Goal: Task Accomplishment & Management: Use online tool/utility

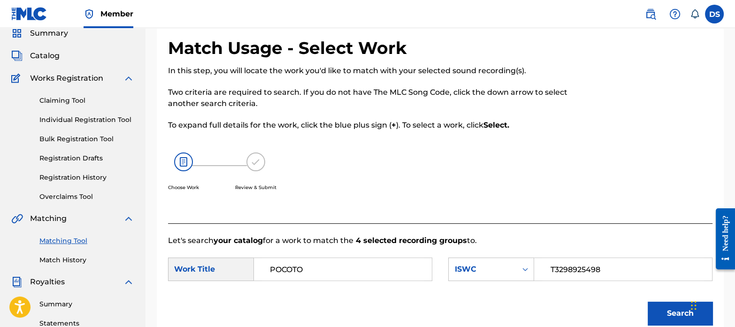
scroll to position [151, 0]
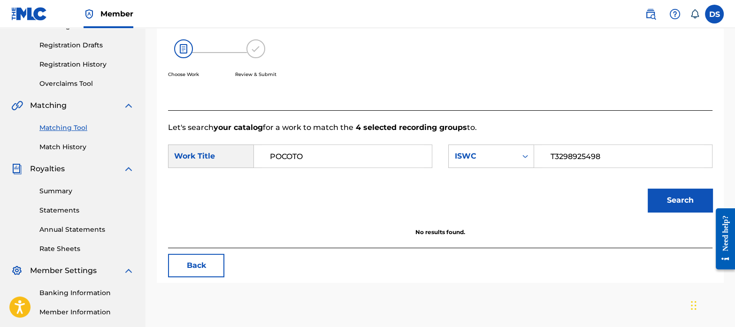
click at [82, 147] on link "Match History" at bounding box center [86, 147] width 95 height 10
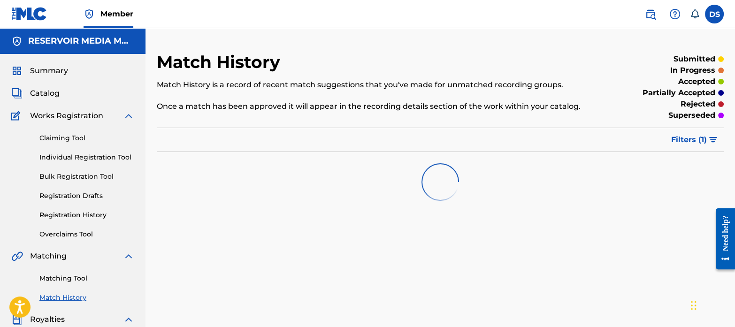
scroll to position [78, 0]
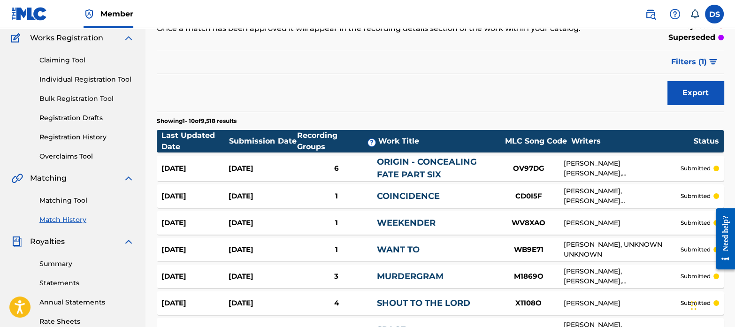
click at [75, 198] on link "Matching Tool" at bounding box center [86, 201] width 95 height 10
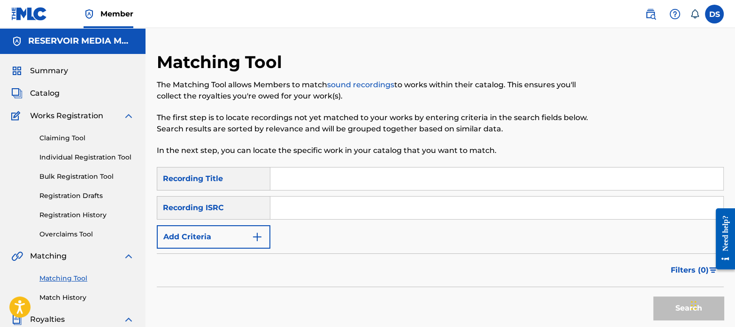
click at [344, 212] on input "Search Form" at bounding box center [496, 208] width 453 height 23
paste input "GX4R52387753"
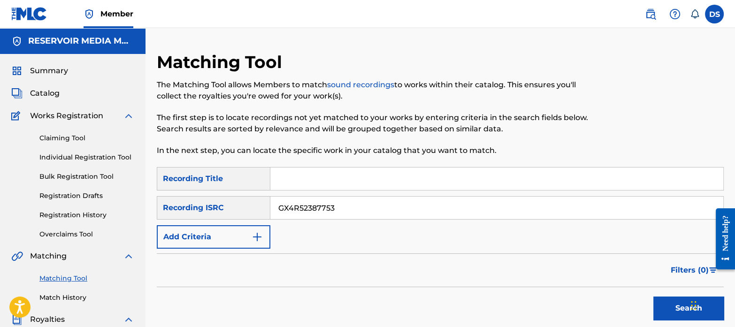
click at [653, 297] on button "Search" at bounding box center [688, 308] width 70 height 23
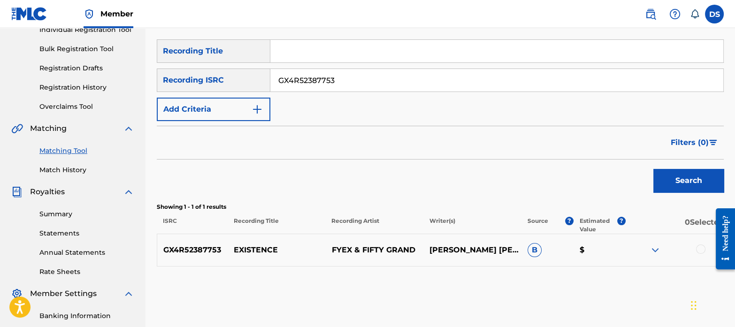
drag, startPoint x: 341, startPoint y: 71, endPoint x: 228, endPoint y: 46, distance: 116.4
click at [228, 46] on div "SearchWithCriteriaa508e917-9a9c-4627-90e7-af24132ce266 Recording Title SearchWi…" at bounding box center [440, 80] width 567 height 82
paste input "CA5KR2387846"
click at [653, 169] on button "Search" at bounding box center [688, 180] width 70 height 23
drag, startPoint x: 348, startPoint y: 85, endPoint x: 208, endPoint y: 69, distance: 140.9
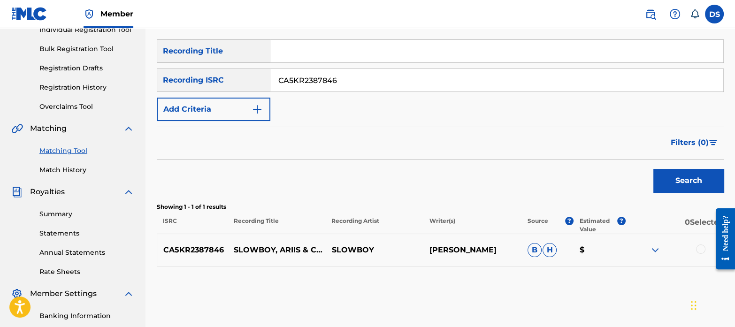
click at [208, 69] on div "SearchWithCriteriad6bb2dcf-c060-49cb-a067-8cb6a7b33aa9 Recording ISRC CA5KR2387…" at bounding box center [440, 80] width 567 height 23
paste input "36485"
click at [653, 169] on button "Search" at bounding box center [688, 180] width 70 height 23
drag, startPoint x: 354, startPoint y: 78, endPoint x: 159, endPoint y: 28, distance: 202.1
click at [159, 28] on div "Matching Tool The Matching Tool allows Members to match sound recordings to wor…" at bounding box center [440, 166] width 567 height 485
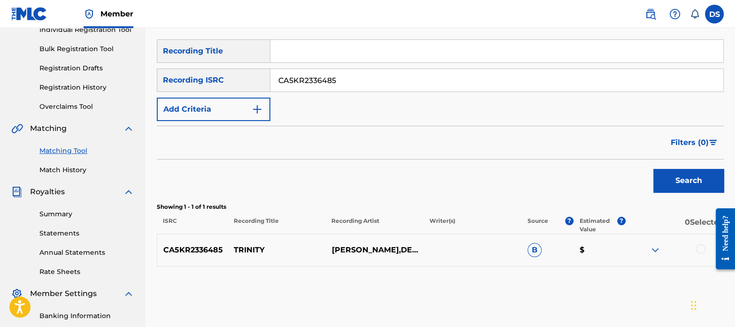
paste input "64311"
type input "CA5KR2364311"
click at [668, 182] on button "Search" at bounding box center [688, 180] width 70 height 23
click at [698, 249] on div at bounding box center [700, 249] width 9 height 9
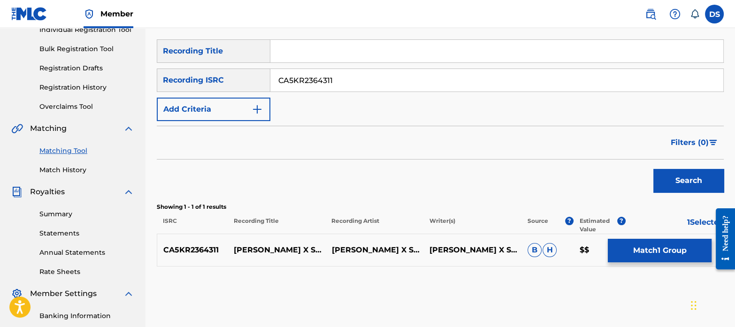
click at [642, 251] on button "Match 1 Group" at bounding box center [660, 250] width 104 height 23
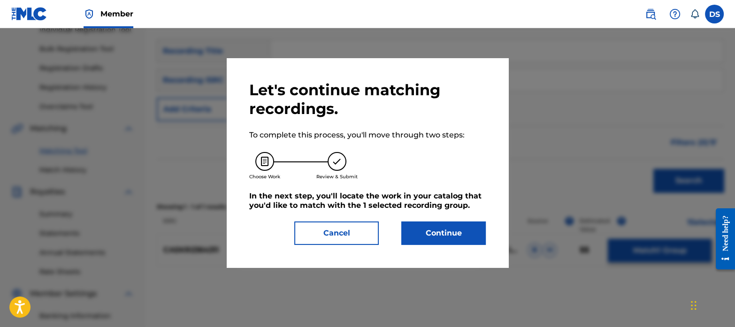
click at [437, 238] on button "Continue" at bounding box center [443, 233] width 84 height 23
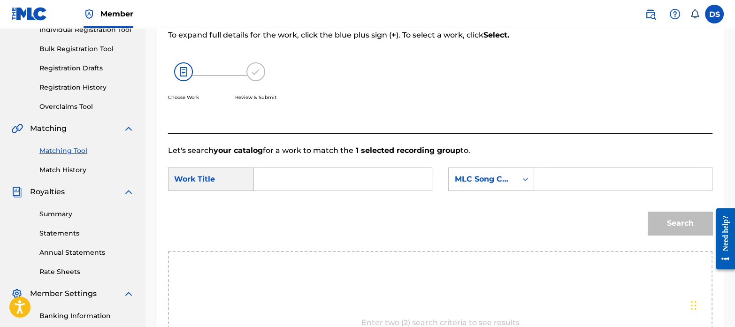
click at [277, 185] on input "Search Form" at bounding box center [343, 179] width 162 height 23
paste input "PERMATRIP"
type input "PERMATRIP"
click at [494, 172] on div "MLC Song Code" at bounding box center [483, 179] width 68 height 18
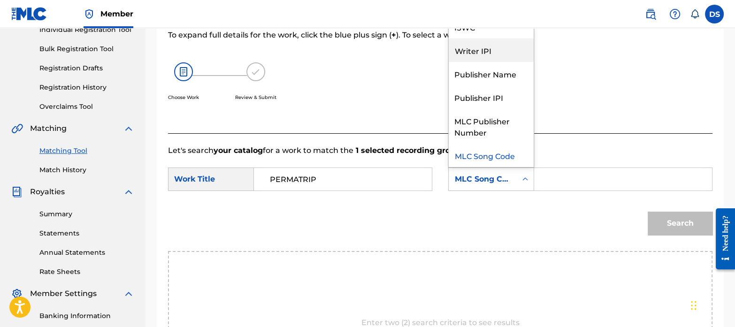
scroll to position [0, 0]
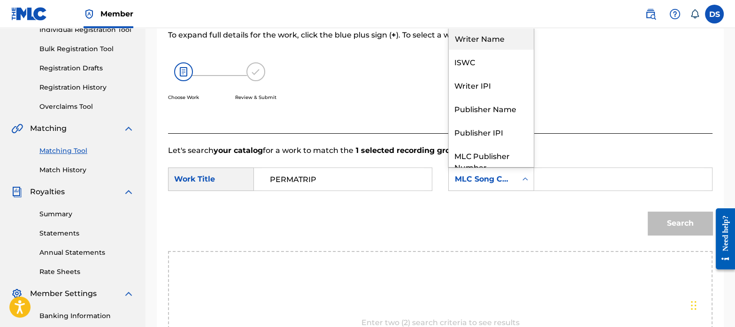
click at [476, 41] on div "Writer Name" at bounding box center [491, 37] width 85 height 23
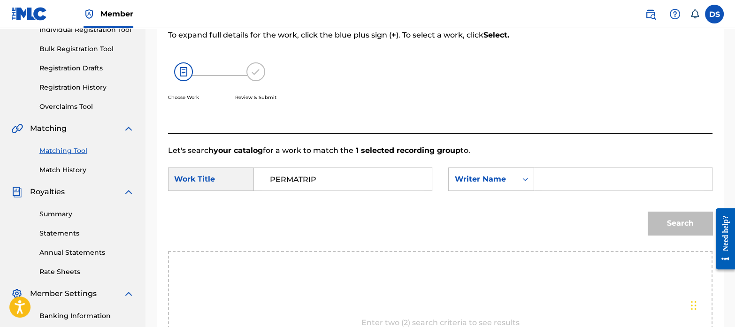
click at [601, 175] on input "Search Form" at bounding box center [623, 179] width 162 height 23
paste input "[PERSON_NAME] [PERSON_NAME]"
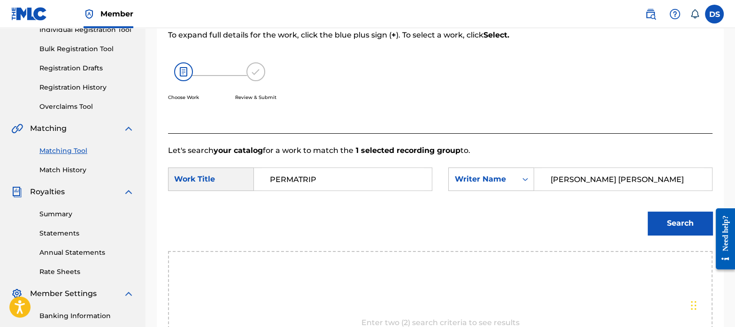
type input "[PERSON_NAME] [PERSON_NAME]"
click at [648, 212] on button "Search" at bounding box center [680, 223] width 65 height 23
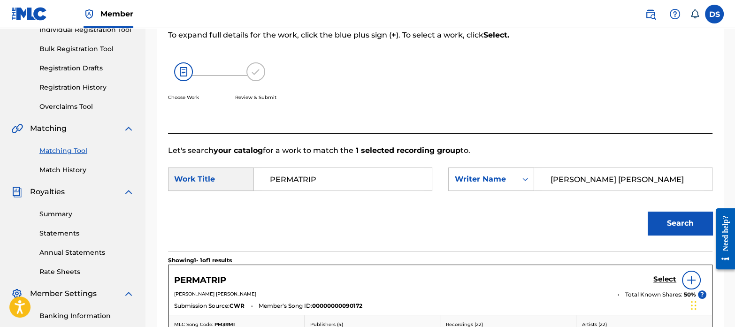
scroll to position [269, 0]
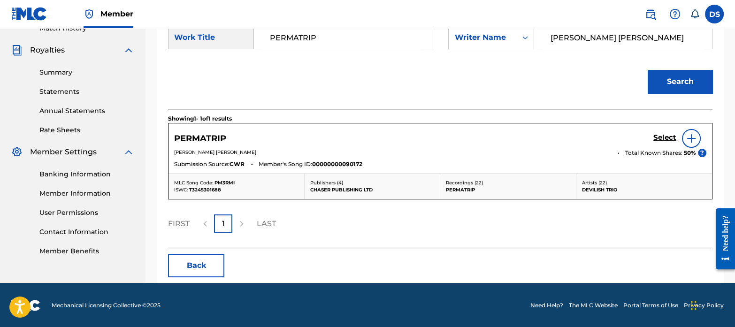
click at [666, 139] on h5 "Select" at bounding box center [664, 137] width 23 height 9
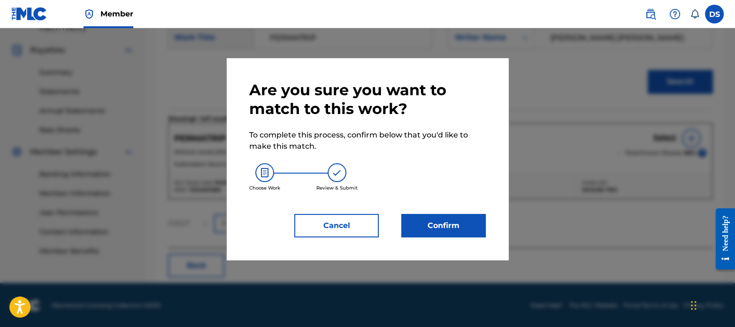
click at [451, 222] on button "Confirm" at bounding box center [443, 225] width 84 height 23
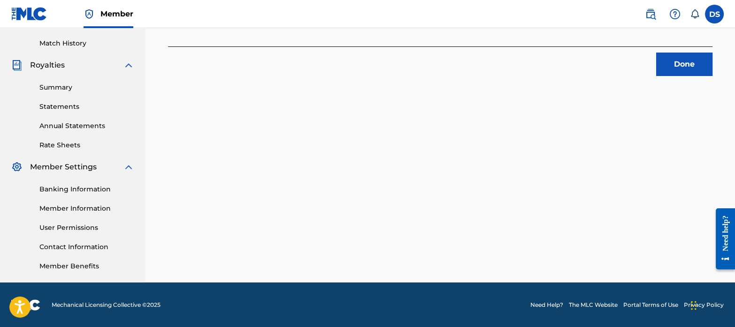
click at [677, 64] on button "Done" at bounding box center [684, 64] width 56 height 23
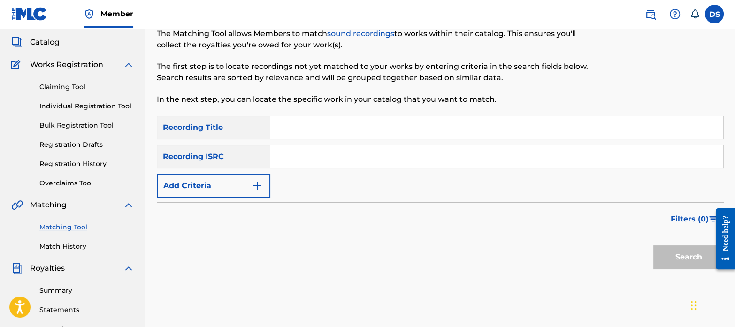
scroll to position [17, 0]
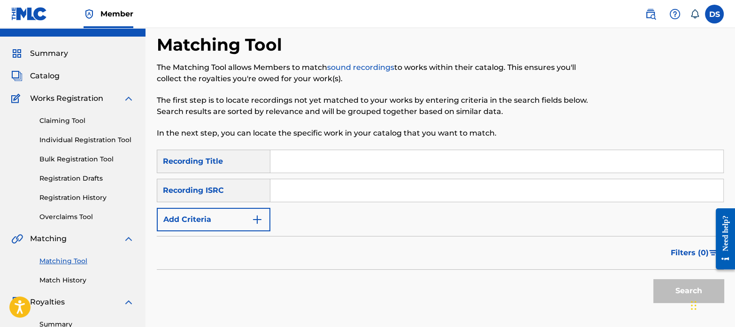
click at [345, 195] on input "Search Form" at bounding box center [496, 190] width 453 height 23
paste input "CA5KR2336485"
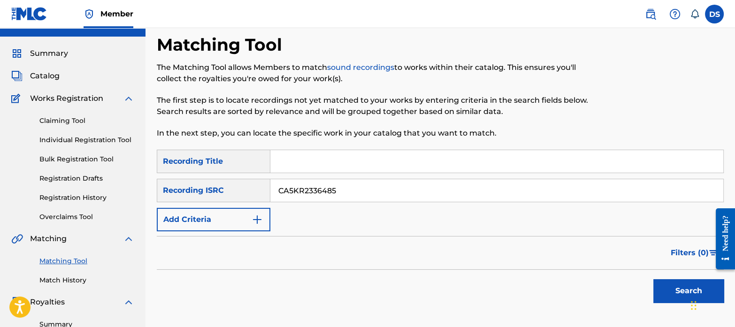
click at [653, 279] on button "Search" at bounding box center [688, 290] width 70 height 23
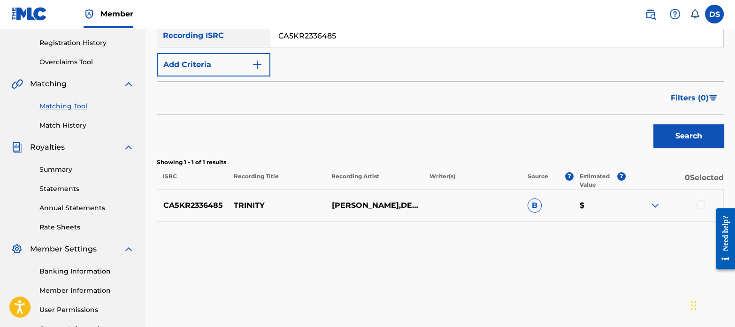
scroll to position [173, 0]
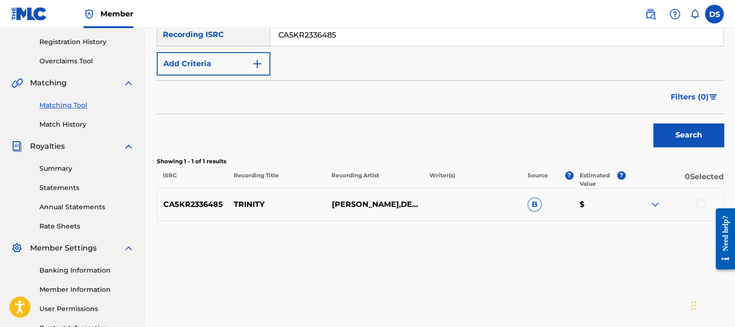
drag, startPoint x: 345, startPoint y: 29, endPoint x: 228, endPoint y: 16, distance: 118.1
click at [228, 16] on div "Member DS DS [PERSON_NAME] [EMAIL_ADDRESS][DOMAIN_NAME] Notification Preference…" at bounding box center [367, 118] width 735 height 582
paste input "QZDA72122180"
type input "QZDA72122180"
click at [658, 131] on button "Search" at bounding box center [688, 134] width 70 height 23
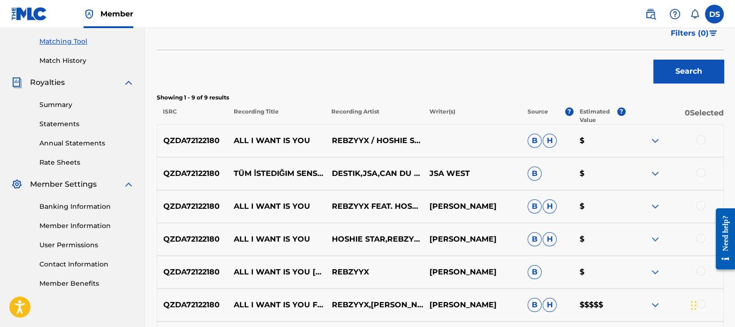
scroll to position [237, 0]
click at [701, 142] on div at bounding box center [700, 140] width 9 height 9
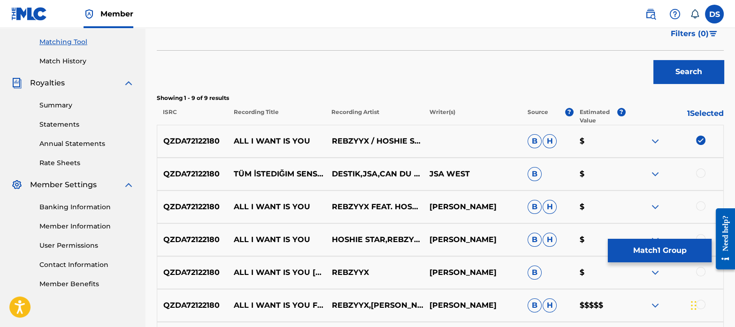
click at [699, 174] on div at bounding box center [700, 173] width 9 height 9
click at [702, 203] on div at bounding box center [700, 205] width 9 height 9
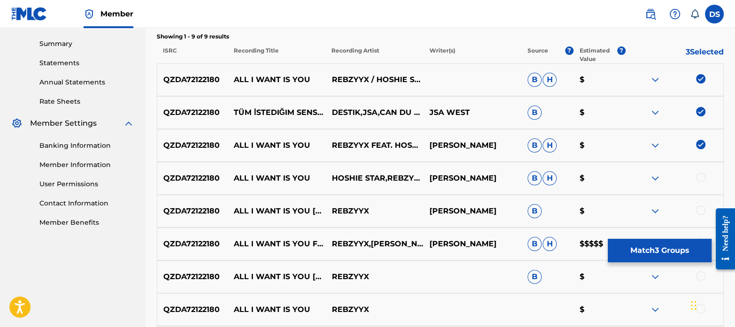
scroll to position [299, 0]
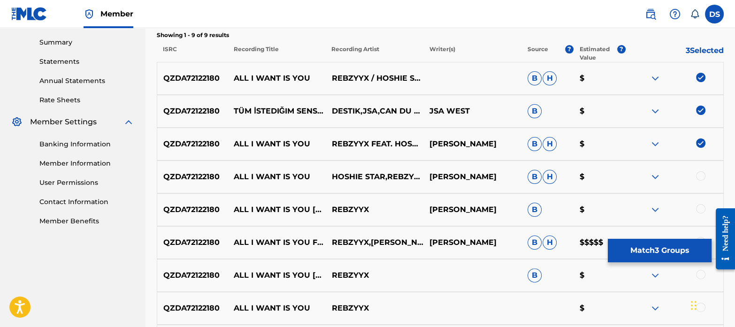
click at [700, 172] on div at bounding box center [700, 175] width 9 height 9
click at [701, 210] on div at bounding box center [700, 208] width 9 height 9
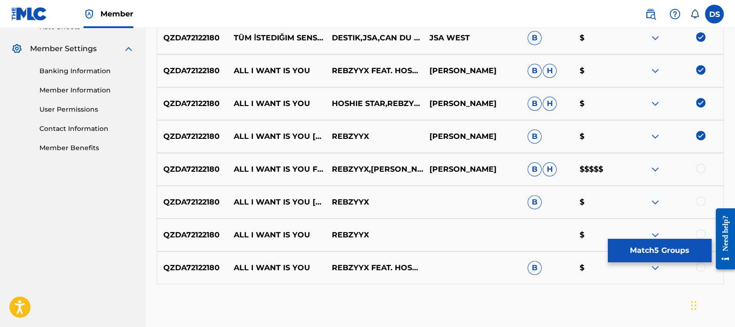
scroll to position [376, 0]
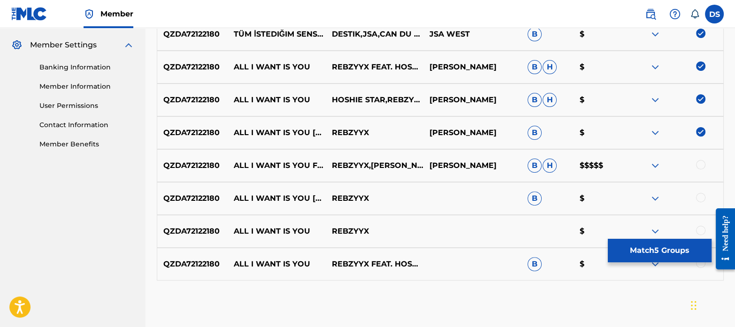
click at [699, 164] on div at bounding box center [700, 164] width 9 height 9
click at [701, 198] on div at bounding box center [700, 197] width 9 height 9
click at [701, 226] on div at bounding box center [700, 230] width 9 height 9
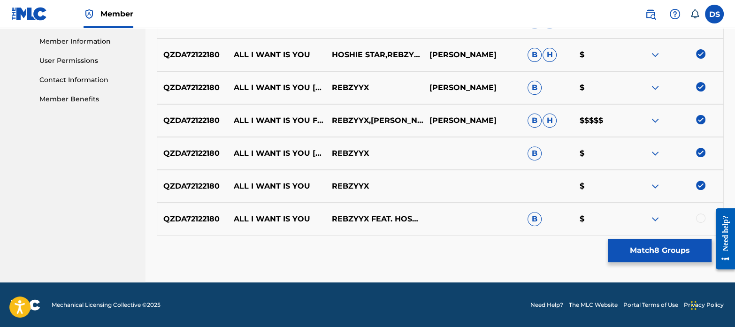
click at [700, 218] on div at bounding box center [700, 218] width 9 height 9
click at [660, 246] on button "Match 9 Groups" at bounding box center [660, 250] width 104 height 23
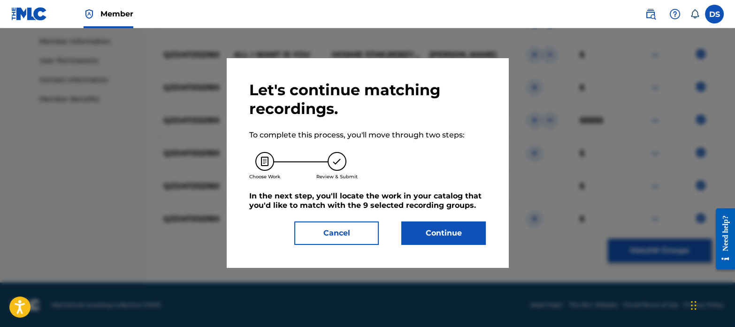
click at [453, 235] on button "Continue" at bounding box center [443, 233] width 84 height 23
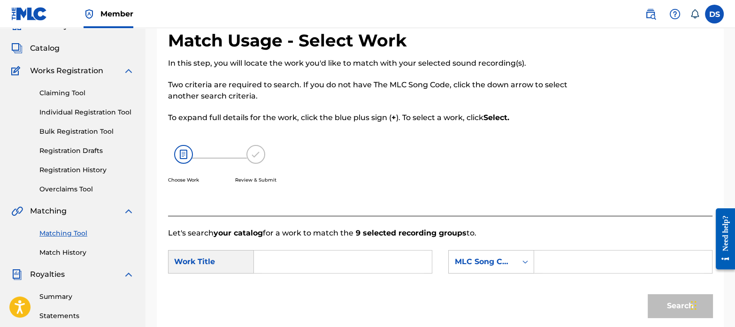
scroll to position [43, 0]
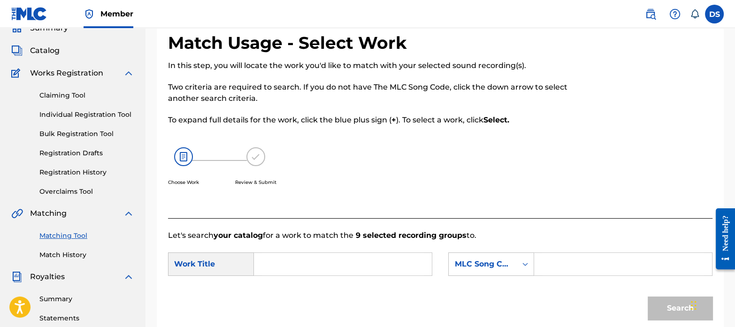
click at [301, 261] on input "Search Form" at bounding box center [343, 264] width 162 height 23
paste input "ALL I WANT IS YOU"
type input "ALL I WANT IS YOU"
click at [472, 262] on div "MLC Song Code" at bounding box center [482, 264] width 57 height 11
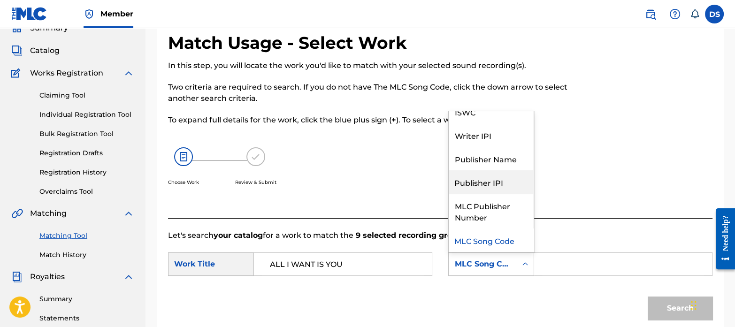
scroll to position [0, 0]
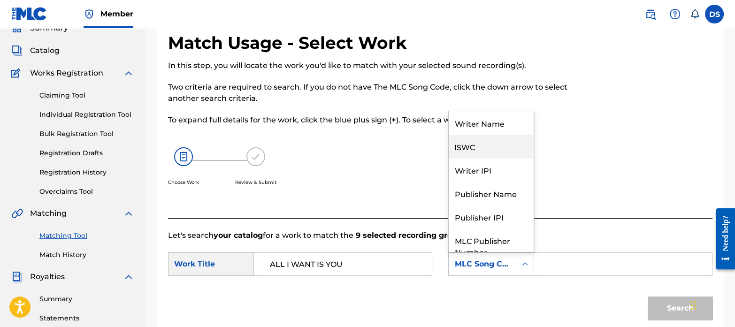
click at [476, 146] on div "ISWC" at bounding box center [491, 146] width 85 height 23
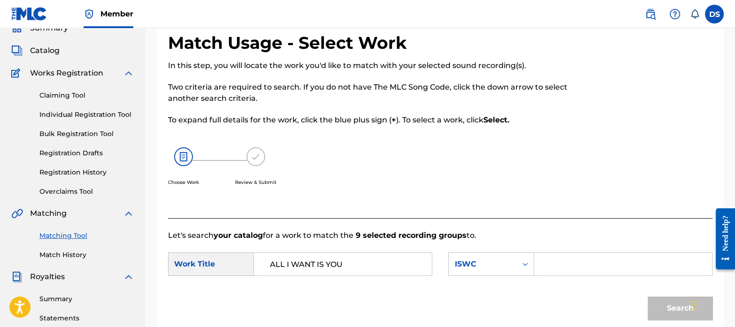
click at [563, 259] on input "Search Form" at bounding box center [623, 264] width 162 height 23
paste input "T-323.636.077-9"
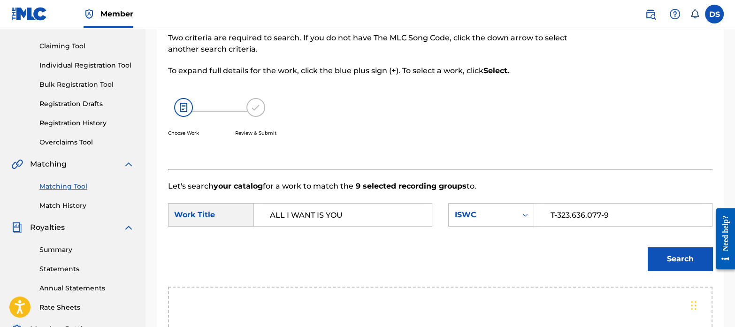
scroll to position [94, 0]
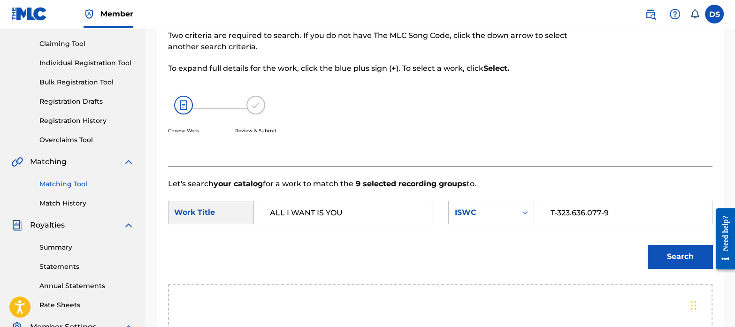
click at [692, 248] on button "Search" at bounding box center [680, 256] width 65 height 23
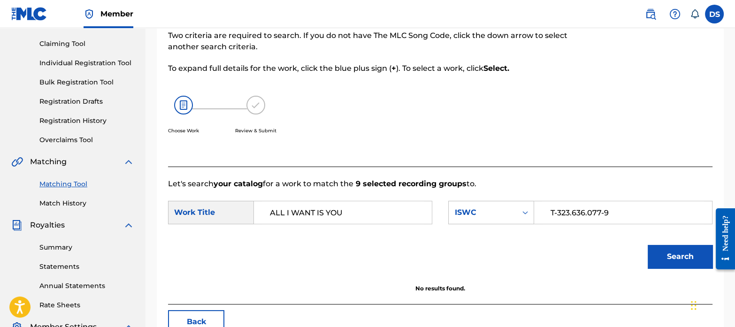
drag, startPoint x: 621, startPoint y: 215, endPoint x: 443, endPoint y: 188, distance: 179.6
click at [443, 188] on div "Let's search your catalog for a work to match the 9 selected recording groups t…" at bounding box center [440, 236] width 544 height 138
paste input "[PERSON_NAME] [PERSON_NAME]"
click at [683, 251] on button "Search" at bounding box center [680, 256] width 65 height 23
drag, startPoint x: 636, startPoint y: 221, endPoint x: 535, endPoint y: 222, distance: 100.9
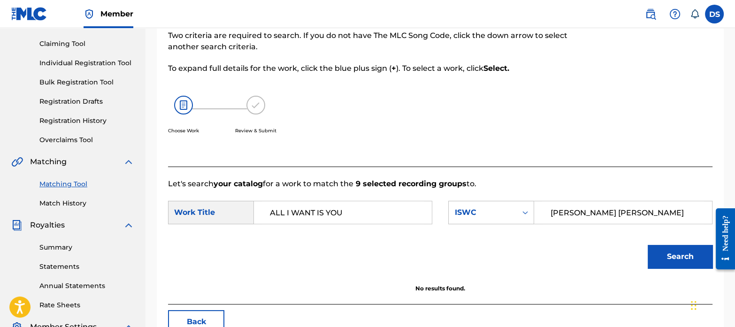
click at [535, 222] on div "[PERSON_NAME] [PERSON_NAME]" at bounding box center [623, 212] width 178 height 23
type input "[PERSON_NAME]"
click at [470, 212] on div "ISWC" at bounding box center [482, 212] width 57 height 11
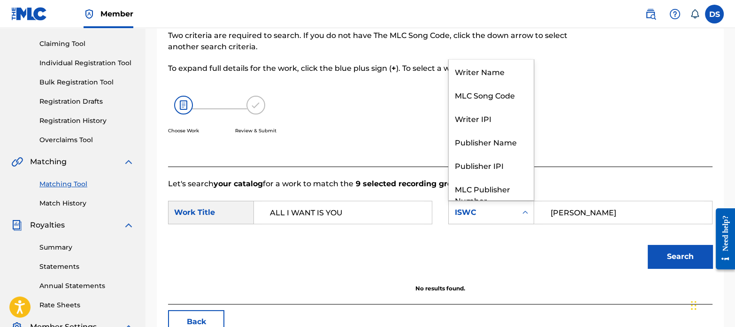
scroll to position [35, 0]
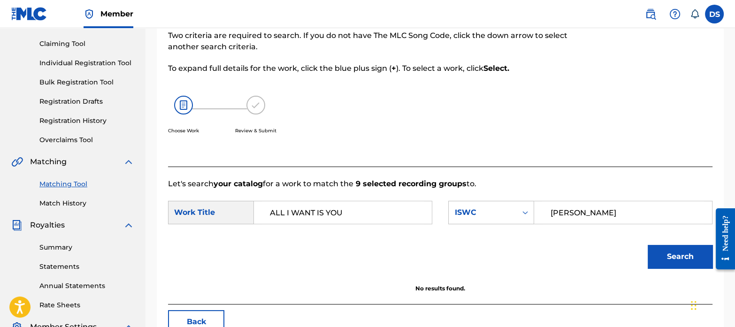
drag, startPoint x: 470, startPoint y: 212, endPoint x: 468, endPoint y: 164, distance: 48.0
click at [468, 164] on div "Match Usage - Select Work In this step, you will locate the work you'd like to …" at bounding box center [440, 160] width 567 height 359
click at [490, 206] on div "ISWC" at bounding box center [483, 213] width 68 height 18
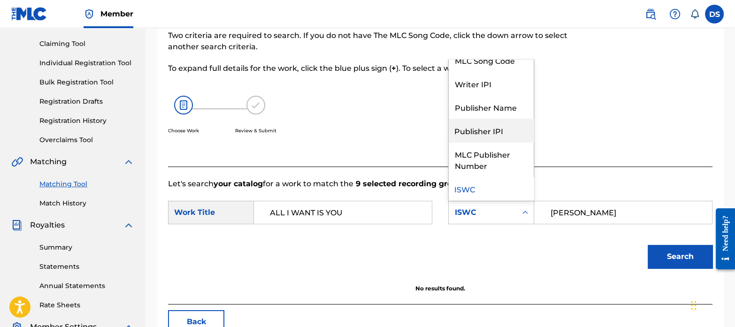
scroll to position [0, 0]
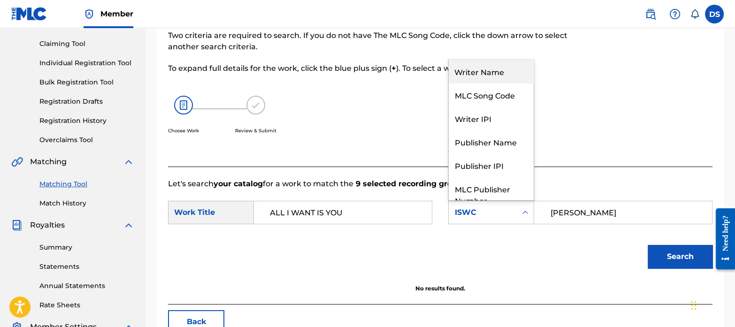
click at [474, 80] on div "Writer Name" at bounding box center [491, 71] width 85 height 23
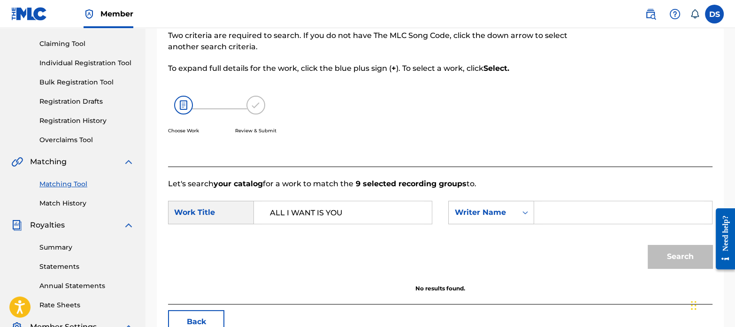
click at [603, 212] on input "Search Form" at bounding box center [623, 212] width 162 height 23
type input "d"
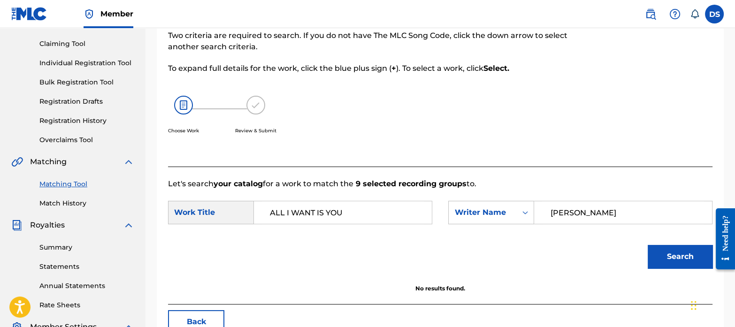
type input "[PERSON_NAME]"
click at [669, 251] on button "Search" at bounding box center [680, 256] width 65 height 23
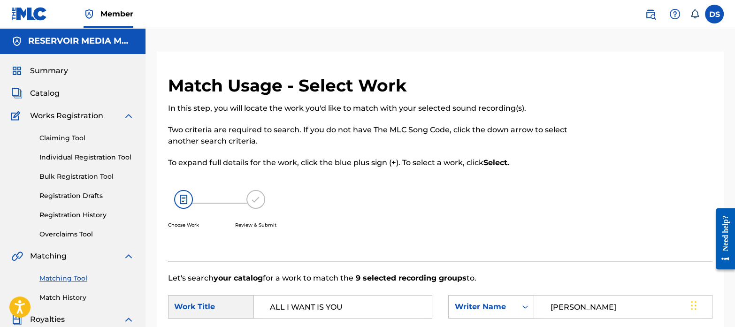
click at [79, 297] on link "Match History" at bounding box center [86, 298] width 95 height 10
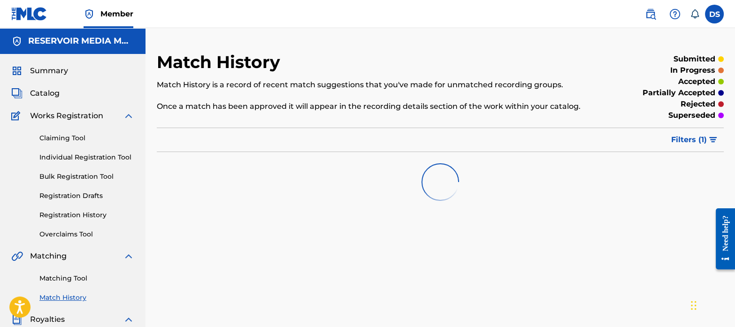
click at [77, 278] on link "Matching Tool" at bounding box center [86, 279] width 95 height 10
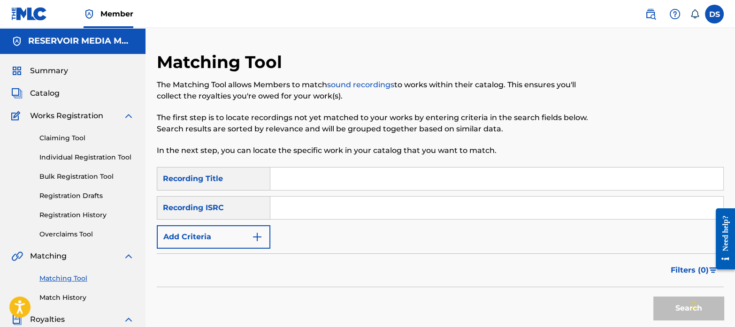
click at [336, 207] on input "Search Form" at bounding box center [496, 208] width 453 height 23
paste input "FRX762339696"
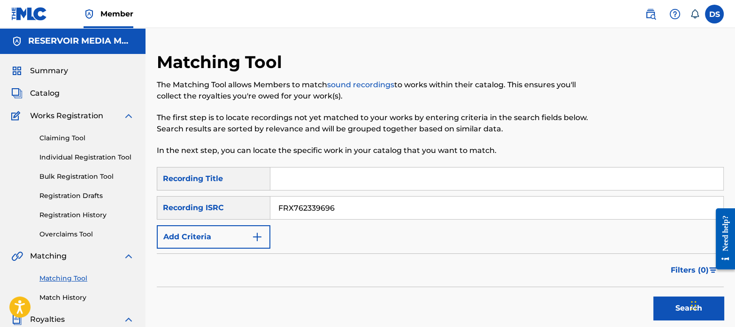
type input "FRX762339696"
click at [653, 297] on button "Search" at bounding box center [688, 308] width 70 height 23
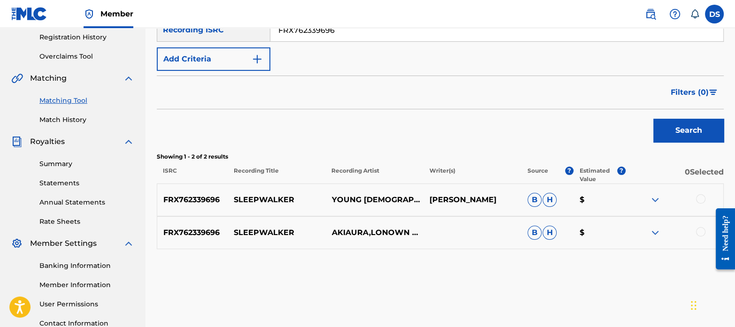
scroll to position [178, 0]
click at [698, 198] on div at bounding box center [700, 198] width 9 height 9
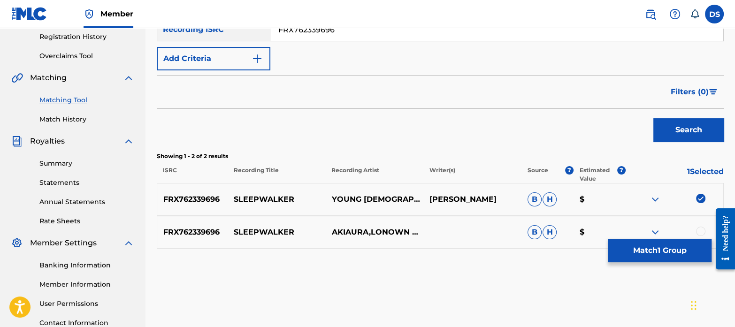
click at [704, 228] on div at bounding box center [700, 231] width 9 height 9
click at [657, 240] on button "Match 2 Groups" at bounding box center [660, 250] width 104 height 23
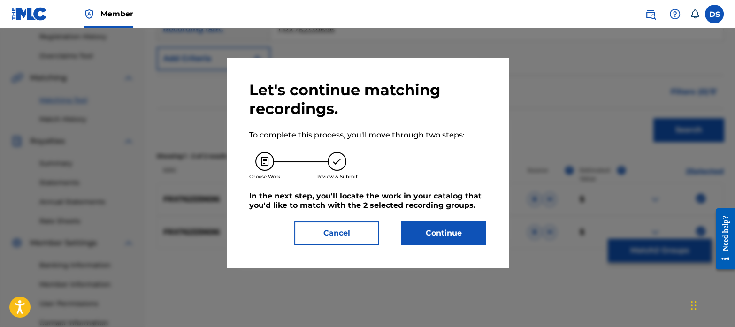
click at [448, 238] on button "Continue" at bounding box center [443, 233] width 84 height 23
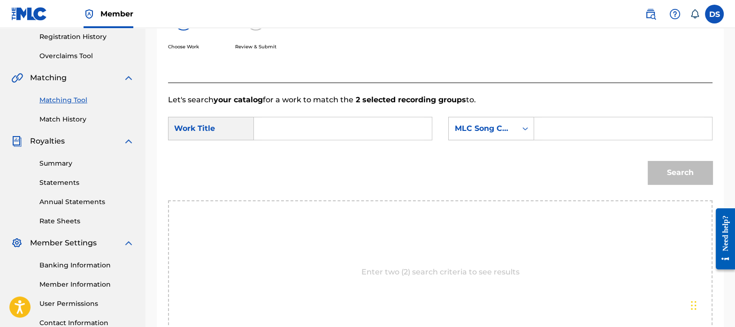
click at [309, 136] on input "Search Form" at bounding box center [343, 128] width 162 height 23
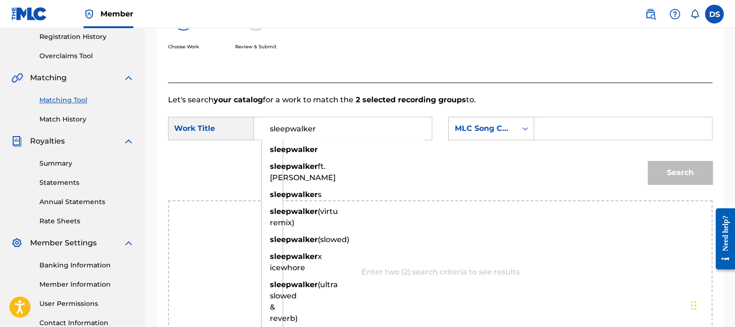
type input "sleepwalker"
click at [473, 132] on div "MLC Song Code" at bounding box center [482, 128] width 57 height 11
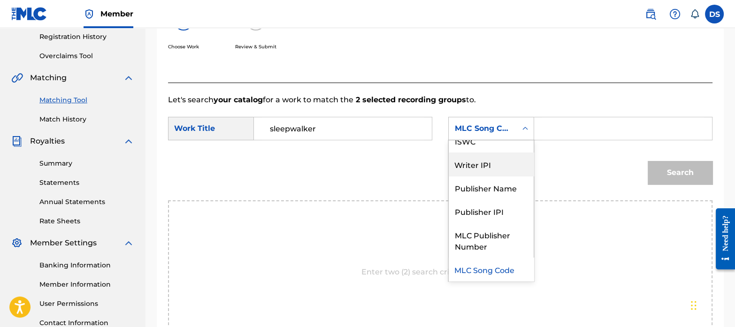
scroll to position [0, 0]
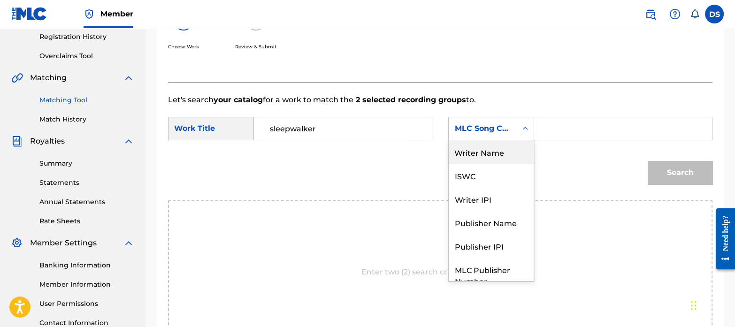
click at [484, 153] on div "Writer Name" at bounding box center [491, 151] width 85 height 23
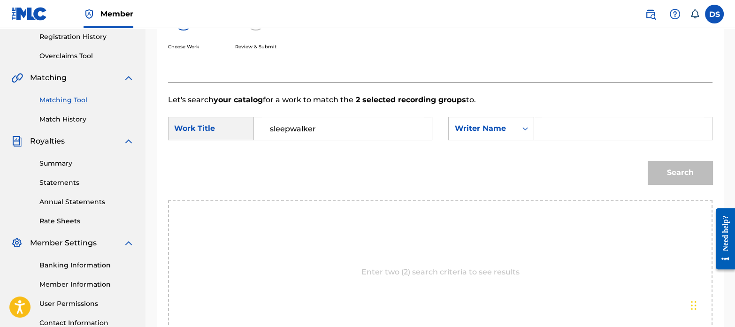
click at [566, 130] on input "Search Form" at bounding box center [623, 128] width 162 height 23
paste input "[PERSON_NAME]"
type input "[PERSON_NAME]"
click at [690, 164] on button "Search" at bounding box center [680, 172] width 65 height 23
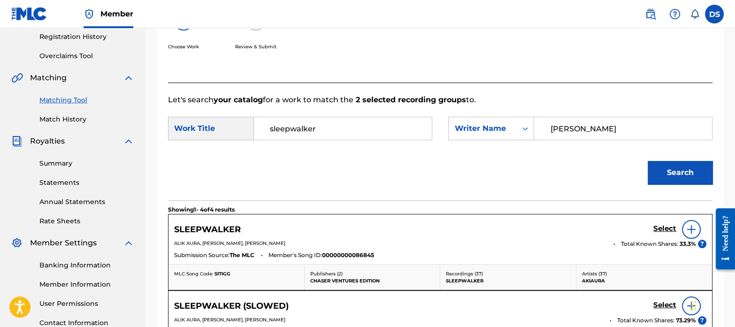
click at [663, 225] on h5 "Select" at bounding box center [664, 228] width 23 height 9
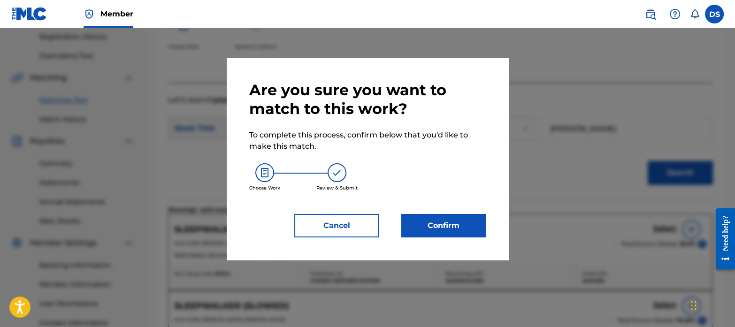
click at [437, 221] on button "Confirm" at bounding box center [443, 225] width 84 height 23
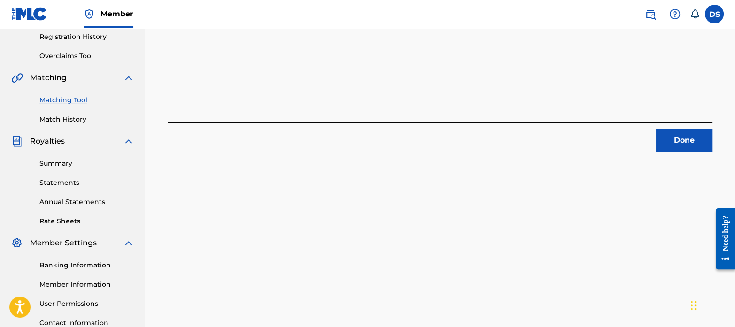
click at [690, 142] on button "Done" at bounding box center [684, 140] width 56 height 23
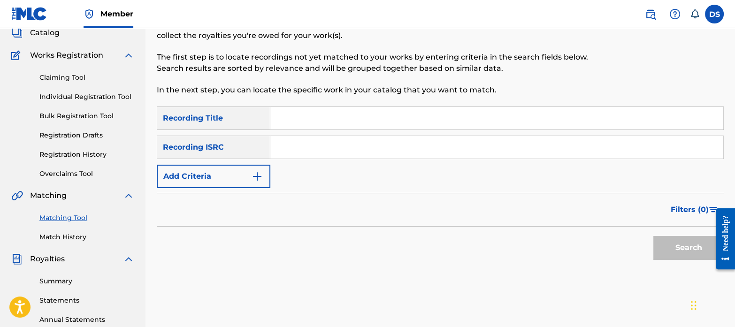
scroll to position [36, 0]
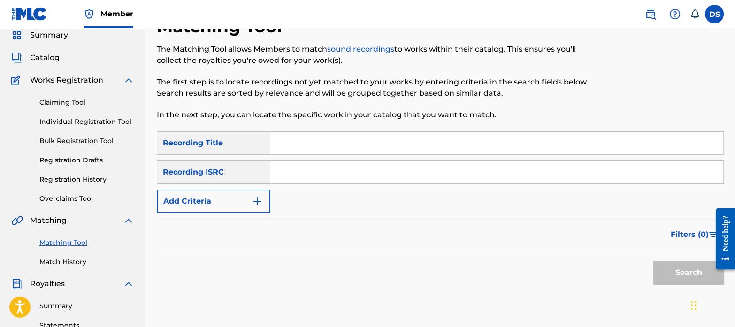
click at [333, 165] on input "Search Form" at bounding box center [496, 172] width 453 height 23
paste input "QM4TX2423210"
type input "QM4TX2423210"
click at [653, 261] on button "Search" at bounding box center [688, 272] width 70 height 23
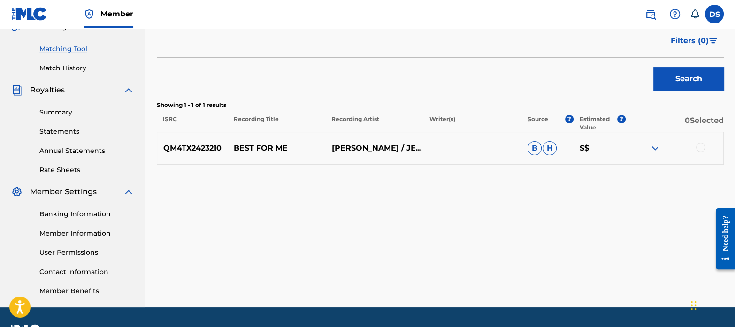
scroll to position [230, 0]
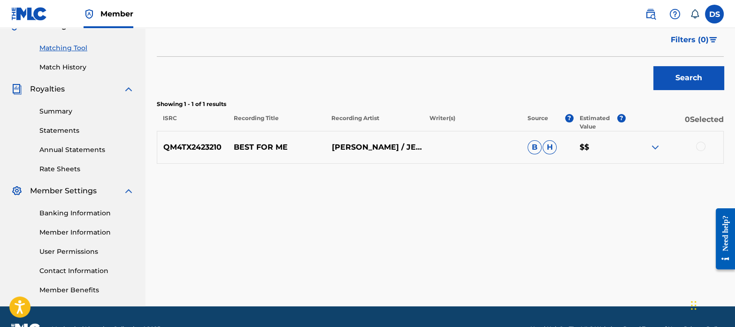
click at [699, 145] on div at bounding box center [700, 146] width 9 height 9
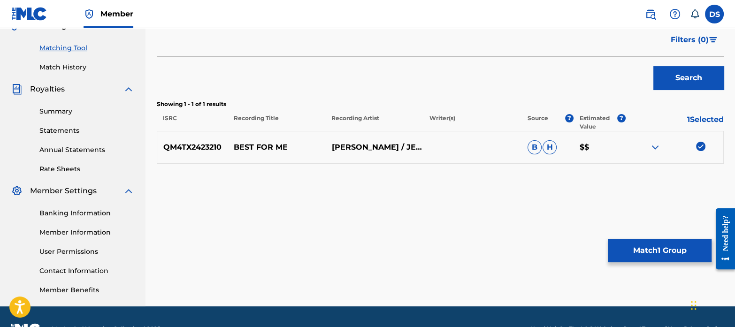
click at [679, 248] on button "Match 1 Group" at bounding box center [660, 250] width 104 height 23
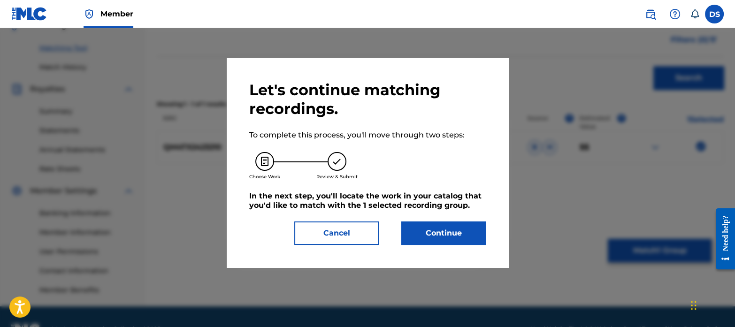
click at [462, 231] on button "Continue" at bounding box center [443, 233] width 84 height 23
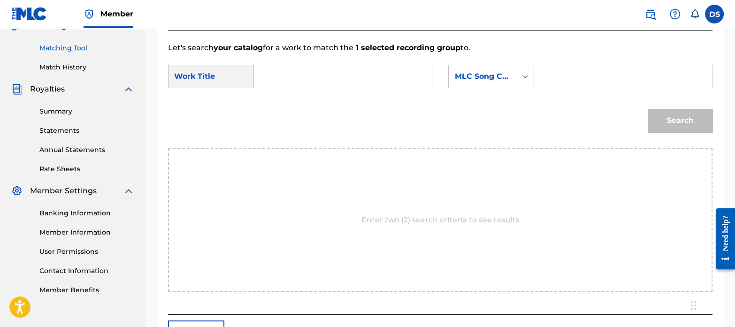
click at [306, 84] on input "Search Form" at bounding box center [343, 76] width 162 height 23
type input "best for me"
click at [478, 76] on div "MLC Song Code" at bounding box center [482, 76] width 57 height 11
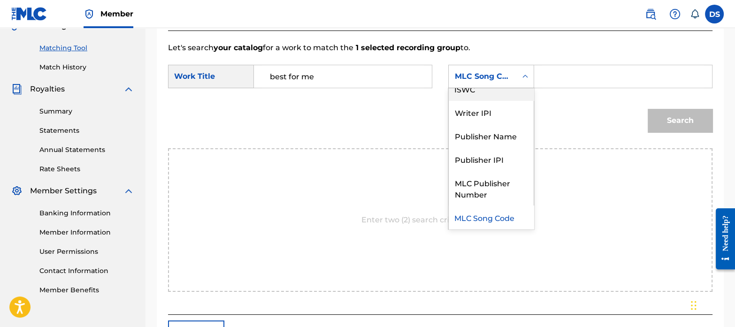
scroll to position [0, 0]
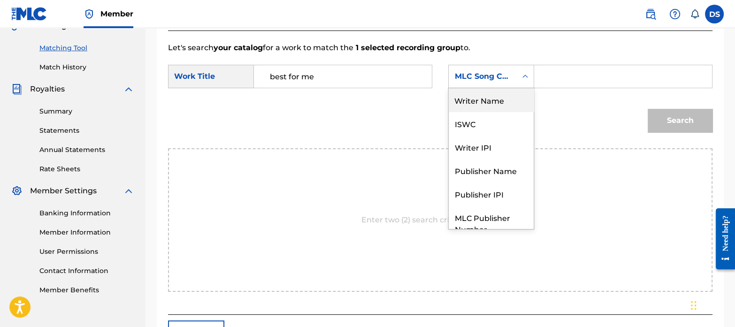
click at [482, 97] on div "Writer Name" at bounding box center [491, 99] width 85 height 23
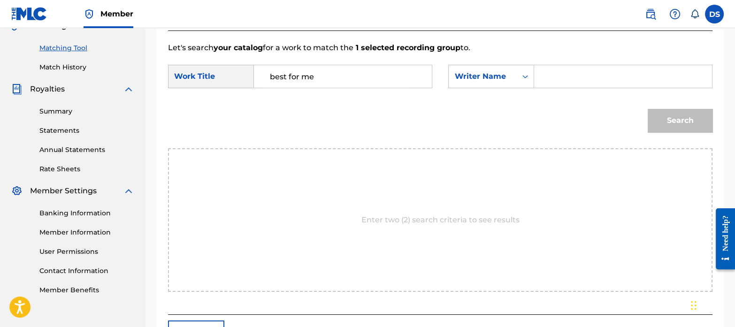
click at [573, 84] on input "Search Form" at bounding box center [623, 76] width 162 height 23
type input "[PERSON_NAME]"
click at [648, 109] on button "Search" at bounding box center [680, 120] width 65 height 23
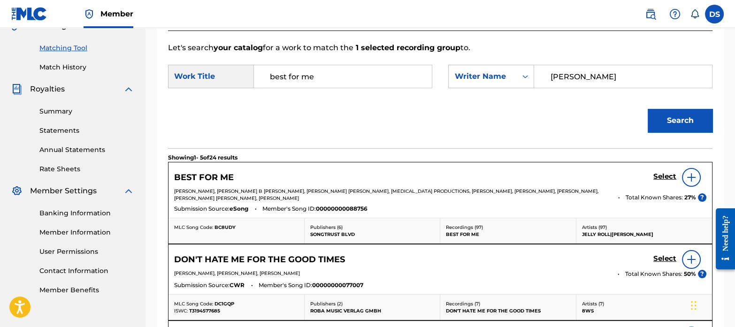
click at [662, 180] on h5 "Select" at bounding box center [664, 176] width 23 height 9
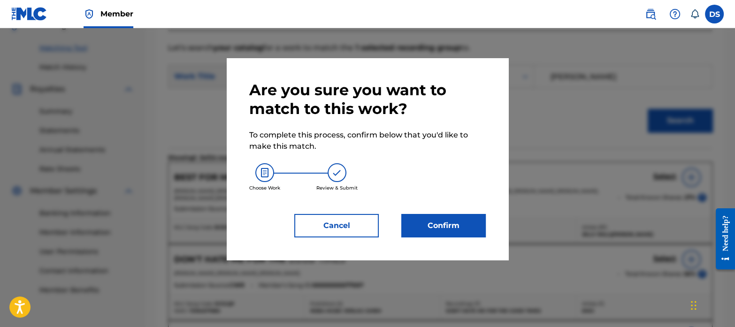
click at [469, 224] on button "Confirm" at bounding box center [443, 225] width 84 height 23
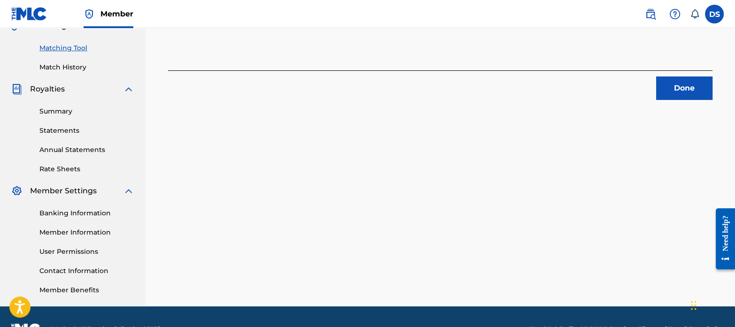
click at [685, 83] on button "Done" at bounding box center [684, 88] width 56 height 23
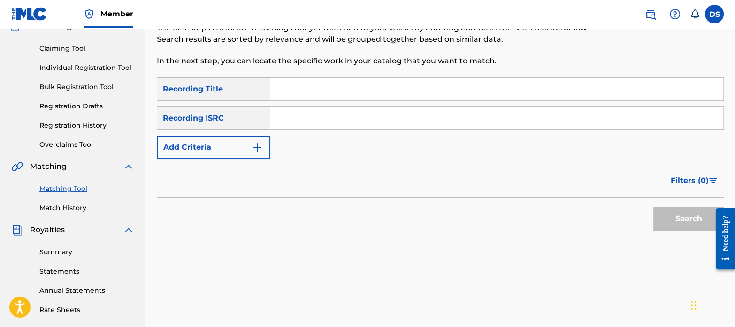
scroll to position [78, 0]
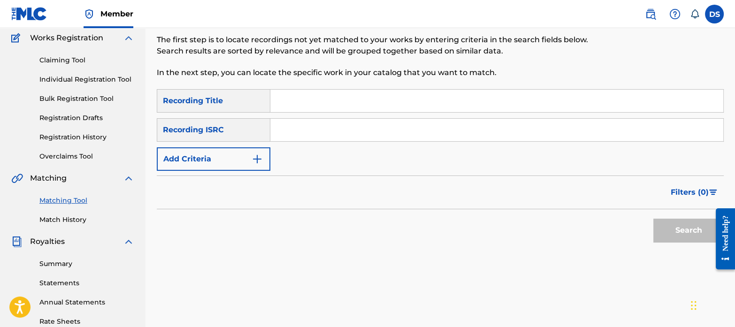
click at [310, 139] on input "Search Form" at bounding box center [496, 130] width 453 height 23
paste input "AUMEV2330238"
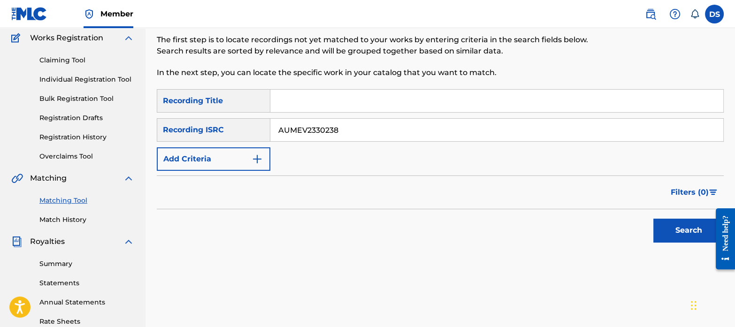
type input "AUMEV2330238"
click at [653, 219] on button "Search" at bounding box center [688, 230] width 70 height 23
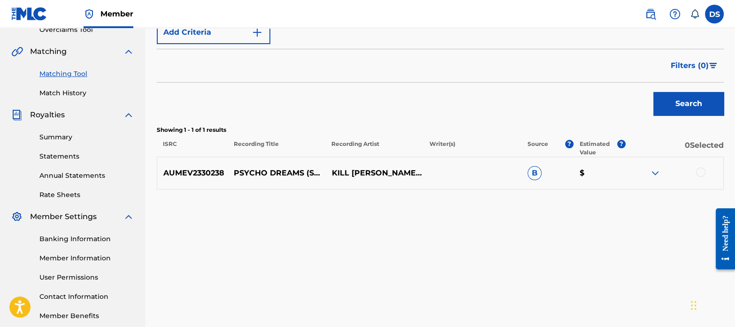
scroll to position [207, 0]
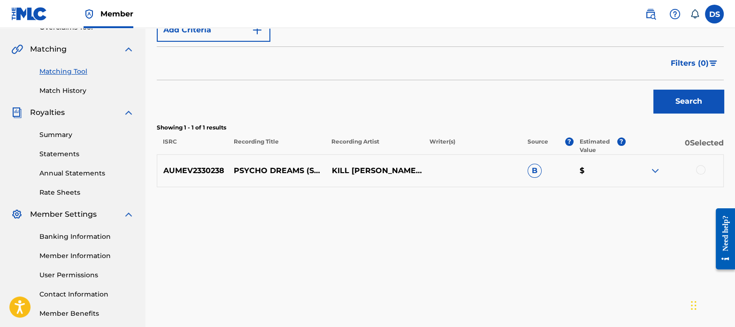
click at [700, 171] on div at bounding box center [700, 169] width 9 height 9
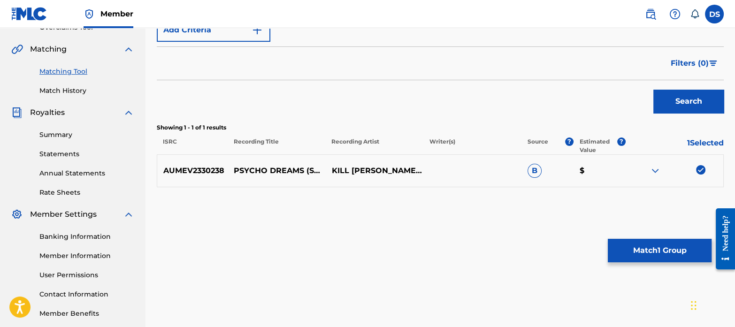
click at [669, 250] on button "Match 1 Group" at bounding box center [660, 250] width 104 height 23
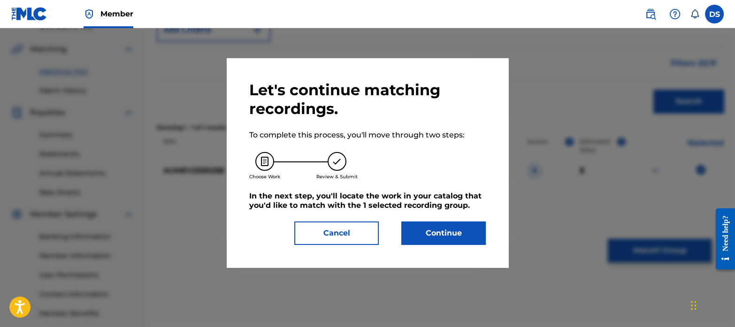
click at [430, 231] on button "Continue" at bounding box center [443, 233] width 84 height 23
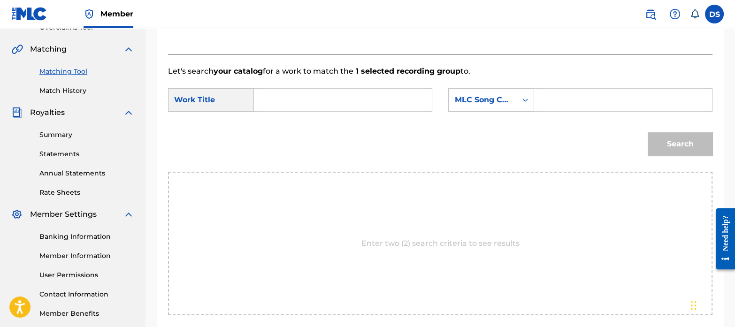
click at [320, 92] on input "Search Form" at bounding box center [343, 100] width 162 height 23
paste input "PSYCHO DREAMS"
type input "PSYCHO DREAMS"
click at [480, 104] on div "MLC Song Code" at bounding box center [482, 99] width 57 height 11
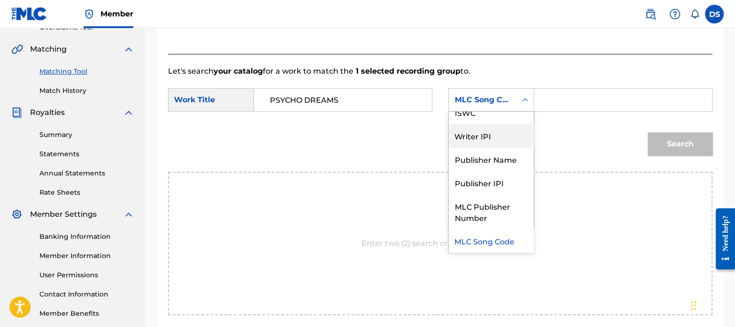
scroll to position [11, 0]
click at [475, 142] on div "ISWC" at bounding box center [491, 135] width 85 height 23
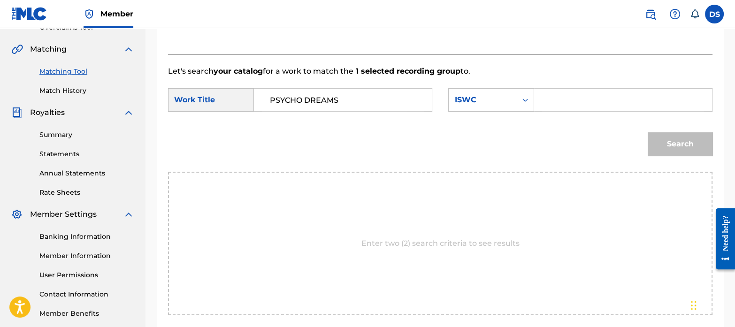
click at [562, 109] on input "Search Form" at bounding box center [623, 100] width 162 height 23
paste input "T3284679530"
type input "T3284679530"
click at [648, 132] on button "Search" at bounding box center [680, 143] width 65 height 23
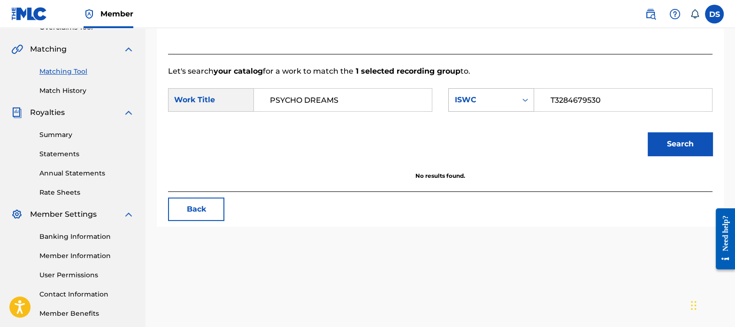
click at [492, 100] on div "ISWC" at bounding box center [482, 99] width 57 height 11
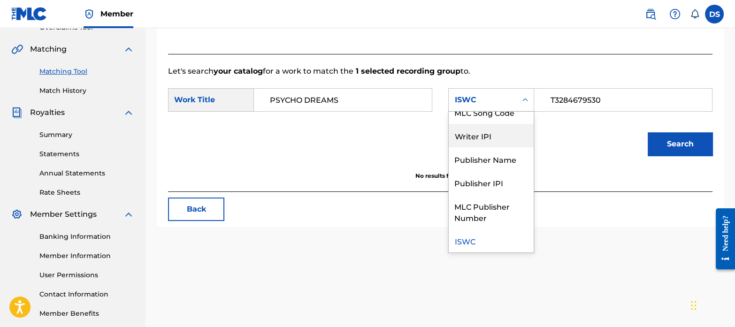
scroll to position [0, 0]
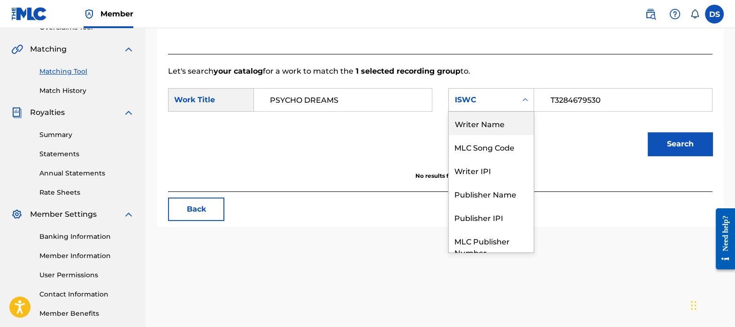
click at [481, 128] on div "Writer Name" at bounding box center [491, 123] width 85 height 23
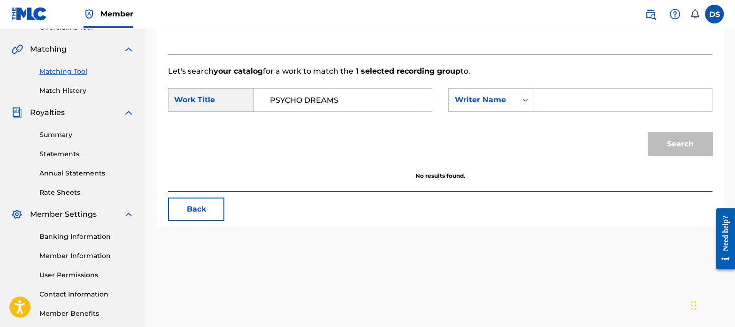
click at [589, 102] on input "Search Form" at bounding box center [623, 100] width 162 height 23
paste input "[PERSON_NAME]"
type input "[PERSON_NAME]"
click at [676, 144] on button "Search" at bounding box center [680, 143] width 65 height 23
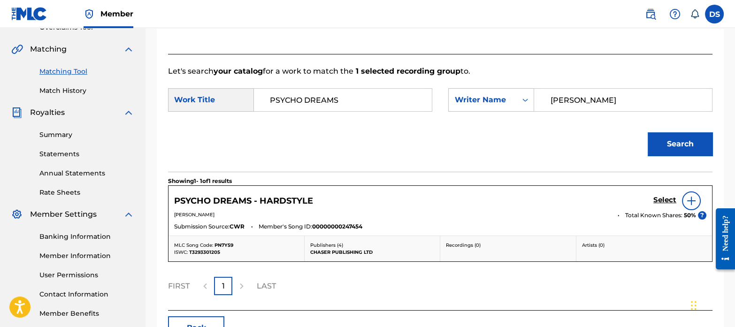
click at [664, 196] on h5 "Select" at bounding box center [664, 200] width 23 height 9
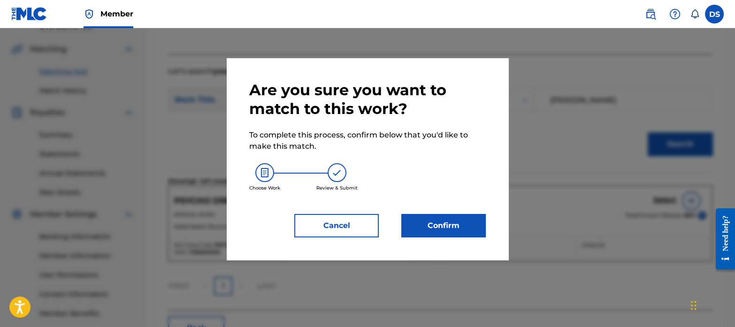
click at [456, 222] on button "Confirm" at bounding box center [443, 225] width 84 height 23
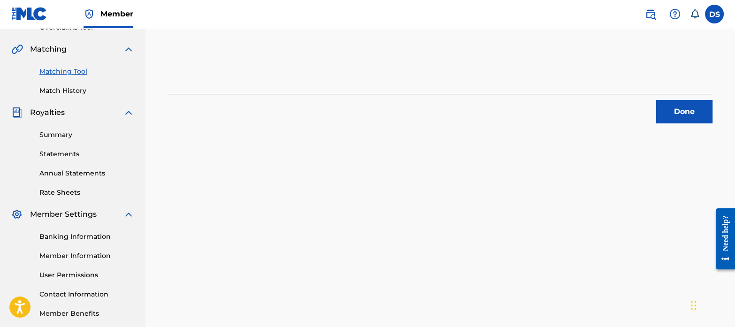
click at [666, 115] on button "Done" at bounding box center [684, 111] width 56 height 23
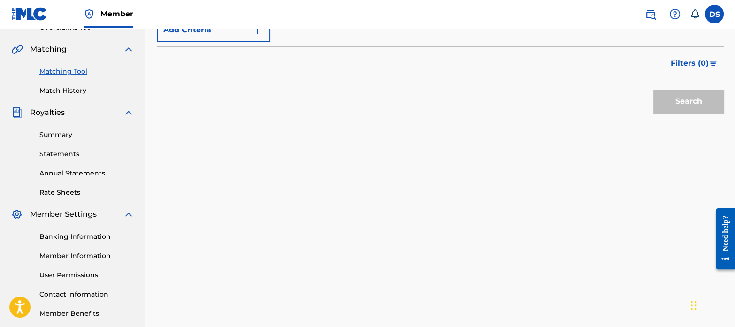
scroll to position [165, 0]
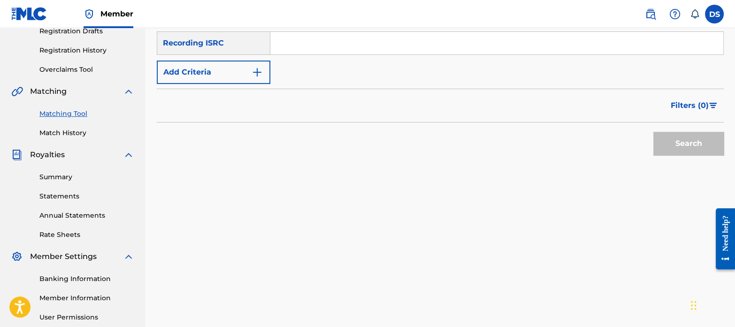
click at [323, 47] on input "Search Form" at bounding box center [496, 43] width 453 height 23
paste input "UKWLG2400097"
type input "UKWLG2400097"
click at [653, 132] on button "Search" at bounding box center [688, 143] width 70 height 23
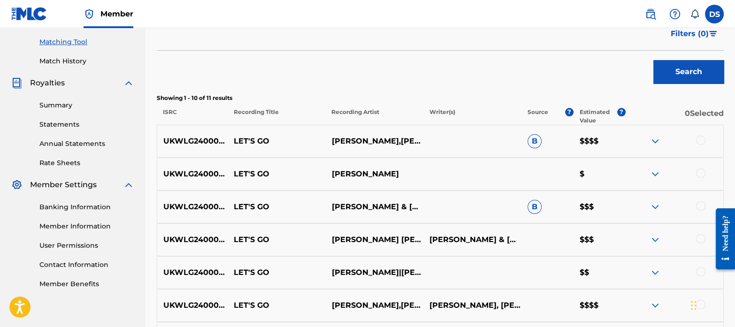
scroll to position [238, 0]
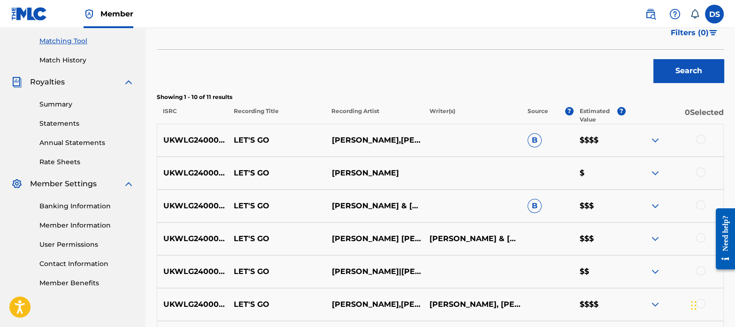
click at [704, 139] on div at bounding box center [700, 139] width 9 height 9
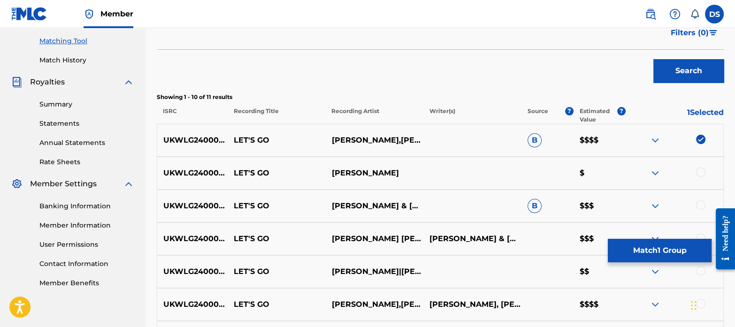
click at [702, 175] on div at bounding box center [700, 172] width 9 height 9
click at [703, 203] on div at bounding box center [700, 204] width 9 height 9
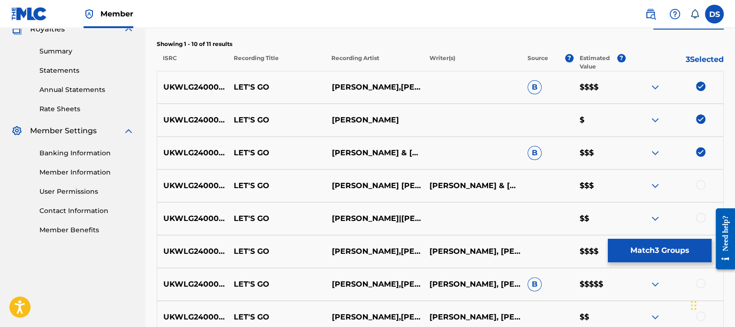
scroll to position [291, 0]
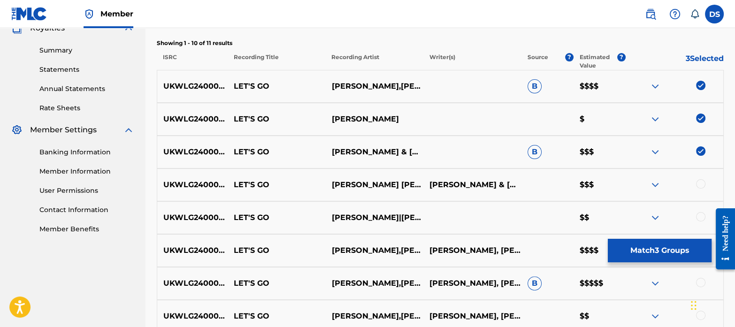
click at [702, 187] on div at bounding box center [700, 183] width 9 height 9
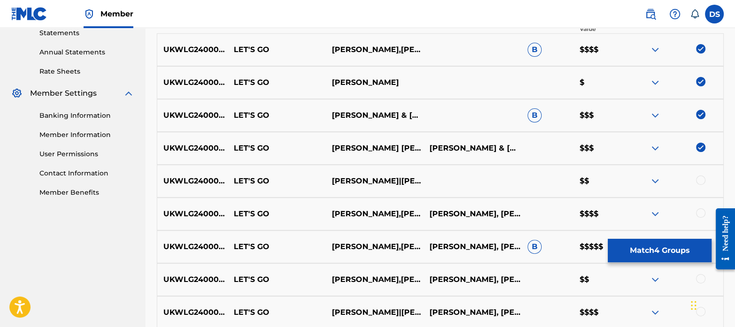
scroll to position [329, 0]
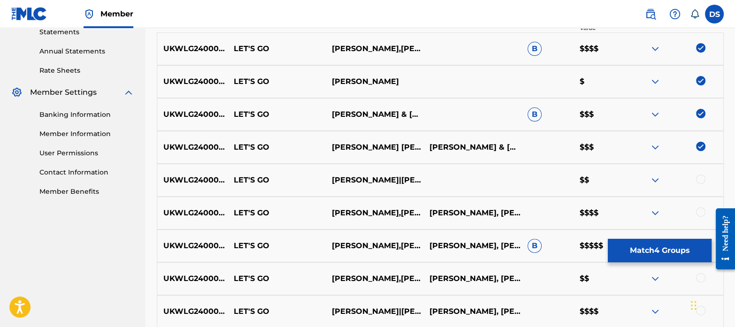
click at [698, 176] on div at bounding box center [700, 179] width 9 height 9
click at [699, 208] on div at bounding box center [700, 211] width 9 height 9
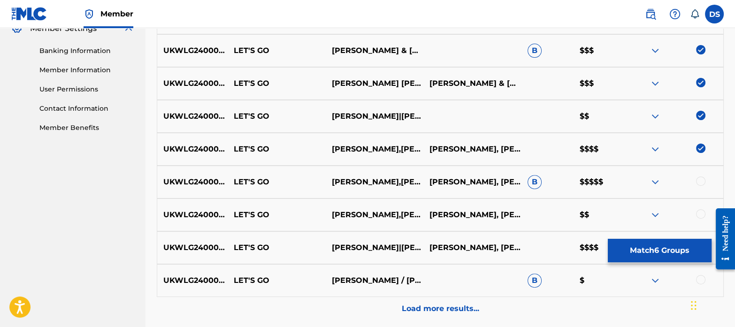
scroll to position [394, 0]
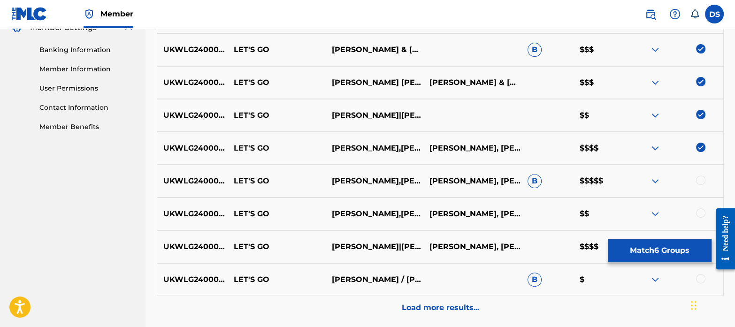
click at [700, 179] on div at bounding box center [700, 180] width 9 height 9
click at [702, 211] on div at bounding box center [700, 212] width 9 height 9
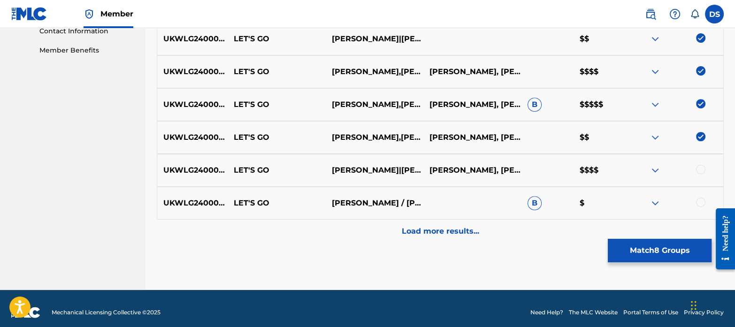
scroll to position [471, 0]
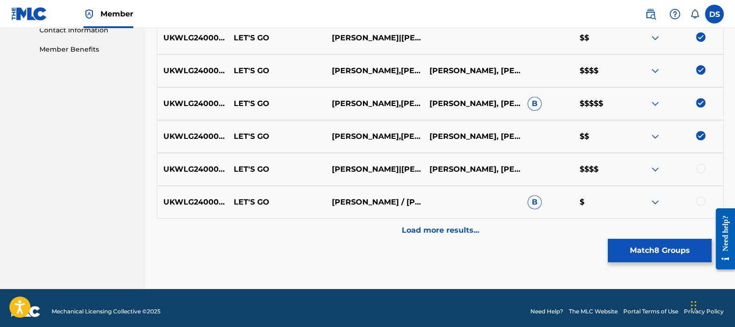
click at [699, 165] on div at bounding box center [700, 168] width 9 height 9
click at [700, 198] on div at bounding box center [700, 201] width 9 height 9
click at [423, 235] on p "Load more results..." at bounding box center [440, 230] width 77 height 11
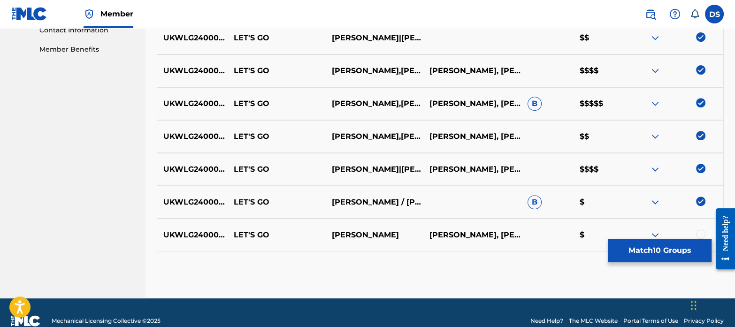
scroll to position [487, 0]
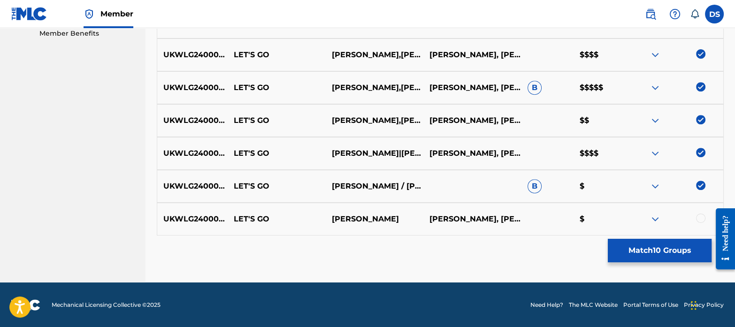
click at [702, 217] on div at bounding box center [700, 218] width 9 height 9
click at [675, 240] on button "Match 11 Groups" at bounding box center [660, 250] width 104 height 23
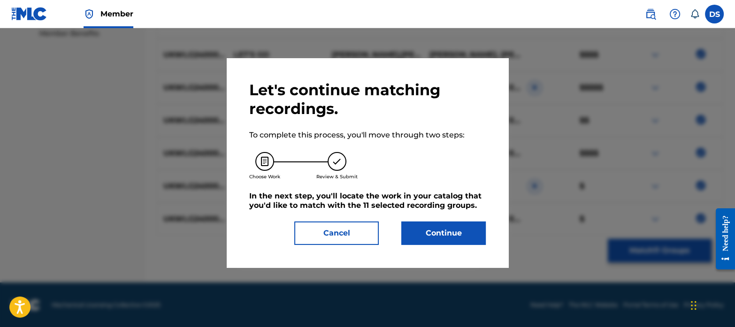
click at [468, 223] on button "Continue" at bounding box center [443, 233] width 84 height 23
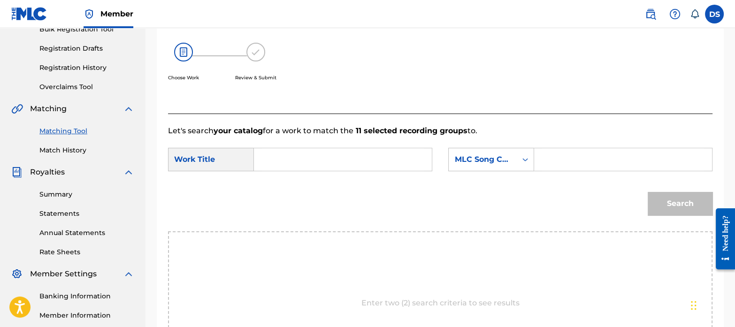
scroll to position [144, 0]
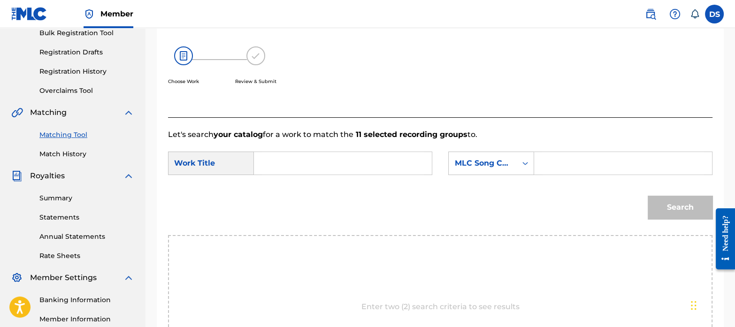
click at [296, 164] on input "Search Form" at bounding box center [343, 163] width 162 height 23
paste input "LET'S GO"
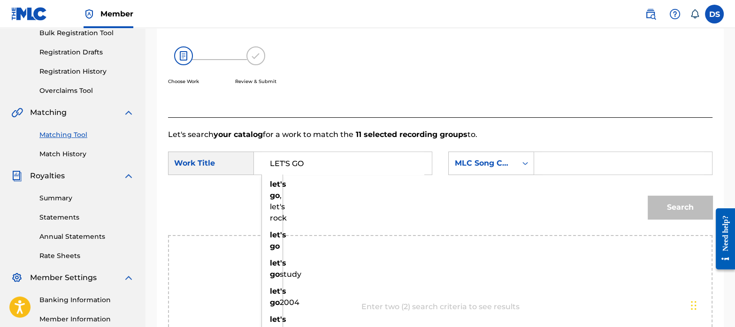
type input "LET'S GO"
click at [479, 161] on div "MLC Song Code" at bounding box center [482, 163] width 57 height 11
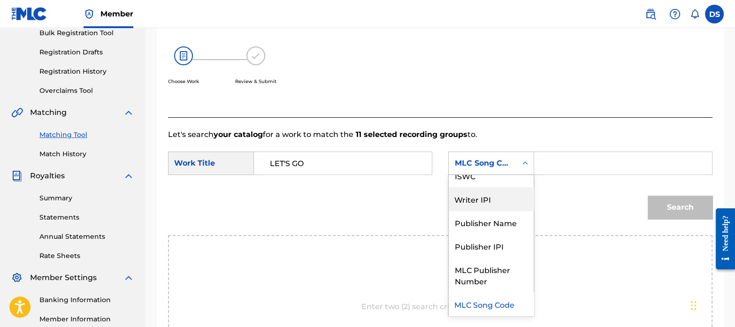
scroll to position [0, 0]
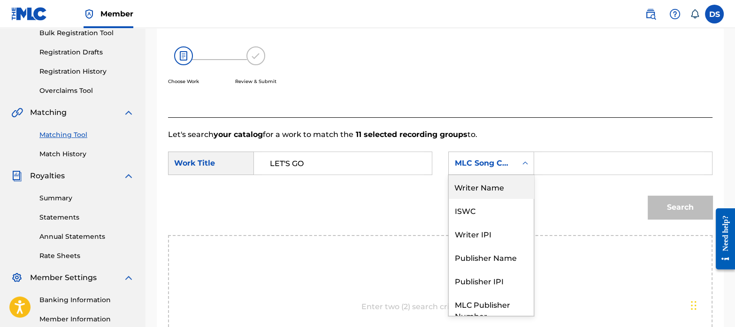
click at [475, 180] on div "Writer Name" at bounding box center [491, 186] width 85 height 23
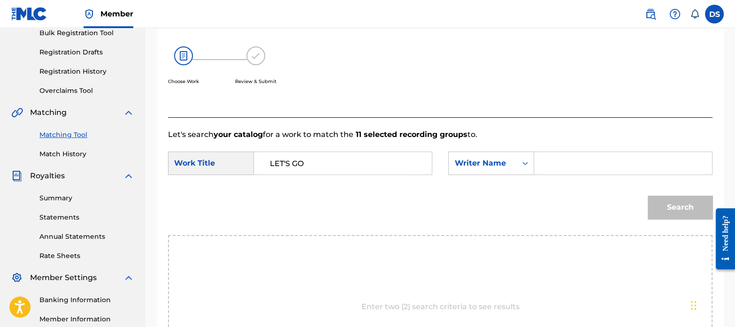
click at [572, 168] on input "Search Form" at bounding box center [623, 163] width 162 height 23
paste input "[PERSON_NAME]"
type input "[PERSON_NAME]"
click at [648, 196] on button "Search" at bounding box center [680, 207] width 65 height 23
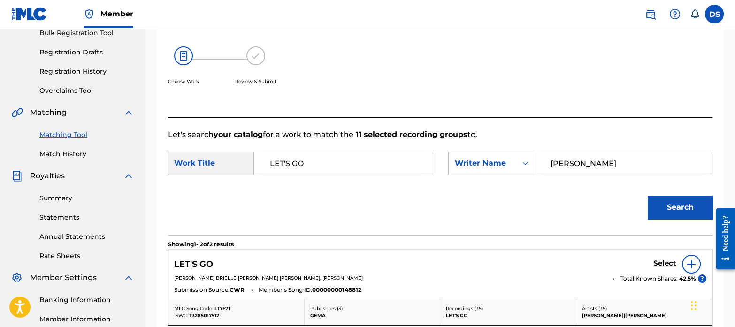
click at [663, 262] on h5 "Select" at bounding box center [664, 263] width 23 height 9
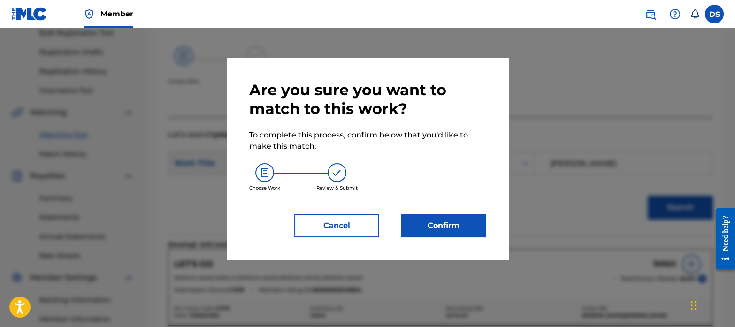
click at [425, 229] on button "Confirm" at bounding box center [443, 225] width 84 height 23
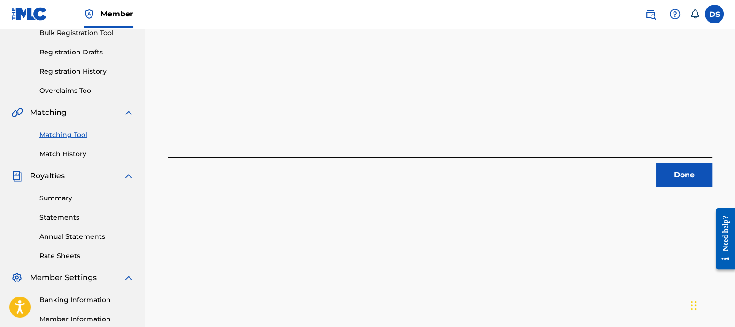
click at [678, 172] on button "Done" at bounding box center [684, 174] width 56 height 23
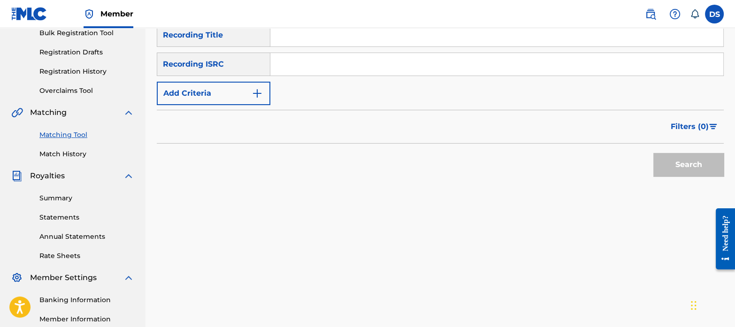
click at [307, 58] on input "Search Form" at bounding box center [496, 64] width 453 height 23
paste input "DGA062346464"
type input "DGA062346464"
click at [653, 153] on button "Search" at bounding box center [688, 164] width 70 height 23
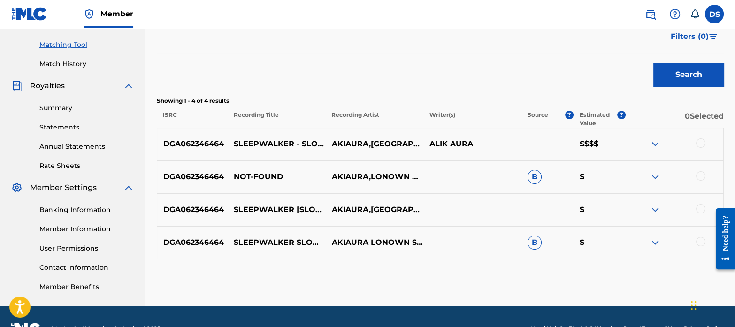
scroll to position [237, 0]
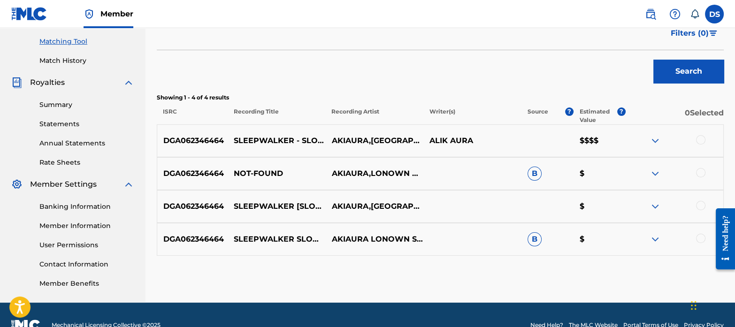
click at [699, 142] on div at bounding box center [700, 139] width 9 height 9
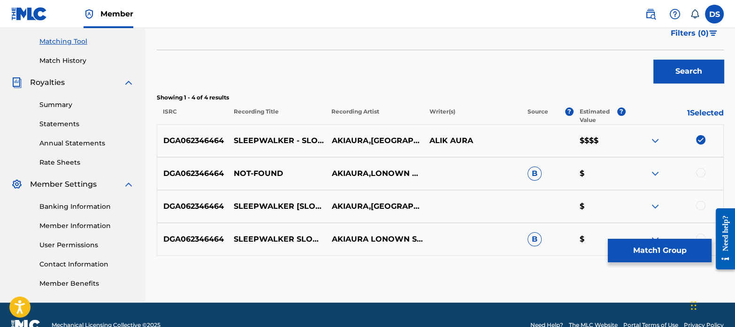
click at [703, 171] on div at bounding box center [700, 172] width 9 height 9
click at [699, 203] on div at bounding box center [700, 205] width 9 height 9
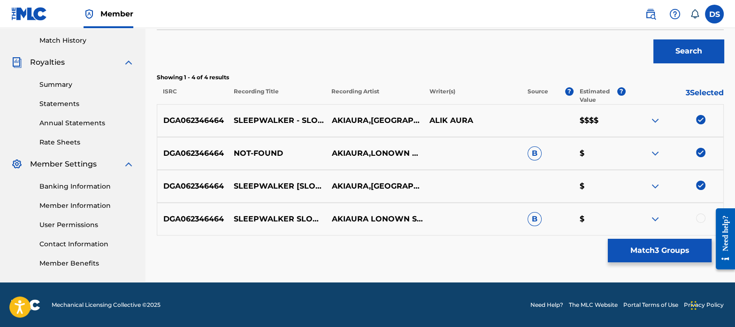
click at [702, 215] on div at bounding box center [700, 218] width 9 height 9
click at [671, 253] on button "Match 4 Groups" at bounding box center [660, 250] width 104 height 23
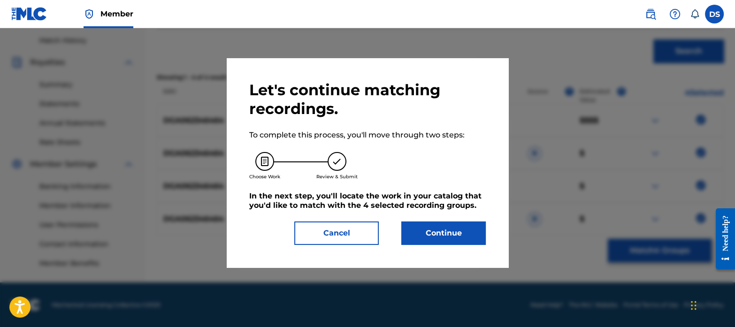
click at [472, 226] on button "Continue" at bounding box center [443, 233] width 84 height 23
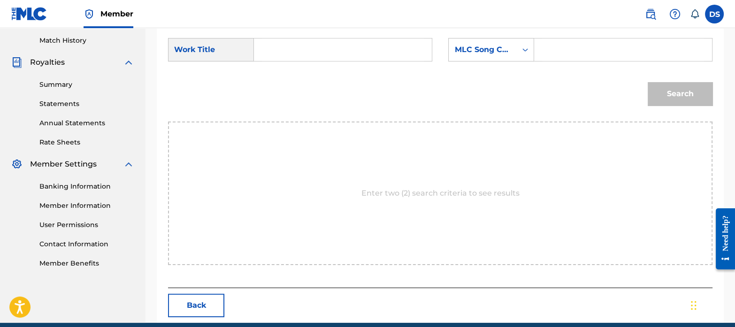
click at [293, 43] on input "Search Form" at bounding box center [343, 49] width 162 height 23
paste input "SLEEPWALKER (SLOWED)"
type input "SLEEPWALKER (SLOWED)"
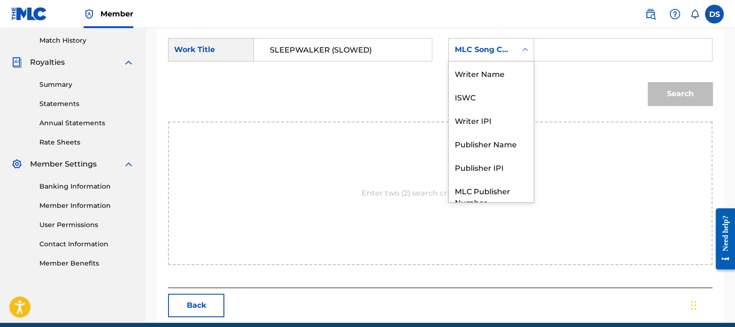
click at [492, 54] on div "MLC Song Code" at bounding box center [482, 49] width 57 height 11
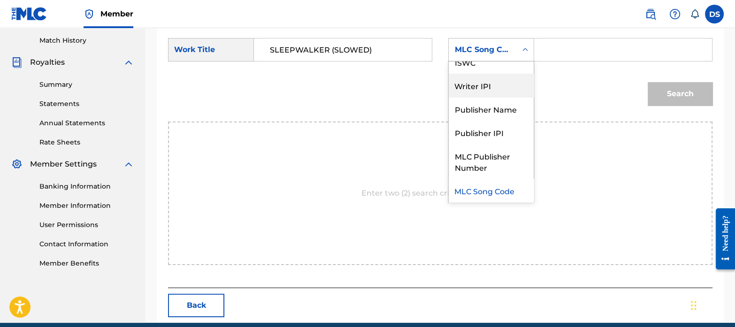
scroll to position [0, 0]
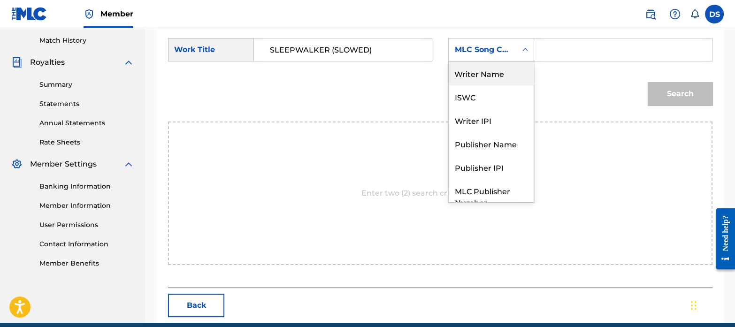
click at [494, 74] on div "Writer Name" at bounding box center [491, 72] width 85 height 23
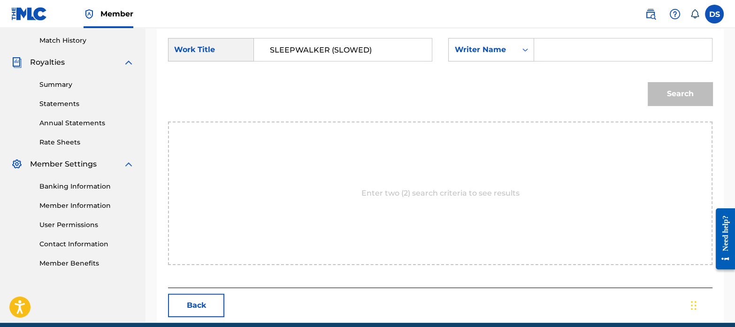
click at [570, 55] on input "Search Form" at bounding box center [623, 49] width 162 height 23
paste input "[PERSON_NAME]"
type input "[PERSON_NAME]"
click at [648, 82] on button "Search" at bounding box center [680, 93] width 65 height 23
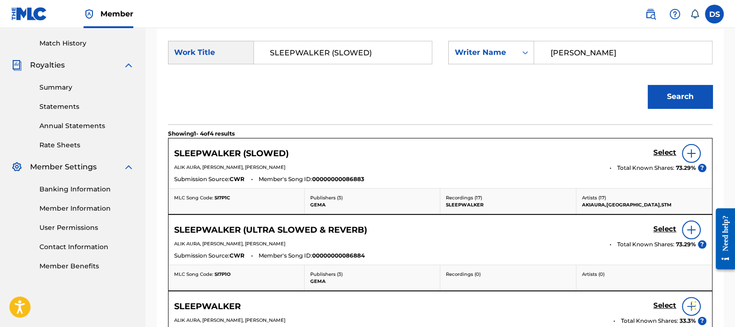
scroll to position [257, 0]
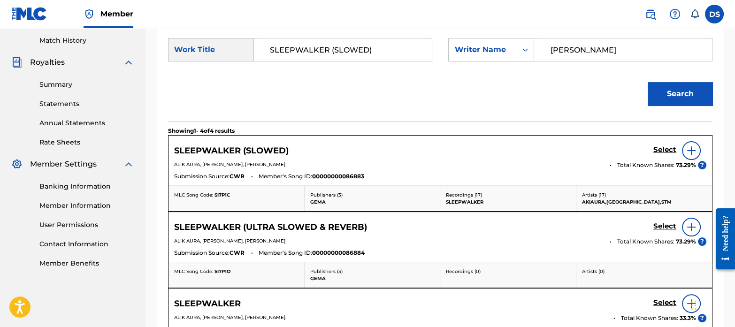
click at [658, 153] on h5 "Select" at bounding box center [664, 150] width 23 height 9
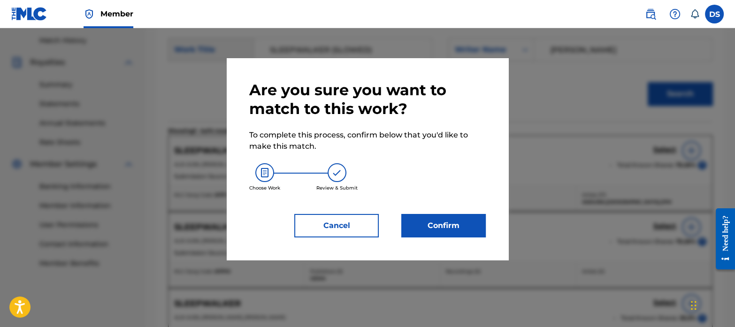
click at [451, 222] on button "Confirm" at bounding box center [443, 225] width 84 height 23
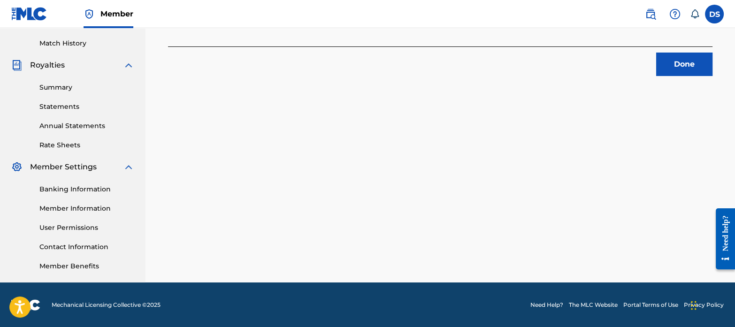
click at [678, 62] on button "Done" at bounding box center [684, 64] width 56 height 23
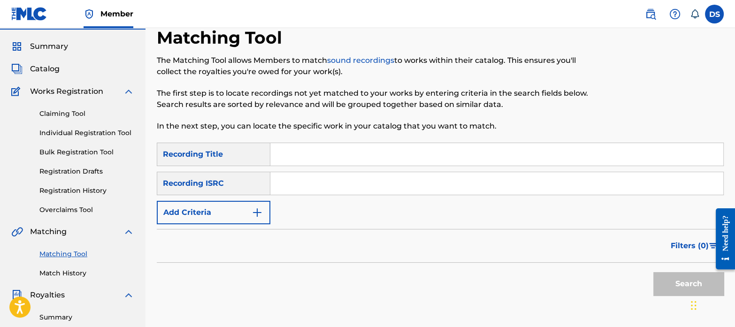
scroll to position [21, 0]
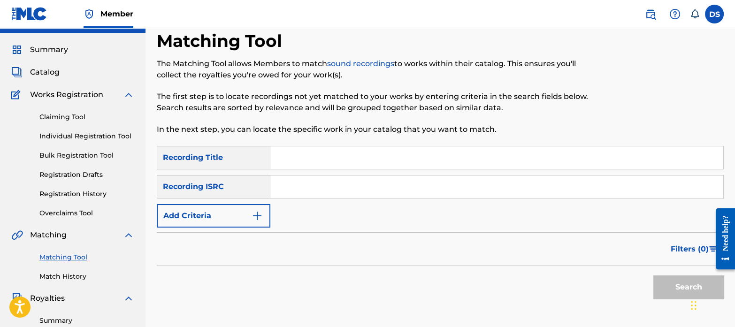
click at [342, 191] on input "Search Form" at bounding box center [496, 187] width 453 height 23
paste input "NLF711806853"
type input "NLF711806853"
click at [661, 289] on button "Search" at bounding box center [688, 287] width 70 height 23
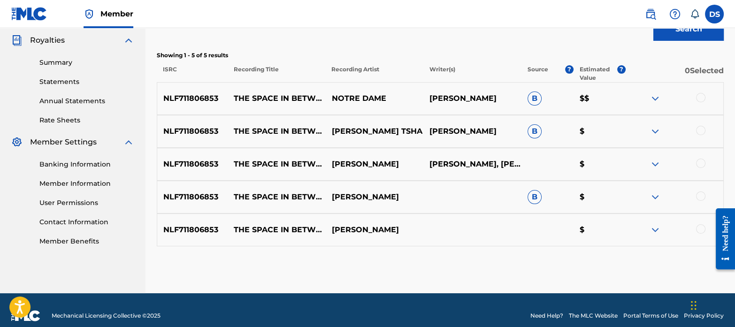
scroll to position [280, 0]
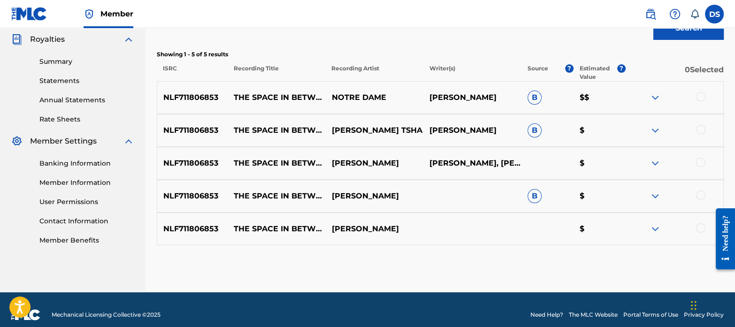
click at [703, 94] on div at bounding box center [700, 96] width 9 height 9
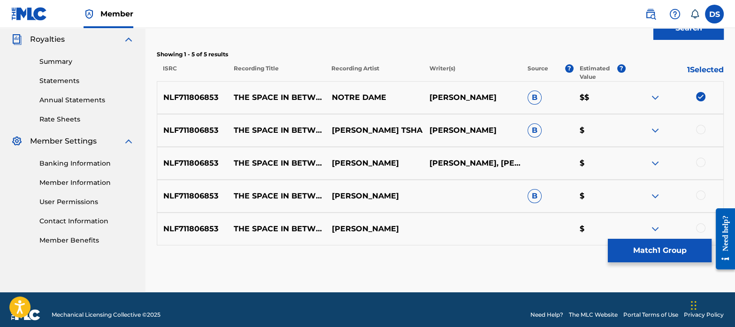
click at [702, 128] on div at bounding box center [700, 129] width 9 height 9
click at [699, 160] on div at bounding box center [700, 162] width 9 height 9
click at [698, 196] on div at bounding box center [700, 195] width 9 height 9
click at [699, 229] on div at bounding box center [700, 227] width 9 height 9
click at [638, 253] on button "Match 5 Groups" at bounding box center [660, 250] width 104 height 23
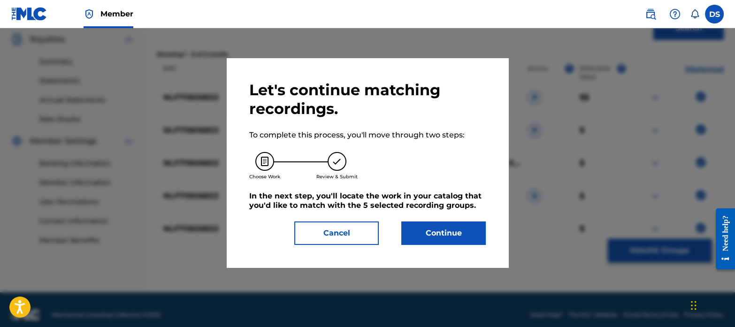
click at [422, 225] on button "Continue" at bounding box center [443, 233] width 84 height 23
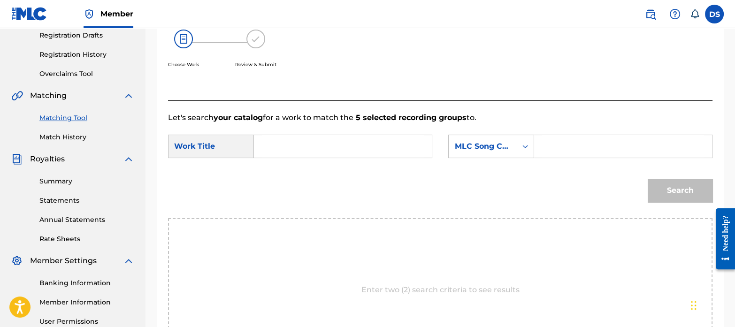
scroll to position [154, 0]
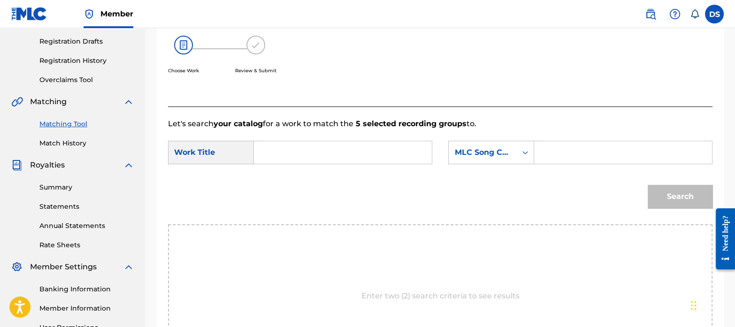
click at [307, 141] on div "Search Form" at bounding box center [343, 152] width 178 height 23
click at [307, 146] on input "Search Form" at bounding box center [343, 152] width 162 height 23
paste input "THE SPACE IN BETWEEN"
type input "THE SPACE IN BETWEEN"
click at [481, 147] on div "MLC Song Code" at bounding box center [482, 152] width 57 height 11
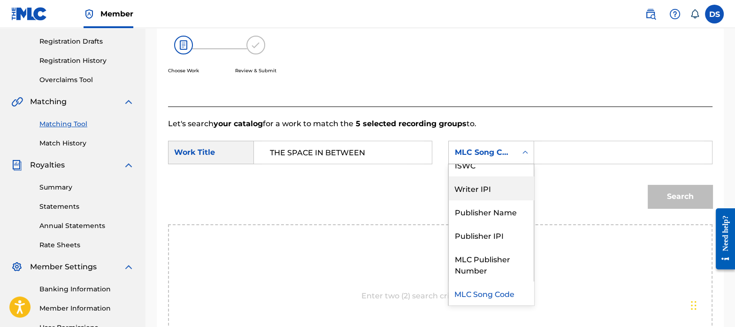
scroll to position [0, 0]
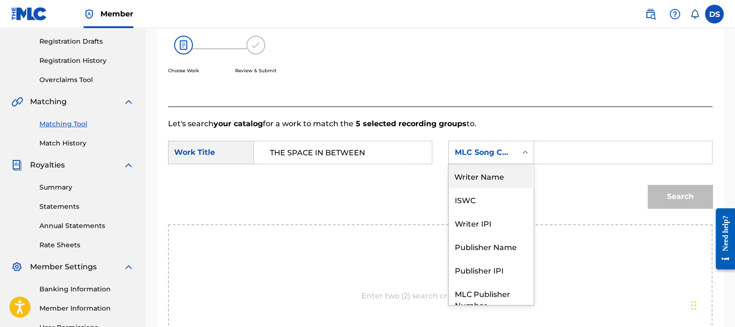
click at [485, 175] on div "Writer Name" at bounding box center [491, 175] width 85 height 23
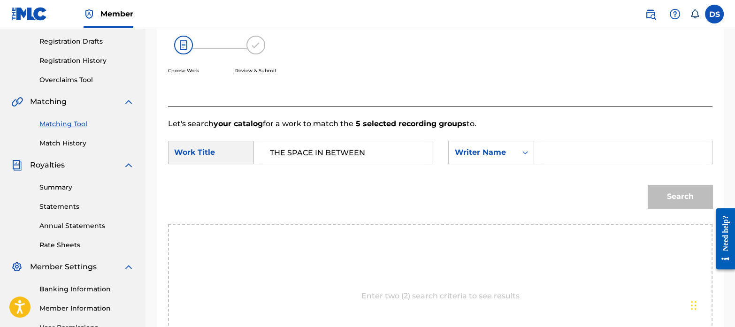
click at [563, 155] on input "Search Form" at bounding box center [623, 152] width 162 height 23
paste input "[PERSON_NAME]"
type input "[PERSON_NAME]"
click at [674, 206] on button "Search" at bounding box center [680, 196] width 65 height 23
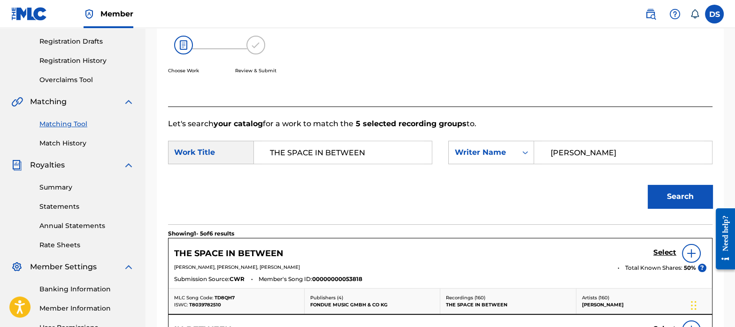
click at [670, 251] on h5 "Select" at bounding box center [664, 252] width 23 height 9
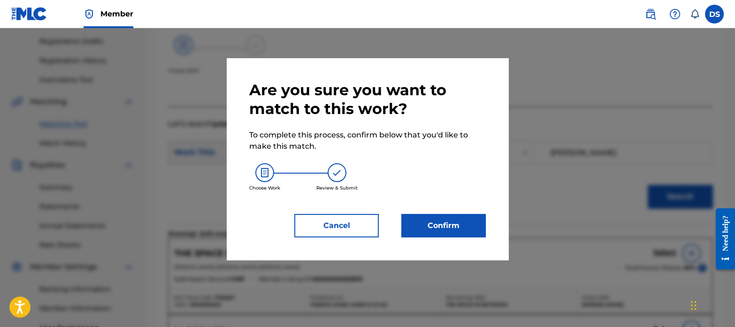
click at [477, 222] on button "Confirm" at bounding box center [443, 225] width 84 height 23
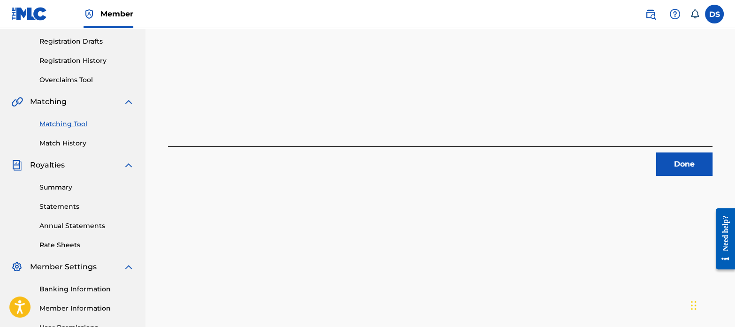
click at [678, 153] on button "Done" at bounding box center [684, 164] width 56 height 23
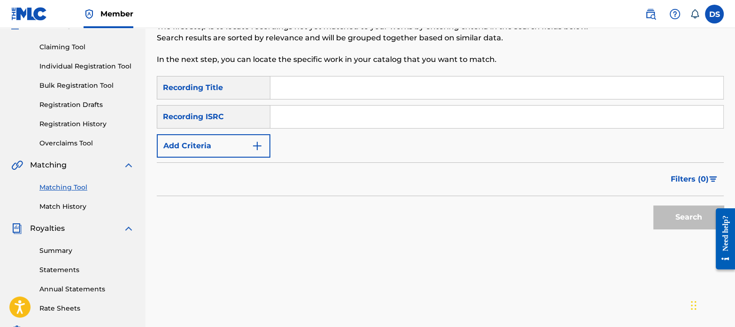
scroll to position [90, 0]
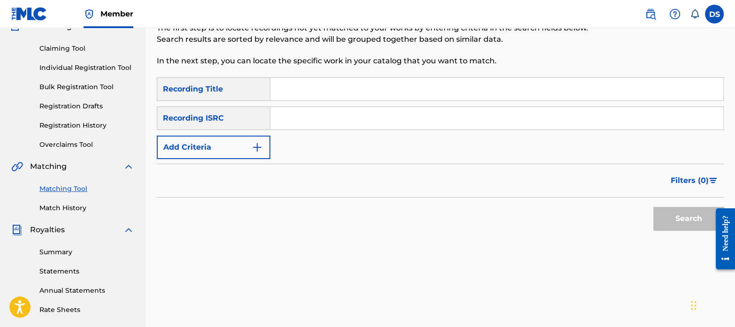
click at [322, 109] on input "Search Form" at bounding box center [496, 118] width 453 height 23
paste input "QZTB22317681"
click at [653, 207] on button "Search" at bounding box center [688, 218] width 70 height 23
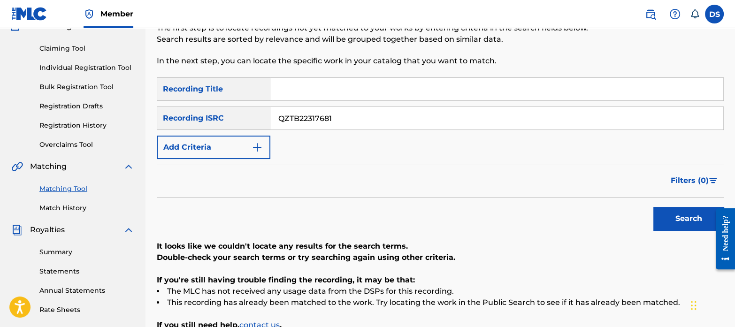
drag, startPoint x: 330, startPoint y: 122, endPoint x: 226, endPoint y: 114, distance: 104.5
click at [226, 114] on div "SearchWithCriteriad6bb2dcf-c060-49cb-a067-8cb6a7b33aa9 Recording ISRC QZTB22317…" at bounding box center [440, 118] width 567 height 23
type input "\"
paste input "DEVE12100067"
click at [653, 207] on button "Search" at bounding box center [688, 218] width 70 height 23
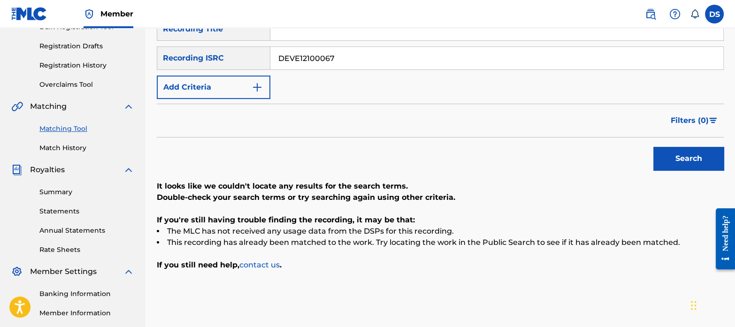
scroll to position [151, 0]
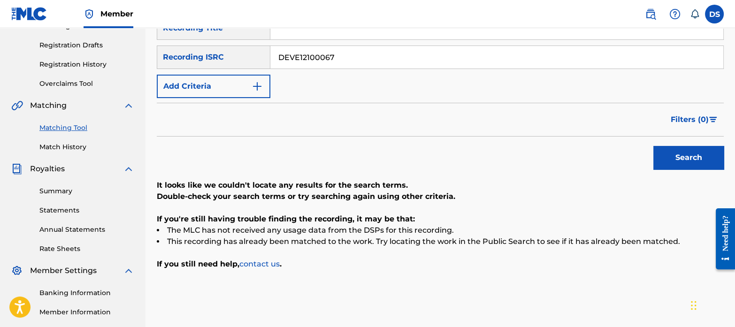
drag, startPoint x: 358, startPoint y: 52, endPoint x: 256, endPoint y: 46, distance: 102.5
click at [256, 46] on div "SearchWithCriteriad6bb2dcf-c060-49cb-a067-8cb6a7b33aa9 Recording ISRC DEVE12100…" at bounding box center [440, 57] width 567 height 23
paste input "NLF711600141"
type input "NLF711600141"
click at [653, 146] on button "Search" at bounding box center [688, 157] width 70 height 23
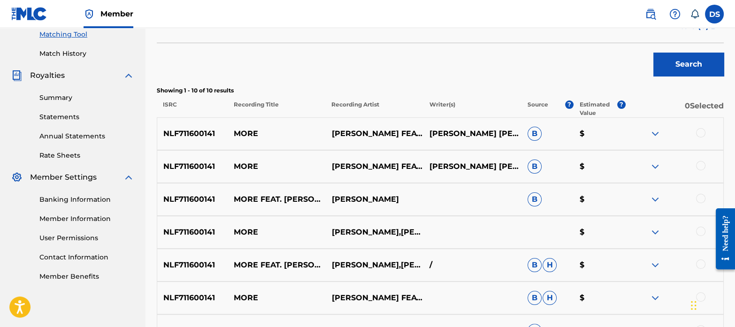
scroll to position [256, 0]
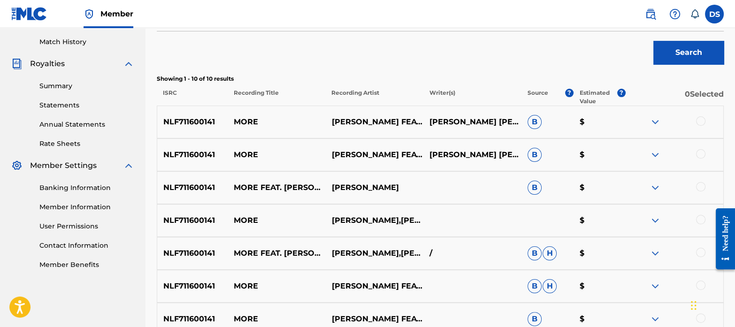
click at [706, 121] on div at bounding box center [674, 121] width 98 height 11
click at [702, 122] on div at bounding box center [700, 120] width 9 height 9
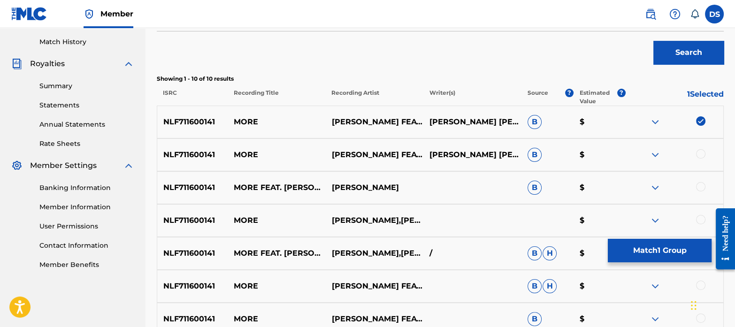
click at [700, 150] on div at bounding box center [700, 153] width 9 height 9
click at [702, 184] on div at bounding box center [700, 186] width 9 height 9
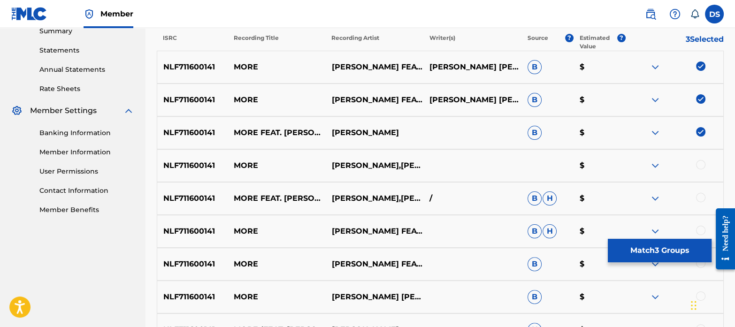
scroll to position [311, 0]
click at [701, 166] on div at bounding box center [700, 164] width 9 height 9
click at [701, 193] on div at bounding box center [700, 196] width 9 height 9
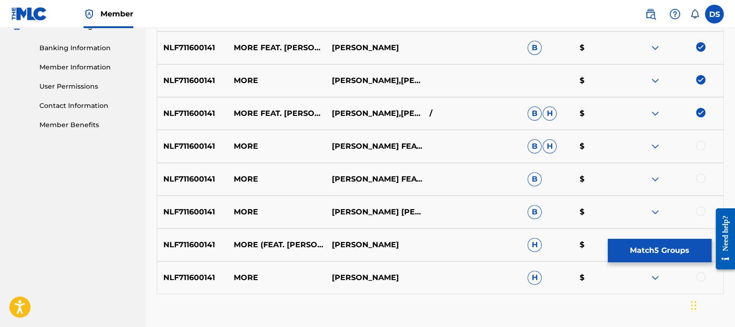
scroll to position [399, 0]
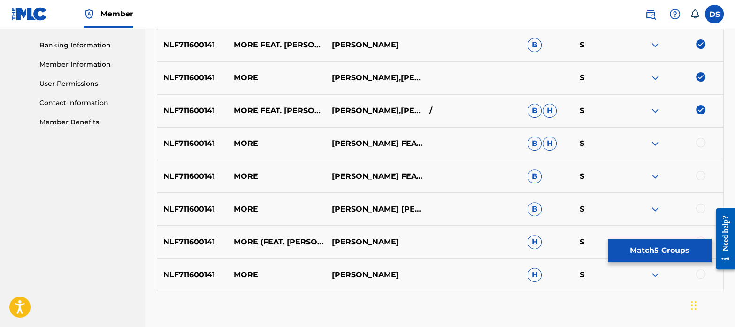
click at [702, 141] on div at bounding box center [700, 142] width 9 height 9
click at [702, 173] on div at bounding box center [700, 175] width 9 height 9
click at [700, 212] on div at bounding box center [700, 208] width 9 height 9
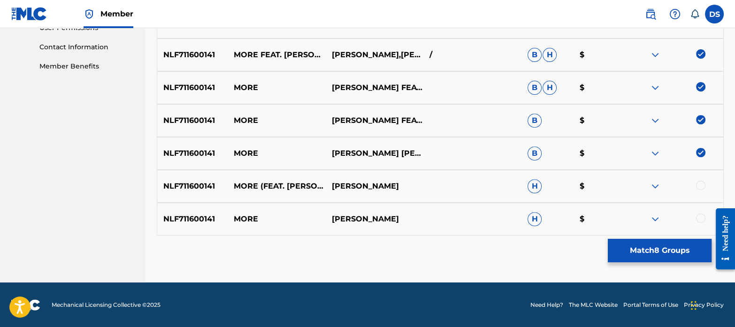
click at [702, 184] on div at bounding box center [700, 185] width 9 height 9
click at [702, 212] on div "NLF711600141 MORE [PERSON_NAME] H $" at bounding box center [440, 219] width 567 height 33
click at [700, 218] on div at bounding box center [700, 218] width 9 height 9
click at [664, 251] on button "Match 10 Groups" at bounding box center [660, 250] width 104 height 23
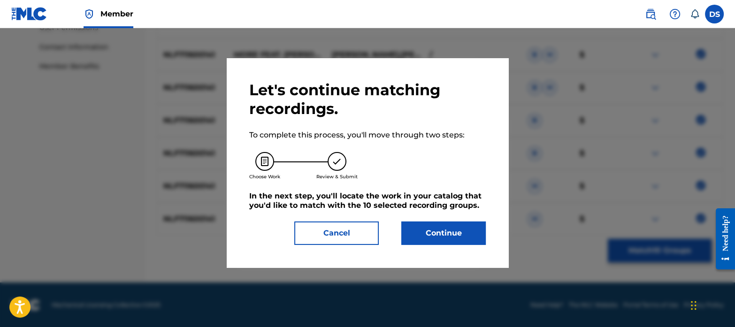
click at [441, 222] on button "Continue" at bounding box center [443, 233] width 84 height 23
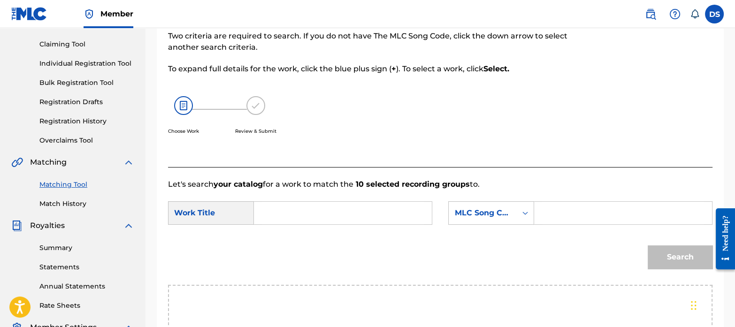
scroll to position [82, 0]
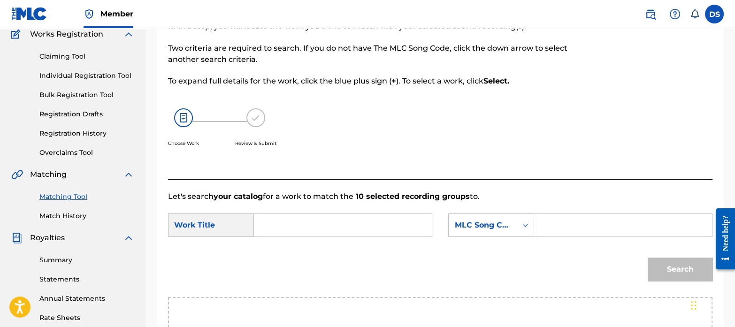
click at [336, 221] on input "Search Form" at bounding box center [343, 225] width 162 height 23
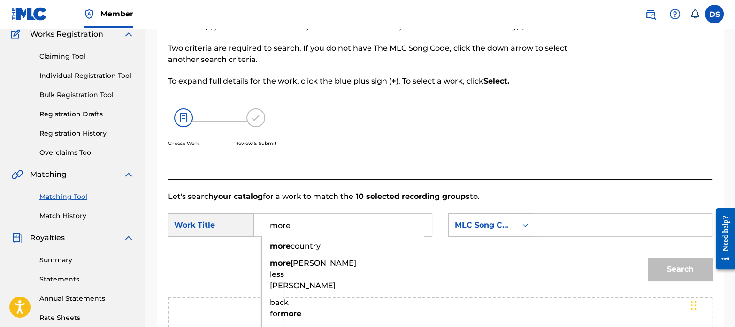
type input "more"
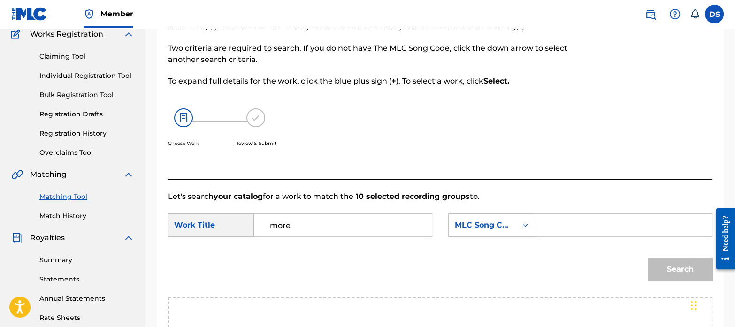
click at [462, 238] on div "SearchWithCriteria437bd950-7bf4-488e-baf3-6976ecfea3ad Work Title more SearchWi…" at bounding box center [440, 228] width 544 height 29
click at [479, 225] on div "MLC Song Code" at bounding box center [482, 225] width 57 height 11
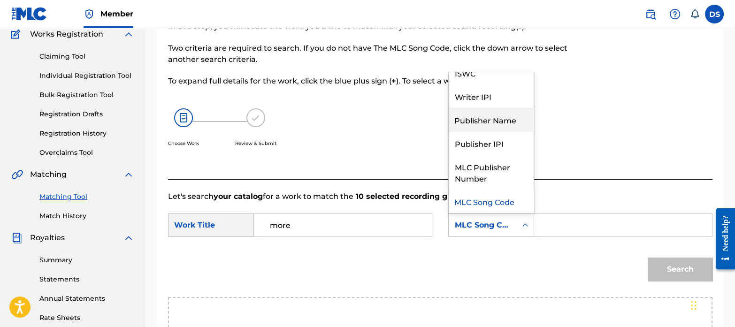
scroll to position [0, 0]
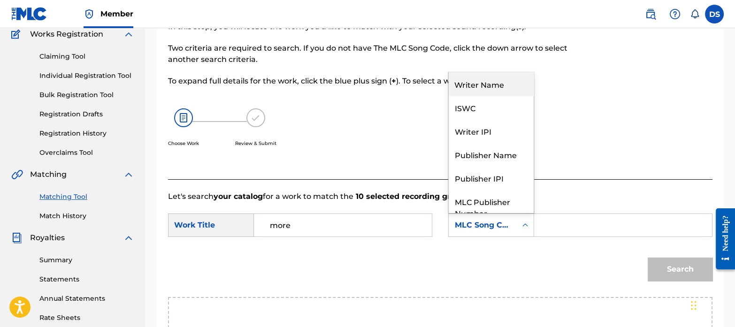
click at [480, 80] on div "Writer Name" at bounding box center [491, 83] width 85 height 23
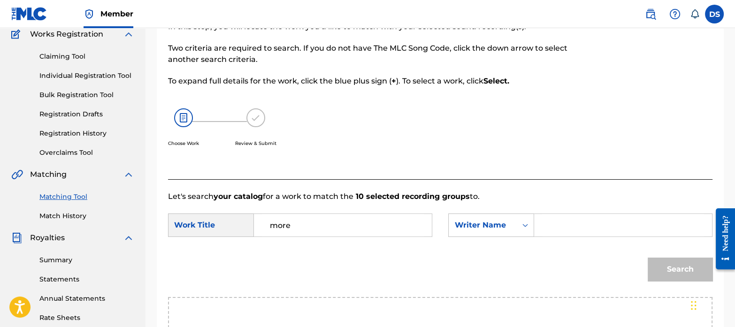
click at [587, 219] on input "Search Form" at bounding box center [623, 225] width 162 height 23
paste input "[PERSON_NAME]"
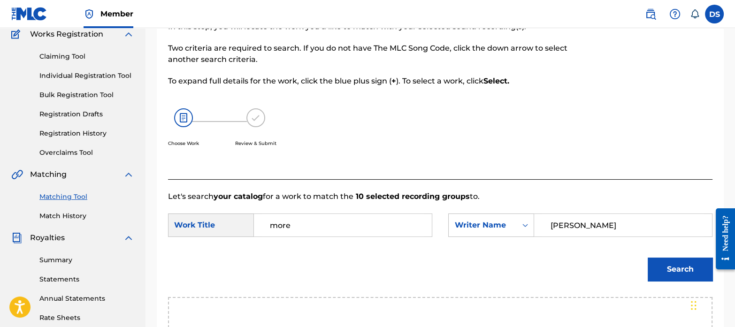
type input "[PERSON_NAME]"
click at [648, 258] on button "Search" at bounding box center [680, 269] width 65 height 23
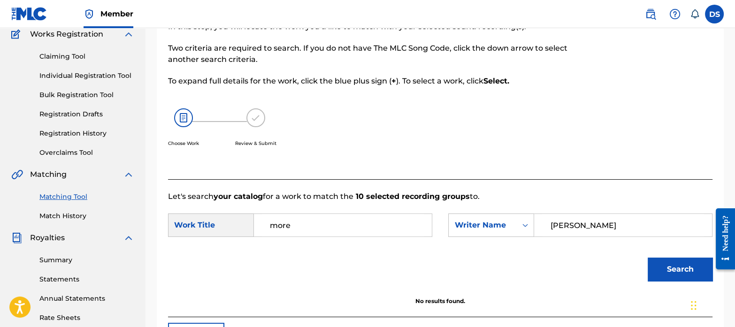
click at [75, 220] on link "Match History" at bounding box center [86, 216] width 95 height 10
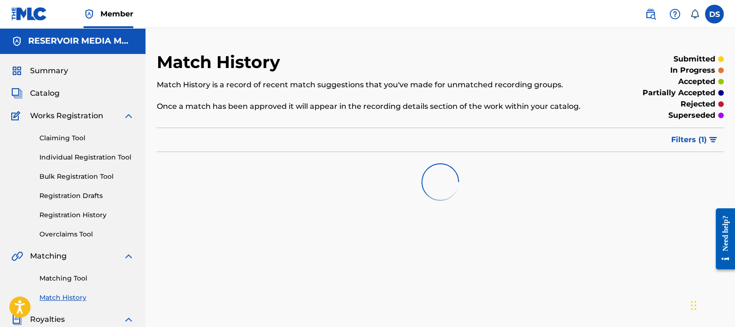
click at [82, 274] on link "Matching Tool" at bounding box center [86, 279] width 95 height 10
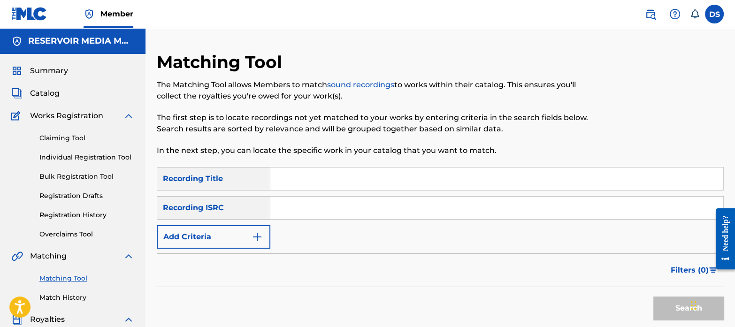
click at [337, 199] on input "Search Form" at bounding box center [496, 208] width 453 height 23
paste input "DEN062400232"
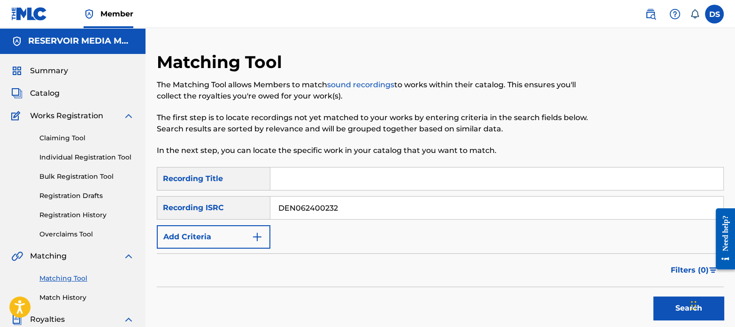
type input "DEN062400232"
click at [653, 297] on button "Search" at bounding box center [688, 308] width 70 height 23
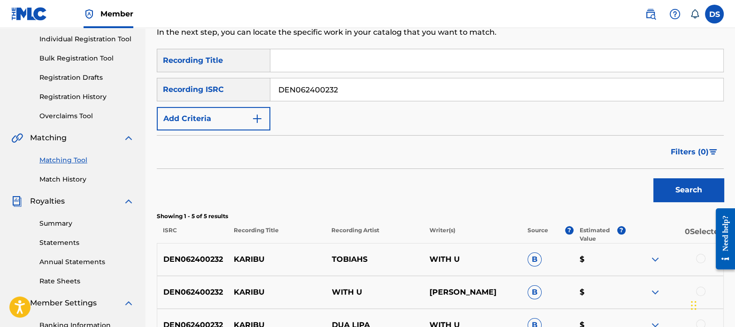
scroll to position [290, 0]
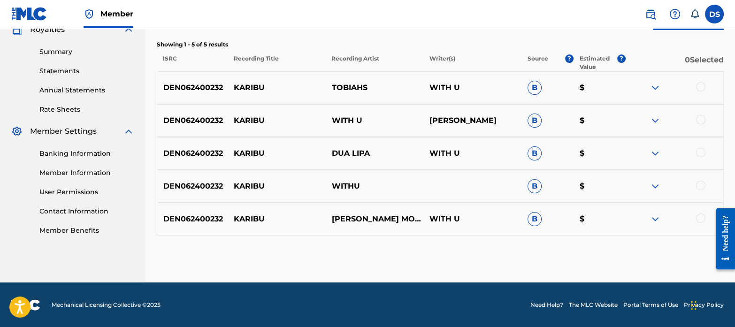
click at [698, 82] on div at bounding box center [700, 86] width 9 height 9
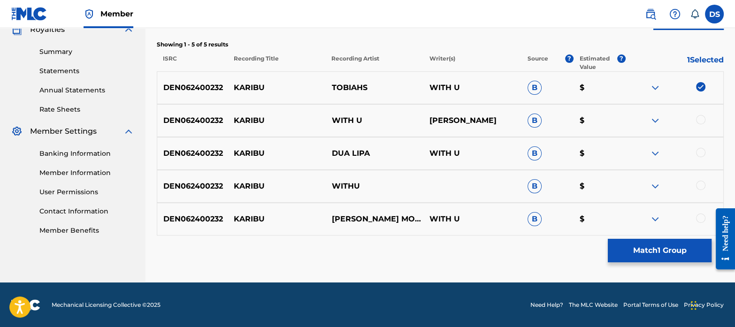
click at [701, 118] on div at bounding box center [700, 119] width 9 height 9
click at [699, 151] on div at bounding box center [700, 152] width 9 height 9
click at [701, 189] on div at bounding box center [700, 185] width 9 height 9
click at [701, 219] on div at bounding box center [700, 218] width 9 height 9
click at [666, 247] on button "Match 5 Groups" at bounding box center [660, 250] width 104 height 23
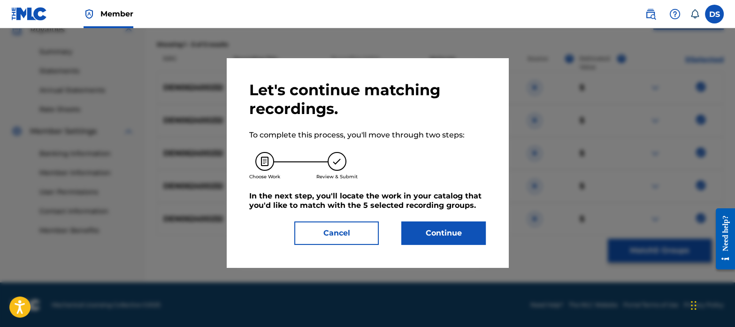
click at [465, 232] on button "Continue" at bounding box center [443, 233] width 84 height 23
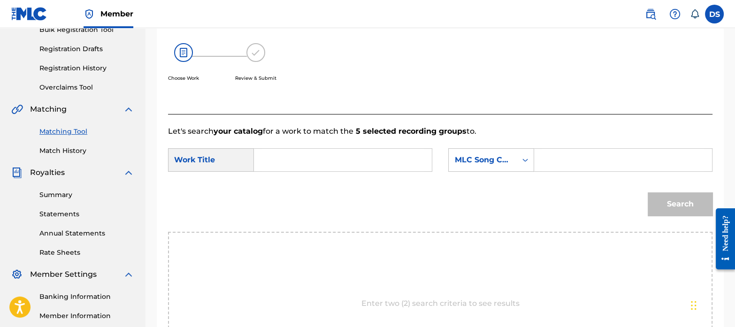
scroll to position [142, 0]
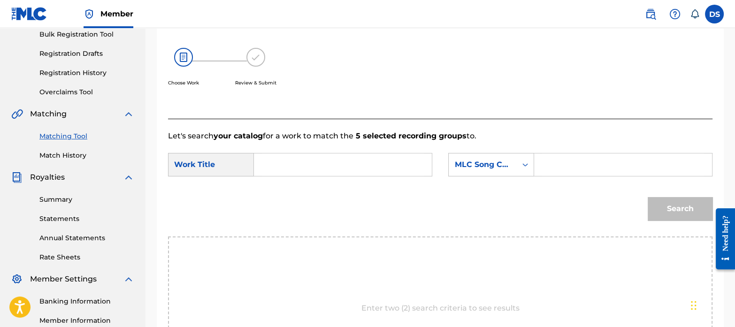
click at [326, 158] on input "Search Form" at bounding box center [343, 164] width 162 height 23
type input "karibu"
click at [371, 233] on div "Search" at bounding box center [440, 212] width 544 height 49
click at [477, 170] on div "MLC Song Code" at bounding box center [482, 164] width 57 height 11
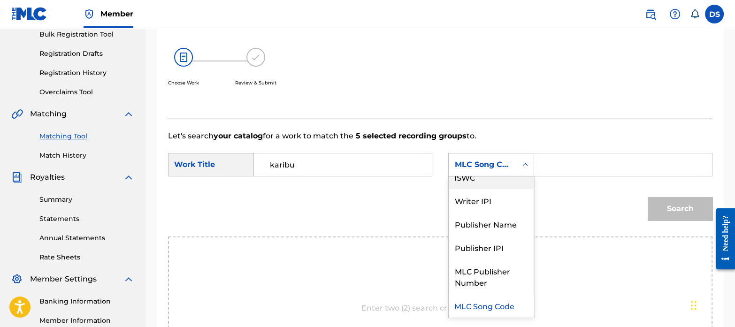
scroll to position [0, 0]
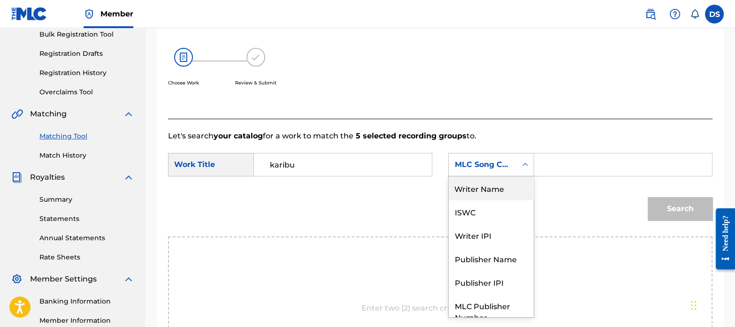
click at [475, 196] on div "Writer Name" at bounding box center [491, 187] width 85 height 23
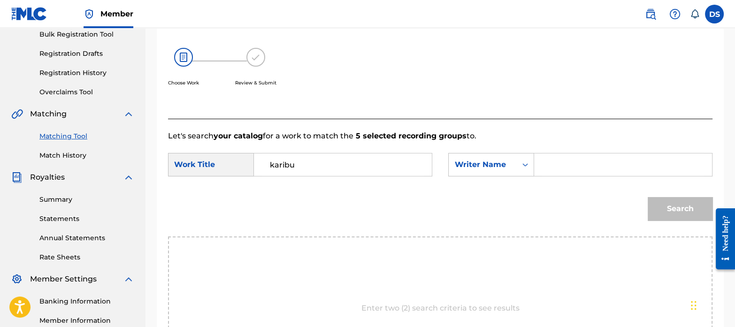
click at [572, 165] on input "Search Form" at bounding box center [623, 164] width 162 height 23
paste input "[PERSON_NAME]"
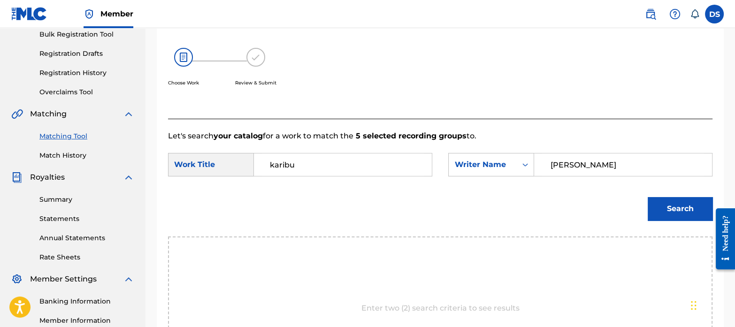
type input "[PERSON_NAME]"
click at [648, 197] on button "Search" at bounding box center [680, 208] width 65 height 23
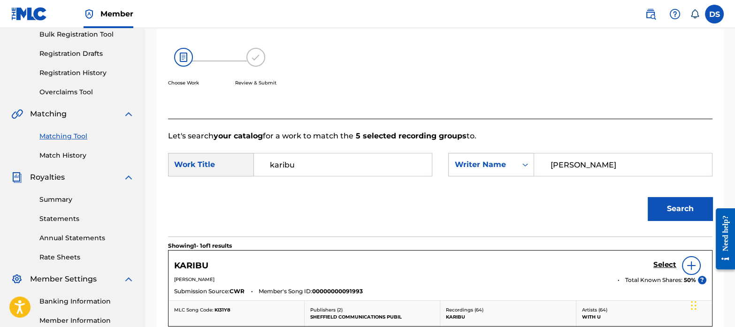
scroll to position [257, 0]
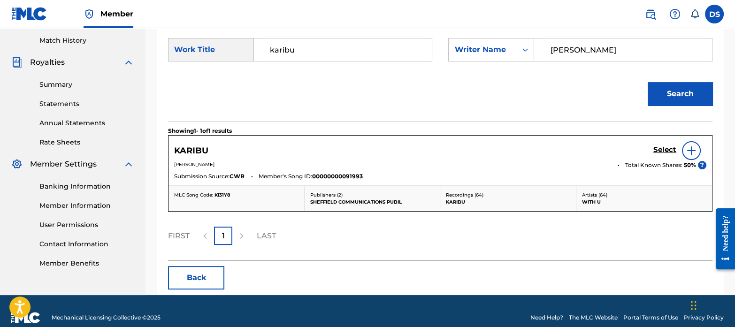
click at [661, 150] on h5 "Select" at bounding box center [664, 150] width 23 height 9
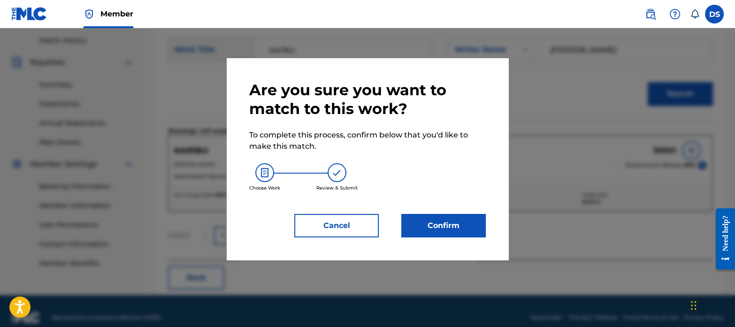
click at [460, 224] on button "Confirm" at bounding box center [443, 225] width 84 height 23
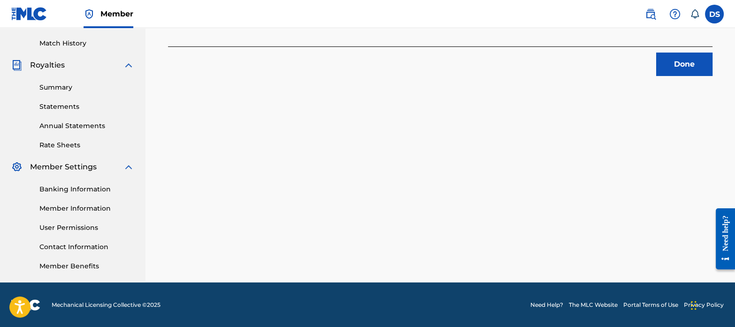
click at [682, 72] on button "Done" at bounding box center [684, 64] width 56 height 23
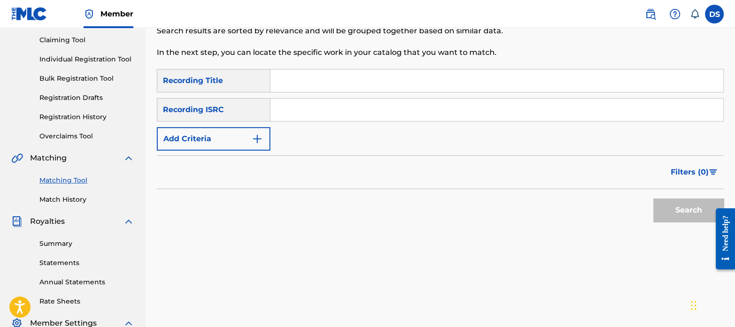
scroll to position [91, 0]
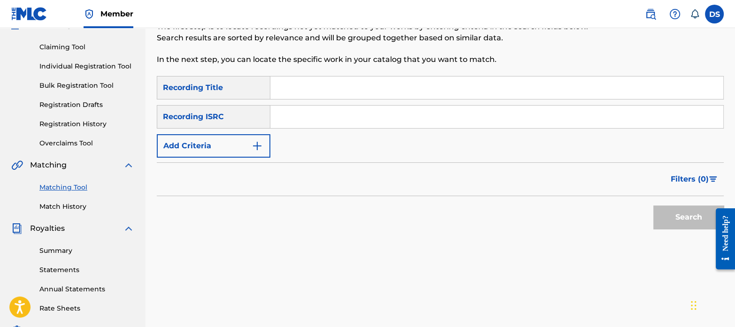
click at [337, 112] on input "Search Form" at bounding box center [496, 117] width 453 height 23
paste input "DES232300500"
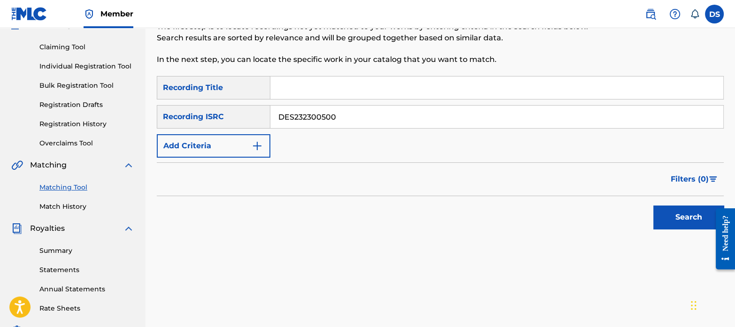
type input "DES232300500"
click at [653, 206] on button "Search" at bounding box center [688, 217] width 70 height 23
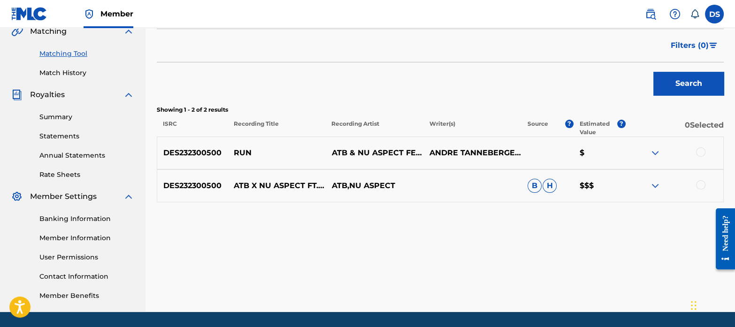
scroll to position [226, 0]
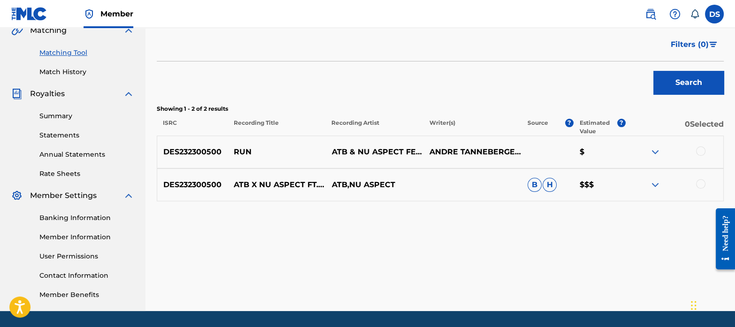
click at [701, 147] on div at bounding box center [700, 150] width 9 height 9
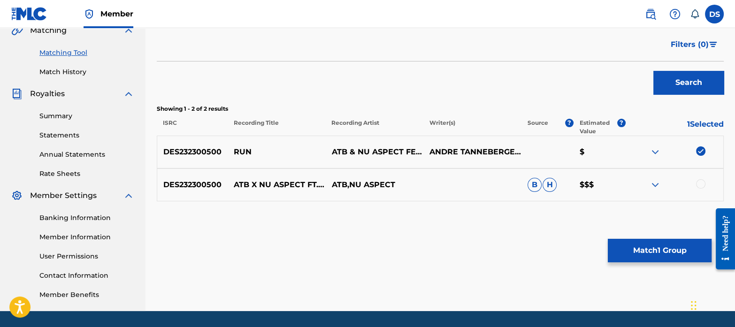
click at [703, 180] on div at bounding box center [700, 183] width 9 height 9
click at [680, 246] on button "Match 2 Groups" at bounding box center [660, 250] width 104 height 23
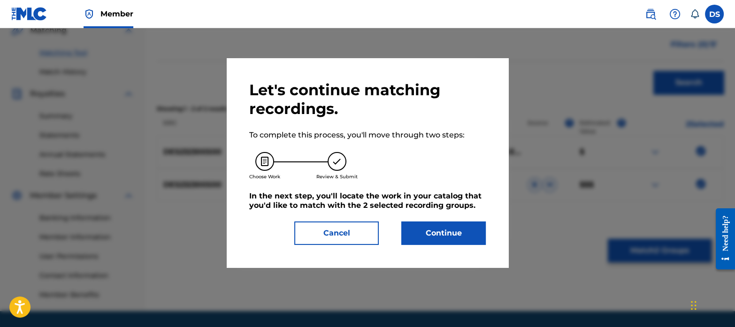
click at [457, 227] on button "Continue" at bounding box center [443, 233] width 84 height 23
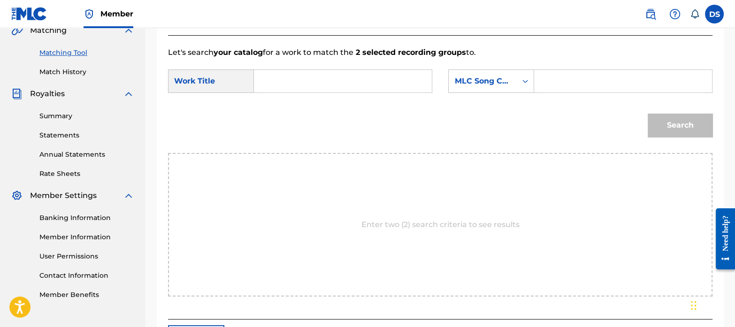
click at [300, 77] on input "Search Form" at bounding box center [343, 81] width 162 height 23
paste input "RUN"
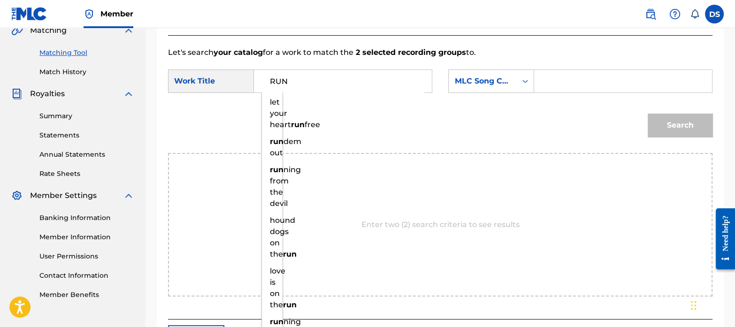
type input "RUN"
click at [331, 136] on div "Search" at bounding box center [440, 128] width 544 height 49
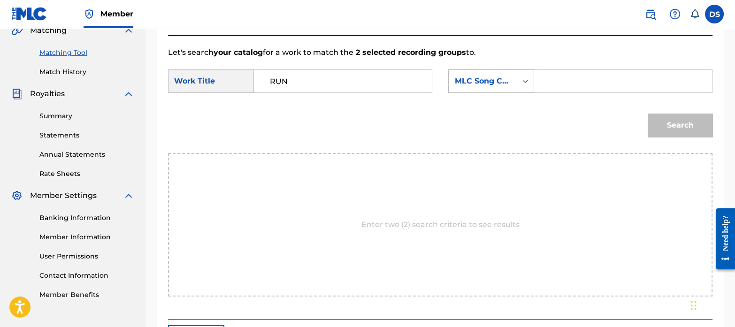
click at [472, 92] on div "MLC Song Code" at bounding box center [491, 80] width 86 height 23
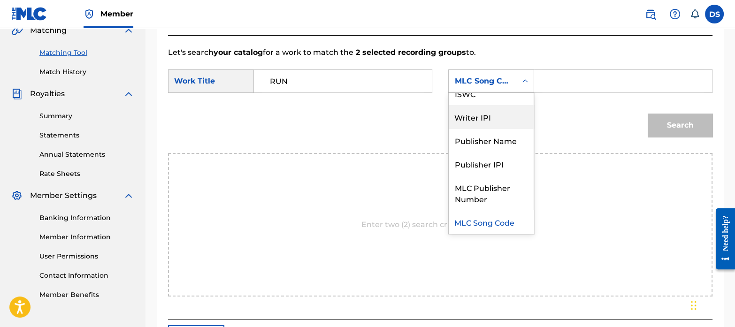
scroll to position [0, 0]
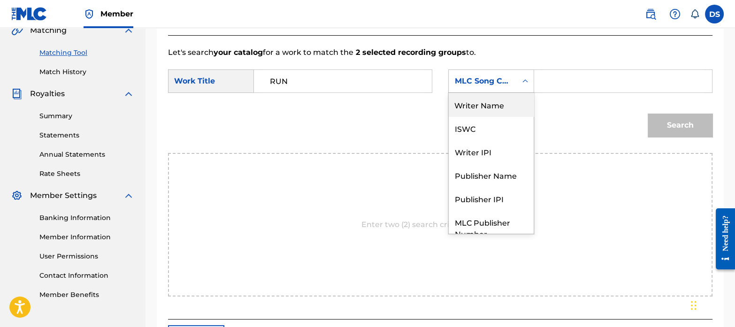
click at [485, 107] on div "Writer Name" at bounding box center [491, 104] width 85 height 23
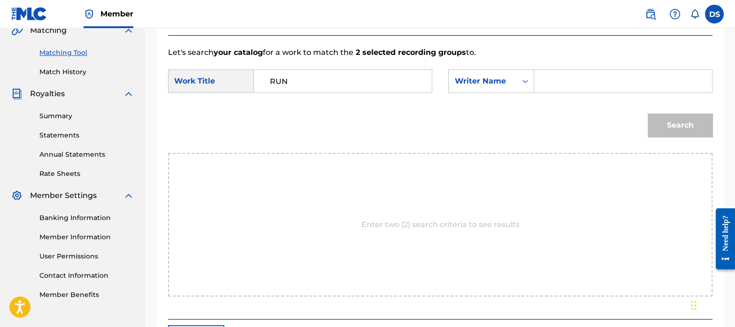
click at [583, 77] on input "Search Form" at bounding box center [623, 81] width 162 height 23
paste input "[PERSON_NAME]"
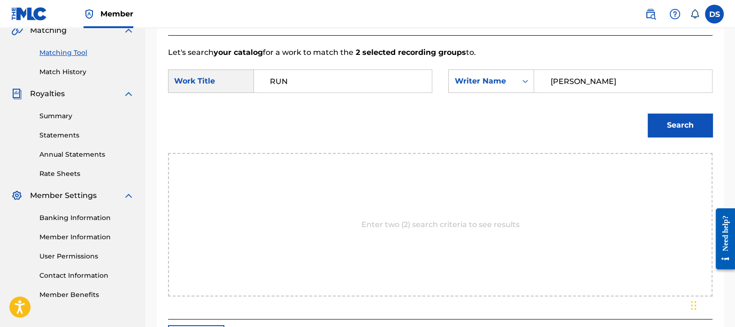
type input "[PERSON_NAME]"
click at [676, 125] on button "Search" at bounding box center [680, 125] width 65 height 23
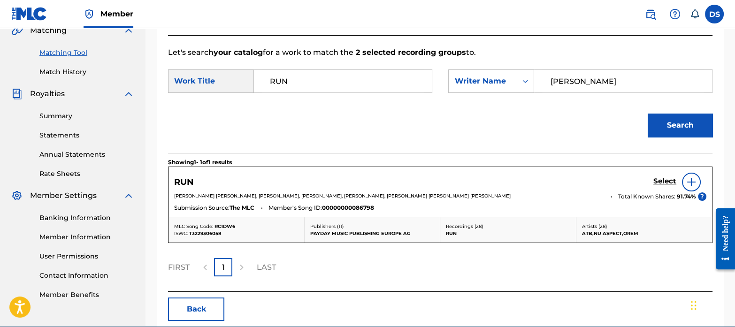
click at [662, 179] on h5 "Select" at bounding box center [664, 181] width 23 height 9
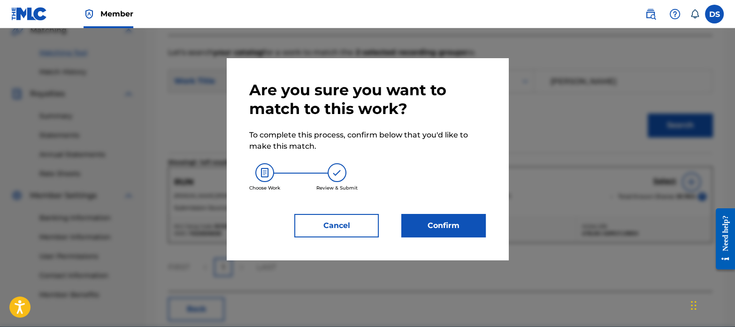
click at [462, 218] on button "Confirm" at bounding box center [443, 225] width 84 height 23
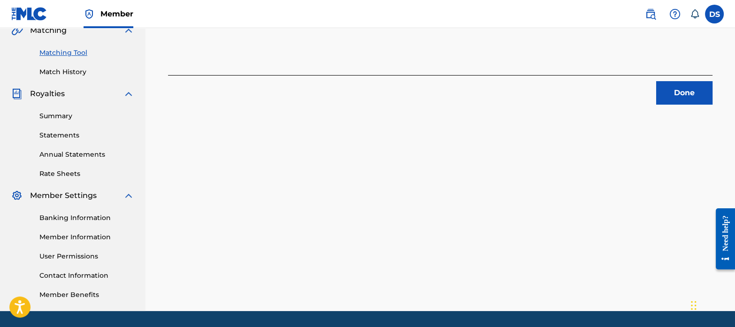
click at [669, 92] on button "Done" at bounding box center [684, 92] width 56 height 23
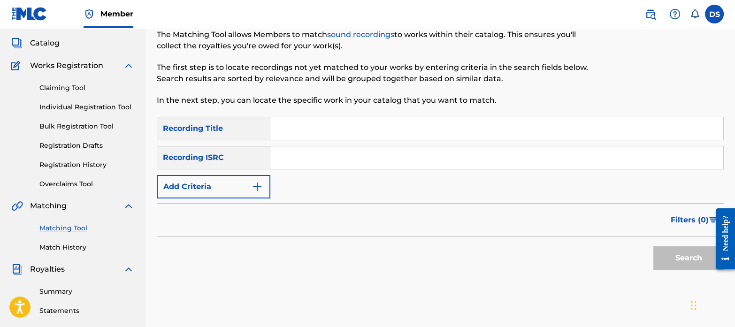
scroll to position [30, 0]
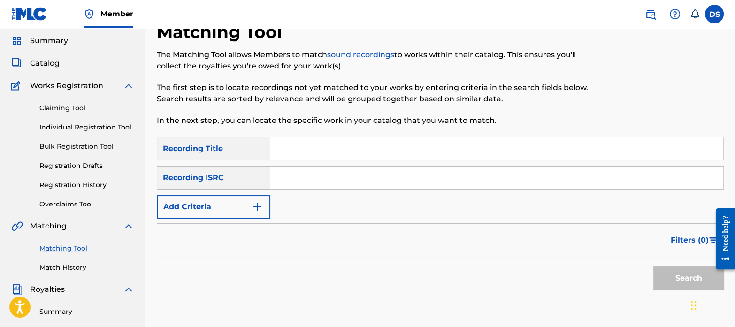
click at [333, 181] on input "Search Form" at bounding box center [496, 178] width 453 height 23
paste input "DEA811900592"
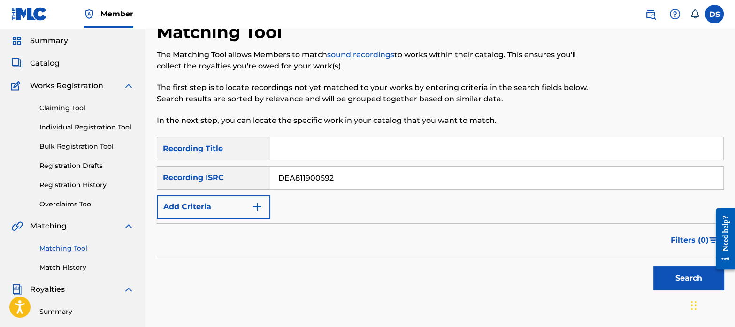
type input "DEA811900592"
click at [653, 267] on button "Search" at bounding box center [688, 278] width 70 height 23
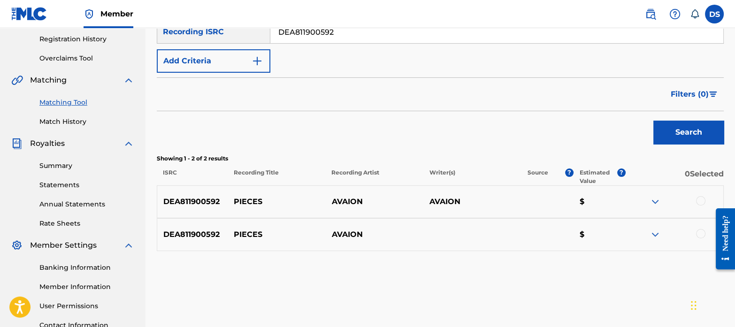
scroll to position [176, 0]
click at [700, 203] on div at bounding box center [700, 200] width 9 height 9
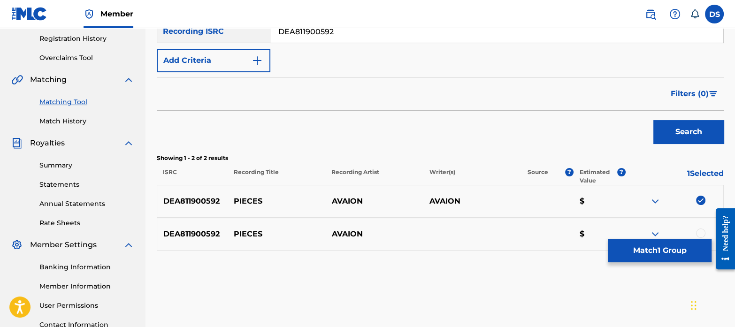
click at [703, 230] on div at bounding box center [700, 233] width 9 height 9
click at [664, 248] on button "Match 2 Groups" at bounding box center [660, 250] width 104 height 23
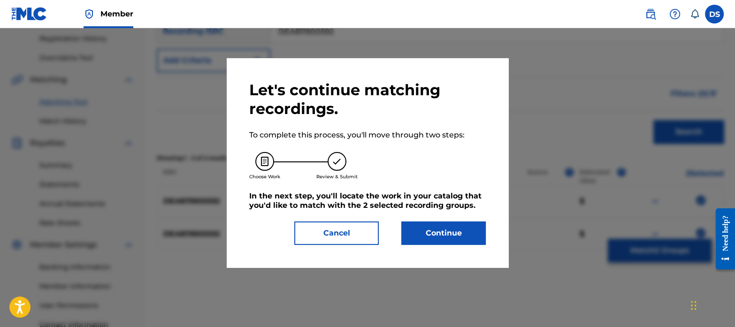
click at [429, 228] on button "Continue" at bounding box center [443, 233] width 84 height 23
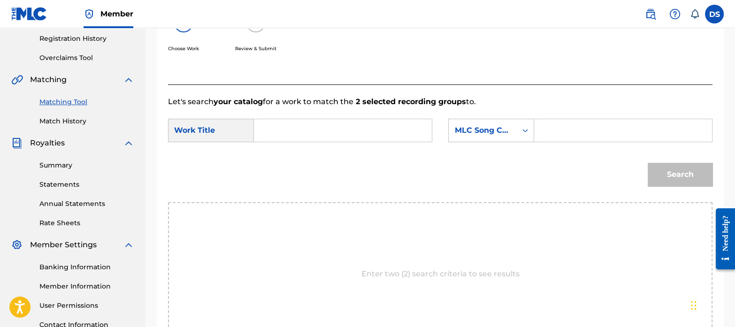
click at [279, 125] on input "Search Form" at bounding box center [343, 130] width 162 height 23
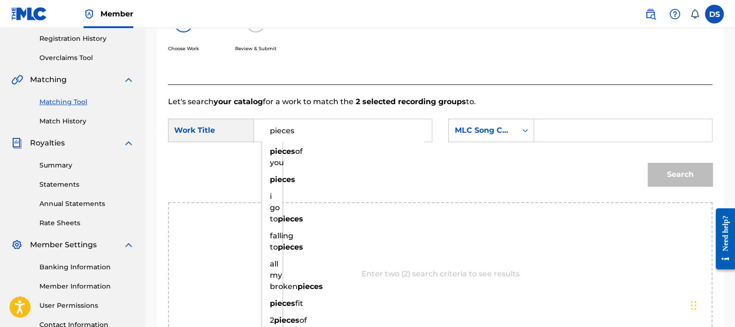
type input "pieces"
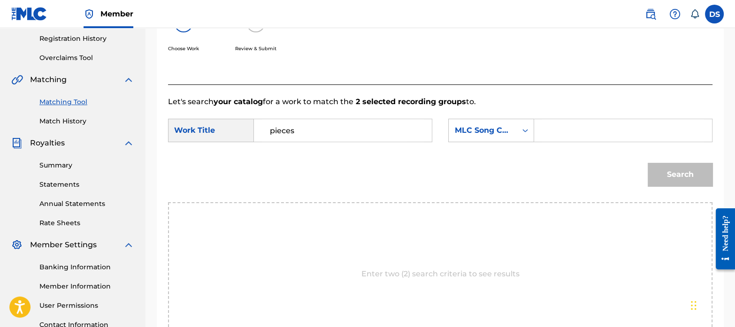
click at [333, 163] on div "Search" at bounding box center [440, 177] width 544 height 49
click at [475, 138] on div "MLC Song Code" at bounding box center [483, 131] width 68 height 18
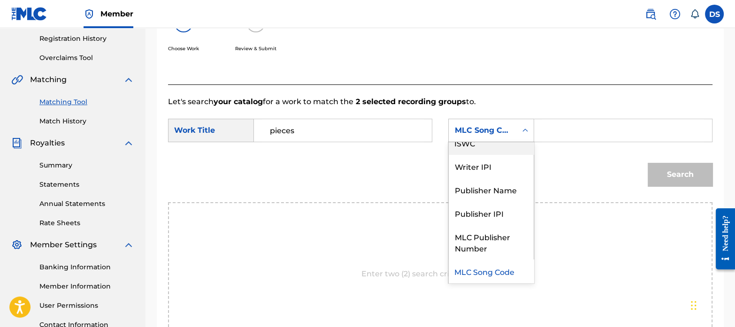
scroll to position [0, 0]
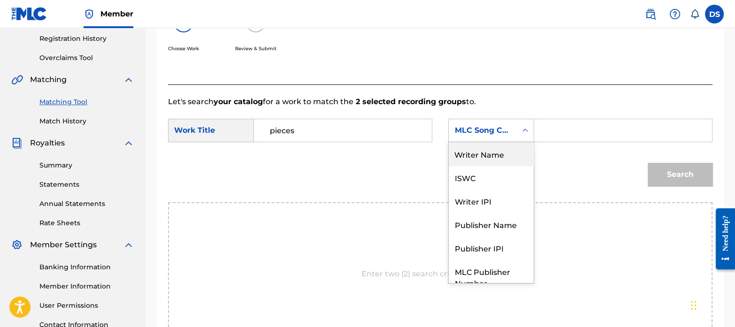
click at [478, 158] on div "Writer Name" at bounding box center [491, 153] width 85 height 23
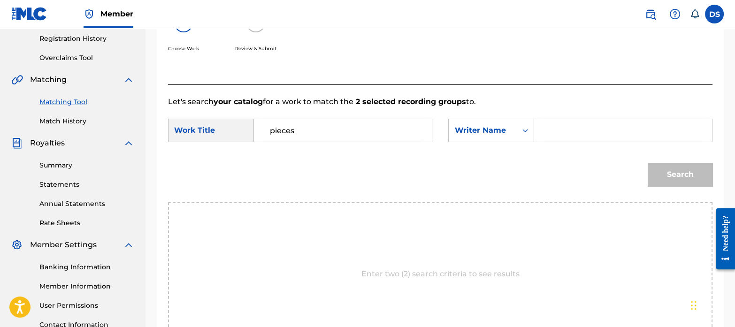
click at [561, 133] on input "Search Form" at bounding box center [623, 130] width 162 height 23
paste input "Avaion"
type input "Avaion"
click at [648, 163] on button "Search" at bounding box center [680, 174] width 65 height 23
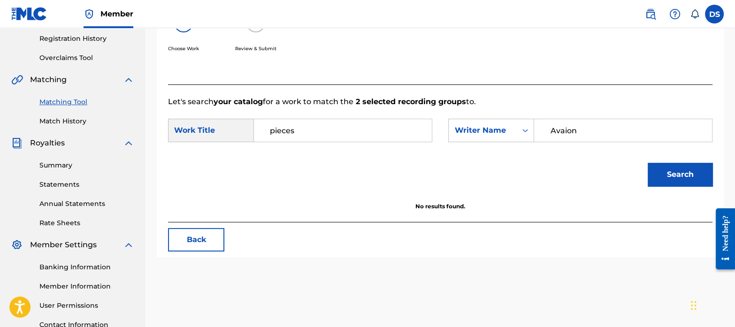
click at [295, 199] on div "Search" at bounding box center [440, 177] width 544 height 49
click at [61, 123] on link "Match History" at bounding box center [86, 121] width 95 height 10
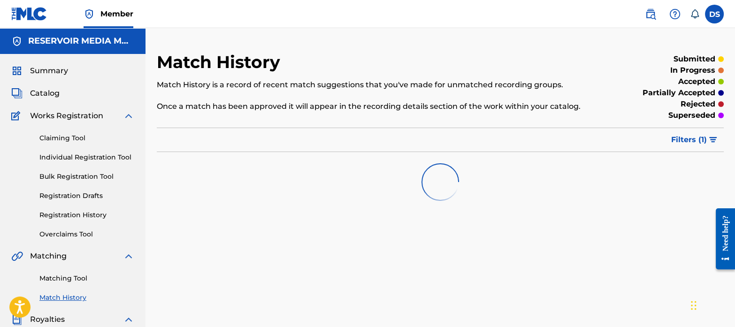
click at [82, 274] on link "Matching Tool" at bounding box center [86, 279] width 95 height 10
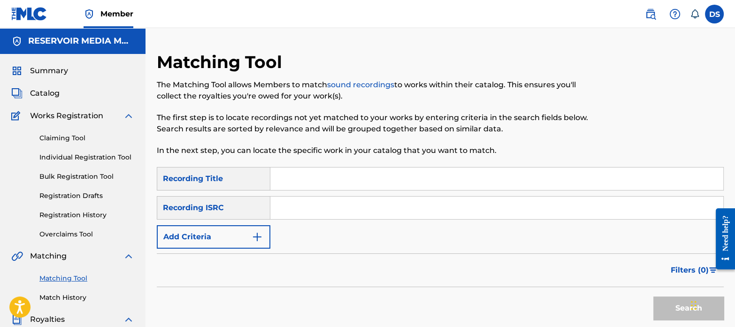
click at [330, 208] on input "Search Form" at bounding box center [496, 208] width 453 height 23
paste input "DEPI82211040"
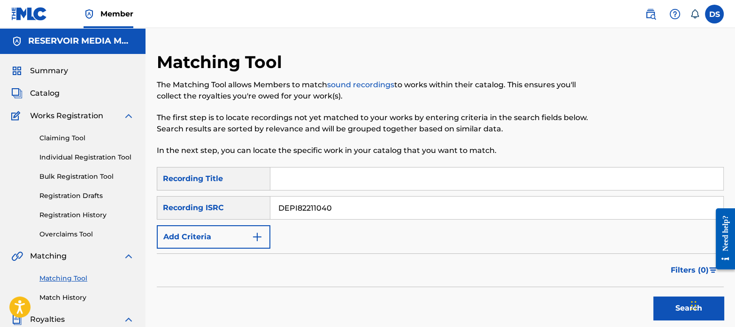
click at [653, 297] on button "Search" at bounding box center [688, 308] width 70 height 23
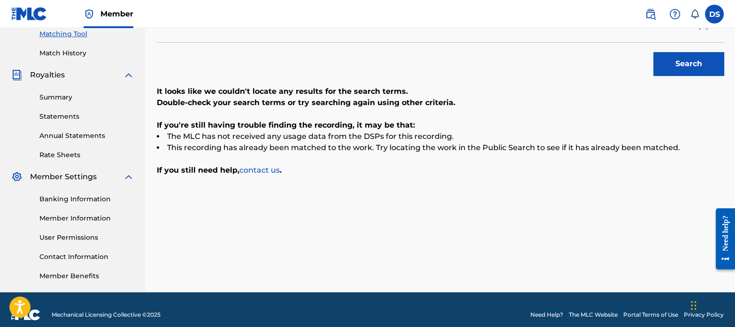
scroll to position [246, 0]
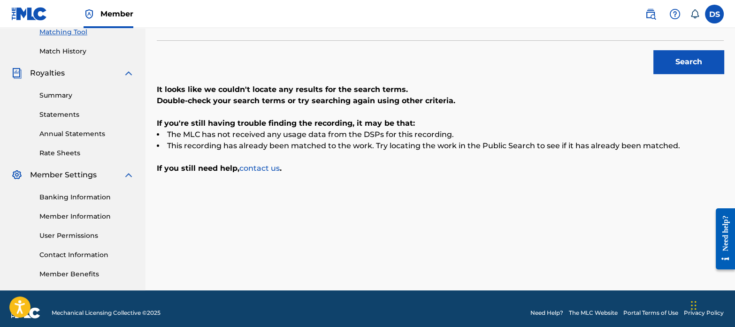
click at [284, 160] on div "It looks like we couldn't locate any results for the search terms. Double-check…" at bounding box center [440, 129] width 567 height 90
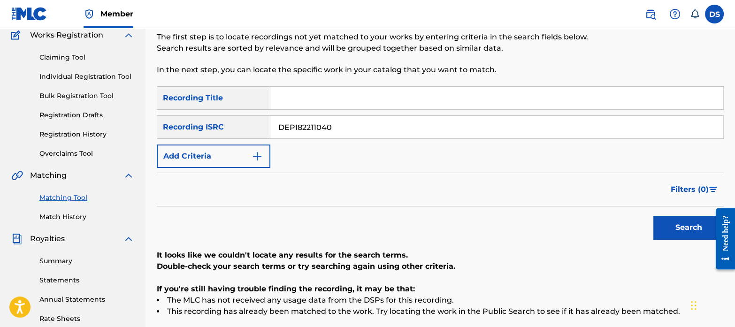
scroll to position [70, 0]
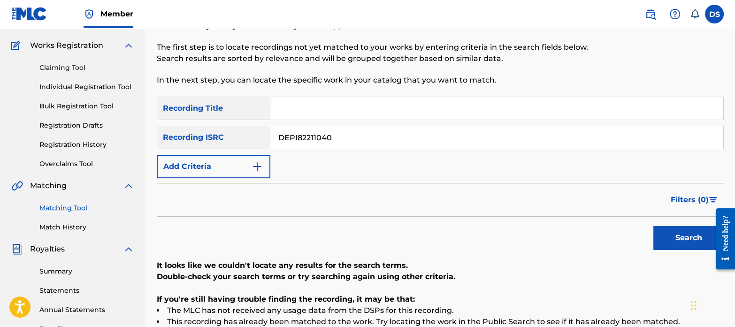
drag, startPoint x: 344, startPoint y: 133, endPoint x: 239, endPoint y: 118, distance: 105.7
click at [239, 118] on div "SearchWithCriteriaa508e917-9a9c-4627-90e7-af24132ce266 Recording Title SearchWi…" at bounding box center [440, 138] width 567 height 82
paste input "E862301847"
click at [653, 226] on button "Search" at bounding box center [688, 237] width 70 height 23
drag, startPoint x: 334, startPoint y: 140, endPoint x: 232, endPoint y: 116, distance: 104.6
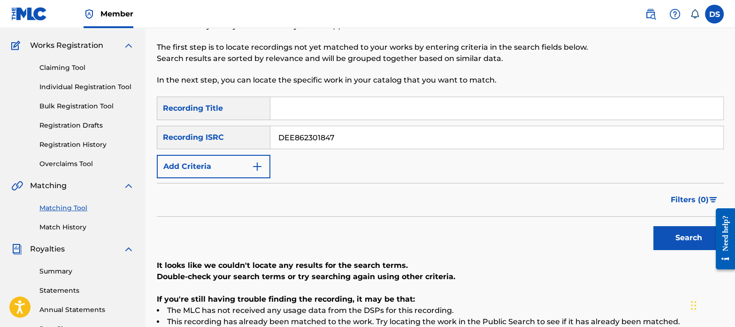
click at [232, 116] on div "SearchWithCriteriaa508e917-9a9c-4627-90e7-af24132ce266 Recording Title SearchWi…" at bounding box center [440, 138] width 567 height 82
paste input "AUDCB1701705"
type input "AUDCB1701705"
click at [653, 226] on button "Search" at bounding box center [688, 237] width 70 height 23
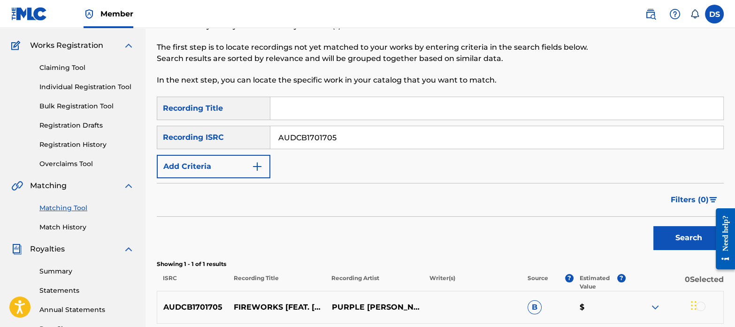
scroll to position [172, 0]
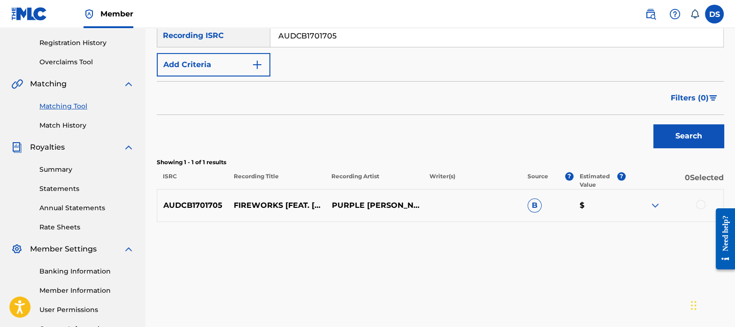
click at [703, 203] on div at bounding box center [700, 204] width 9 height 9
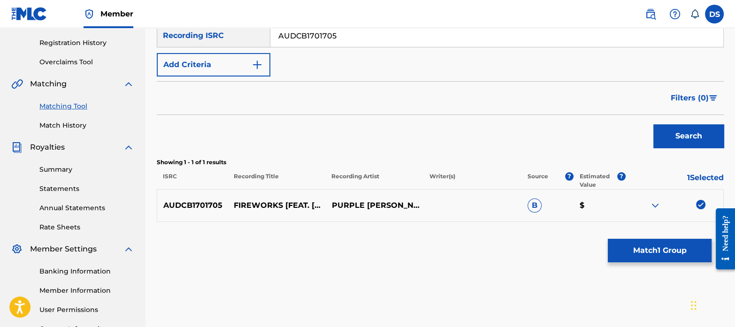
click at [648, 247] on button "Match 1 Group" at bounding box center [660, 250] width 104 height 23
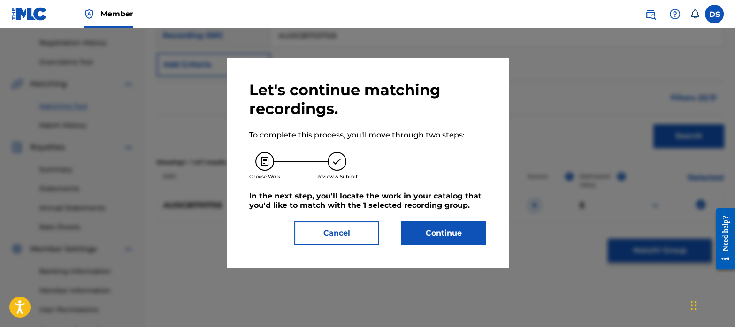
click at [418, 235] on button "Continue" at bounding box center [443, 233] width 84 height 23
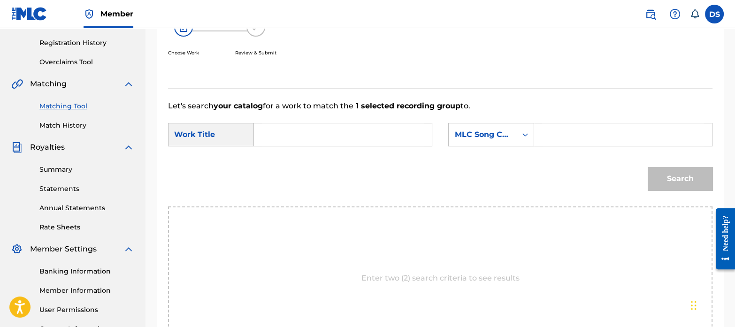
click at [294, 132] on input "Search Form" at bounding box center [343, 134] width 162 height 23
paste input "FIREWORKS"
type input "FIREWORKS"
click at [481, 126] on div "MLC Song Code" at bounding box center [483, 135] width 68 height 18
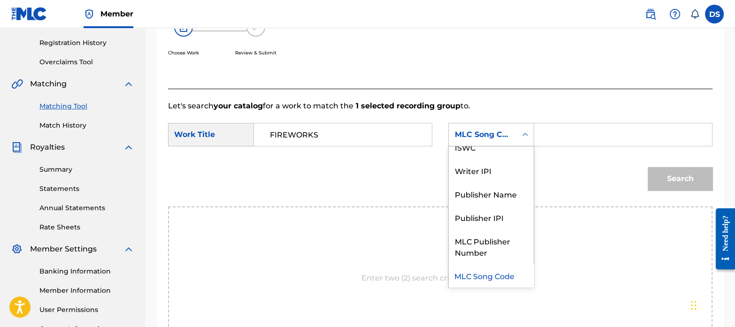
scroll to position [0, 0]
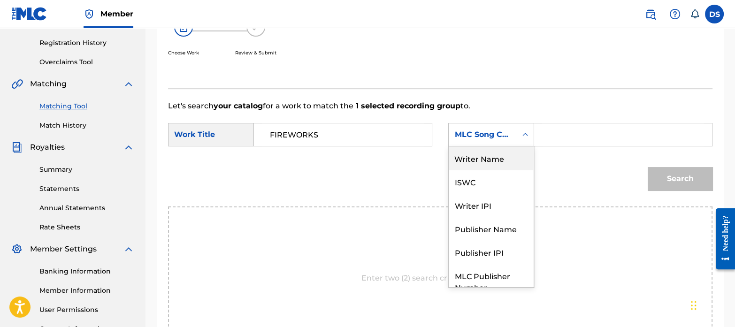
click at [483, 151] on div "Writer Name" at bounding box center [491, 157] width 85 height 23
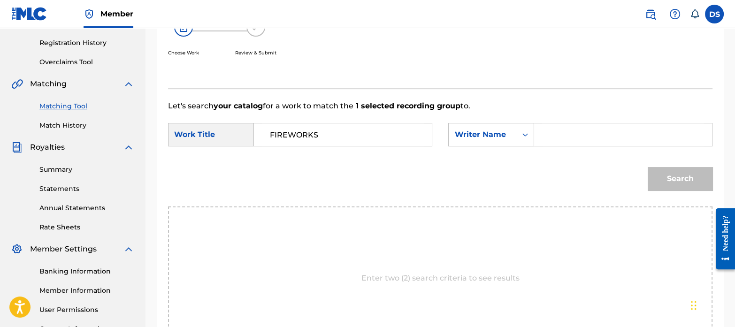
click at [558, 136] on input "Search Form" at bounding box center [623, 134] width 162 height 23
paste input "[PERSON_NAME]"
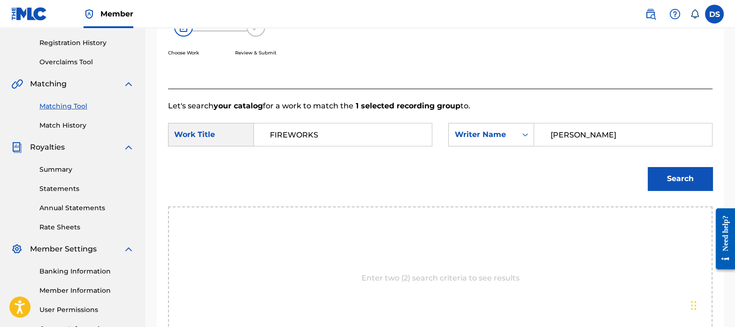
type input "[PERSON_NAME]"
click at [667, 175] on button "Search" at bounding box center [680, 178] width 65 height 23
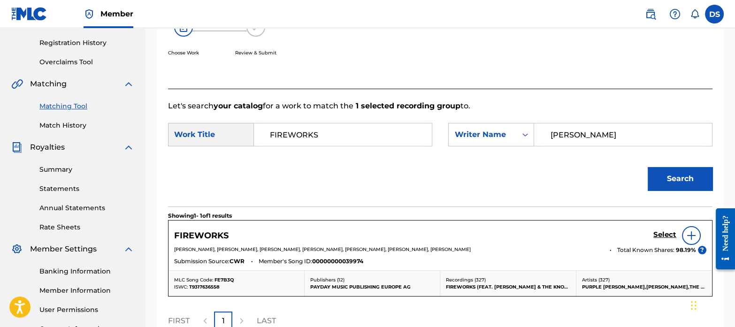
drag, startPoint x: 667, startPoint y: 175, endPoint x: 418, endPoint y: 231, distance: 254.5
click at [418, 231] on div "Let's search your catalog for a work to match the 1 selected recording group to…" at bounding box center [440, 217] width 544 height 257
click at [664, 235] on h5 "Select" at bounding box center [664, 234] width 23 height 9
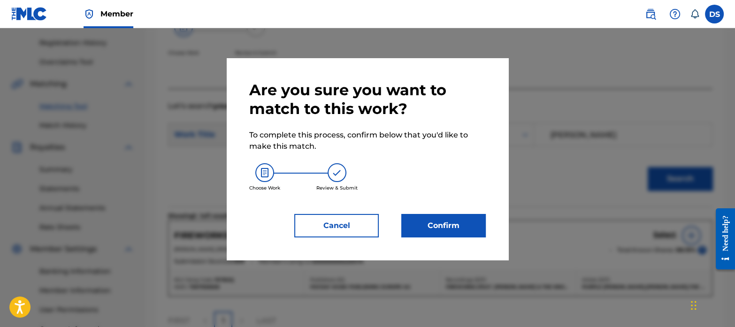
click at [440, 227] on button "Confirm" at bounding box center [443, 225] width 84 height 23
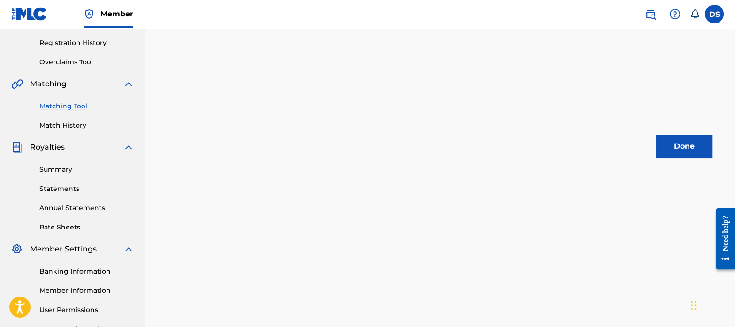
click at [695, 142] on button "Done" at bounding box center [684, 146] width 56 height 23
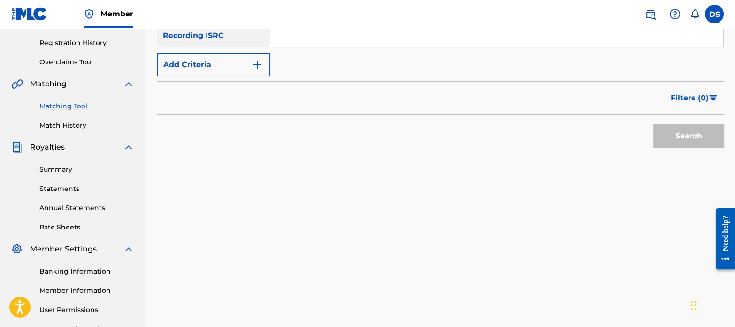
click at [315, 34] on input "Search Form" at bounding box center [496, 35] width 453 height 23
paste input "AT2DY2400003"
click at [653, 124] on button "Search" at bounding box center [688, 135] width 70 height 23
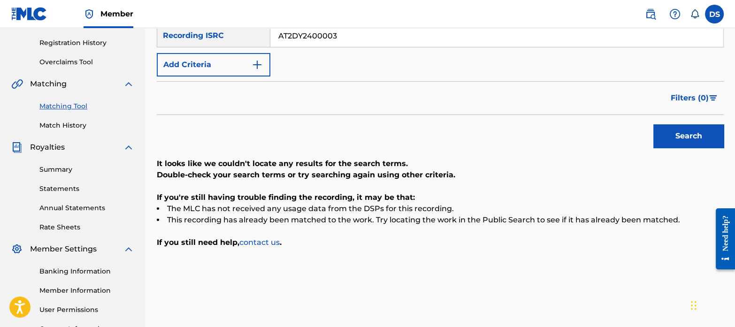
scroll to position [111, 0]
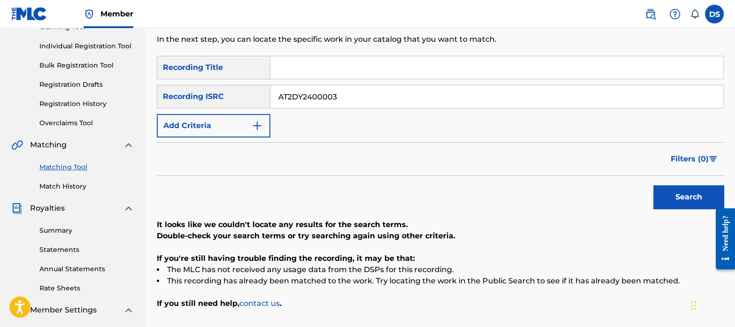
drag, startPoint x: 344, startPoint y: 94, endPoint x: 233, endPoint y: 92, distance: 110.3
click at [233, 92] on div "SearchWithCriteriad6bb2dcf-c060-49cb-a067-8cb6a7b33aa9 Recording ISRC AT2DY2400…" at bounding box center [440, 96] width 567 height 23
paste input "DEPI82201659"
type input "DEPI82201659"
click at [653, 185] on button "Search" at bounding box center [688, 196] width 70 height 23
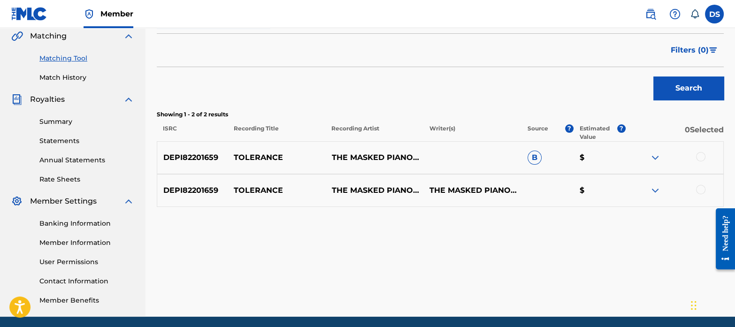
scroll to position [222, 0]
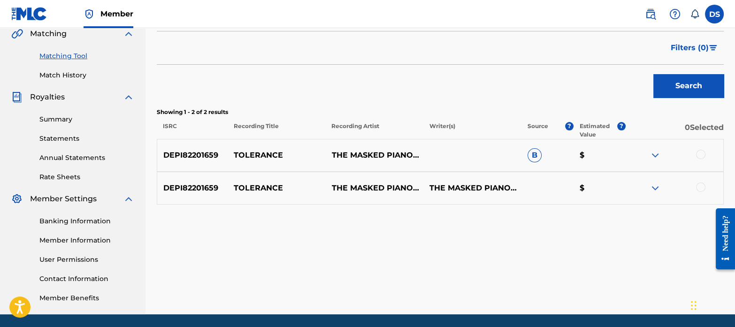
click at [700, 158] on div at bounding box center [700, 154] width 9 height 9
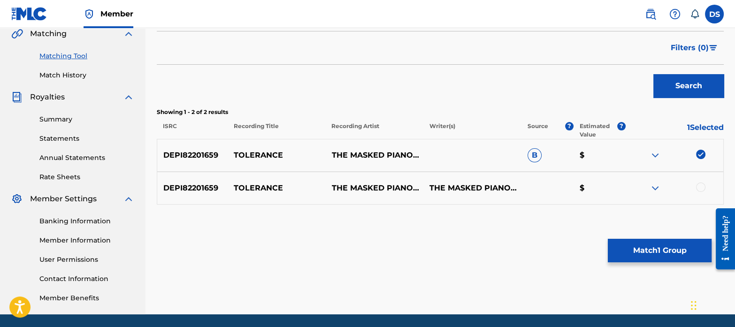
click at [703, 187] on div at bounding box center [700, 187] width 9 height 9
click at [683, 250] on button "Match 2 Groups" at bounding box center [660, 250] width 104 height 23
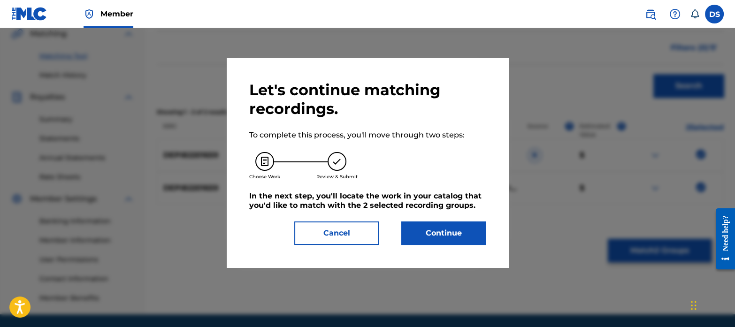
click at [444, 236] on button "Continue" at bounding box center [443, 233] width 84 height 23
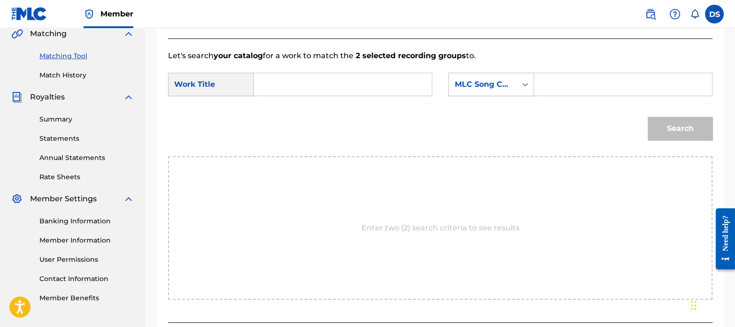
click at [329, 87] on input "Search Form" at bounding box center [343, 84] width 162 height 23
type input "tolerance"
click at [343, 161] on div "Enter two (2) search criteria to see results" at bounding box center [440, 228] width 544 height 144
click at [497, 85] on div "MLC Song Code" at bounding box center [482, 84] width 57 height 11
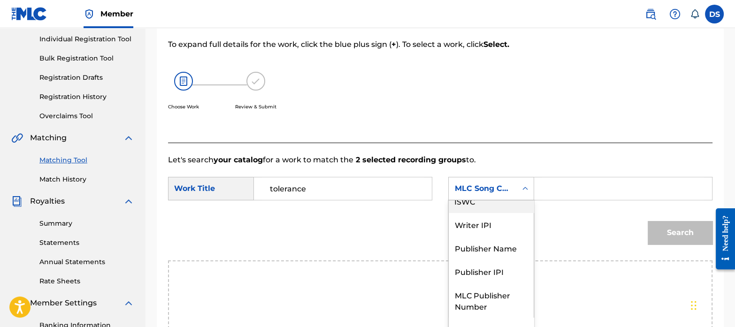
scroll to position [0, 0]
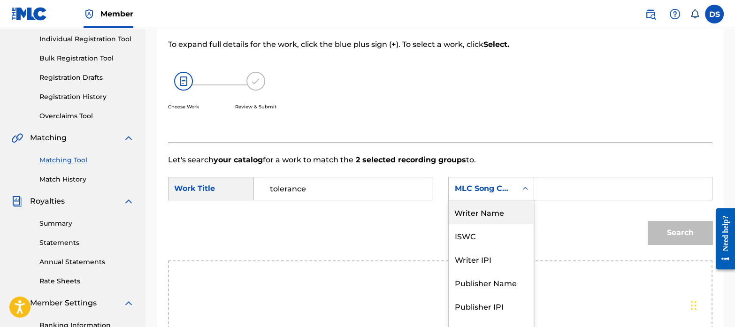
click at [487, 210] on div "Writer Name" at bounding box center [491, 211] width 85 height 23
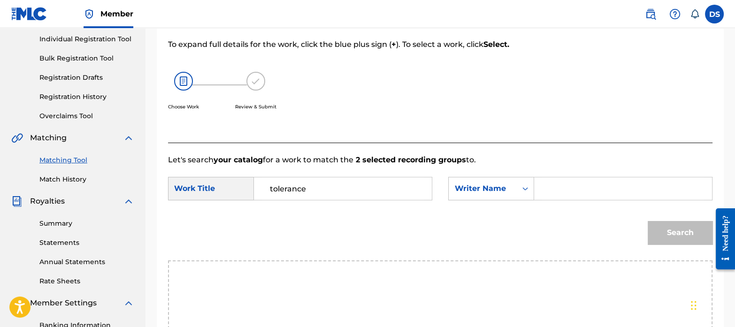
click at [566, 183] on input "Search Form" at bounding box center [623, 188] width 162 height 23
paste input "The Masked Pianoman"
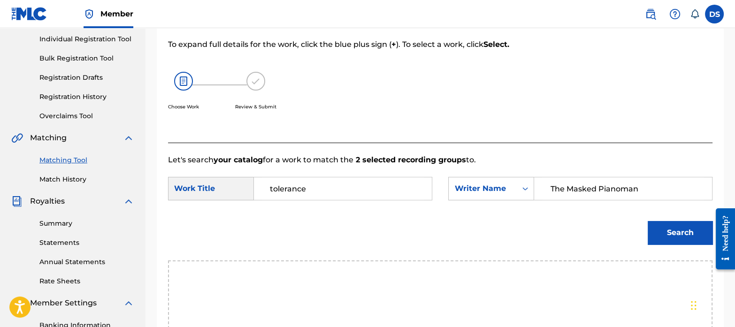
type input "The Masked Pianoman"
click at [648, 221] on button "Search" at bounding box center [680, 232] width 65 height 23
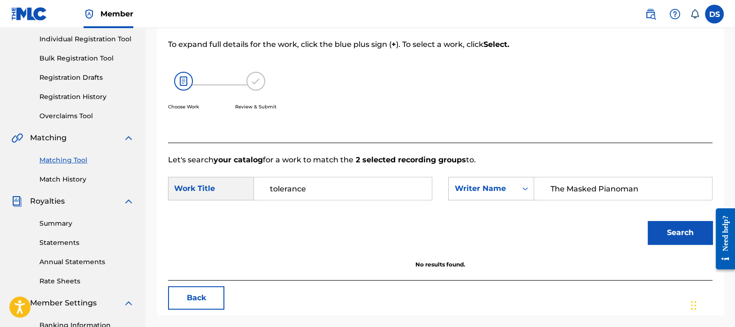
click at [79, 177] on link "Match History" at bounding box center [86, 180] width 95 height 10
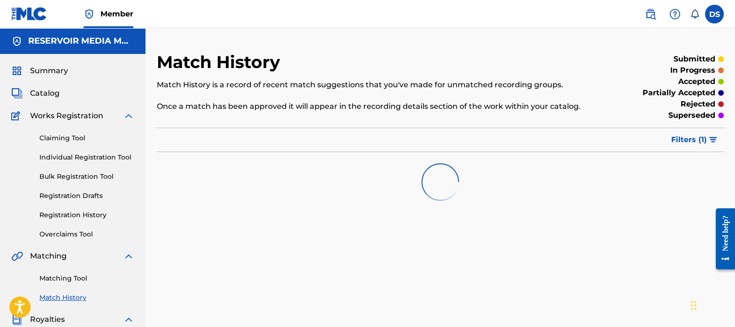
click at [79, 278] on link "Matching Tool" at bounding box center [86, 279] width 95 height 10
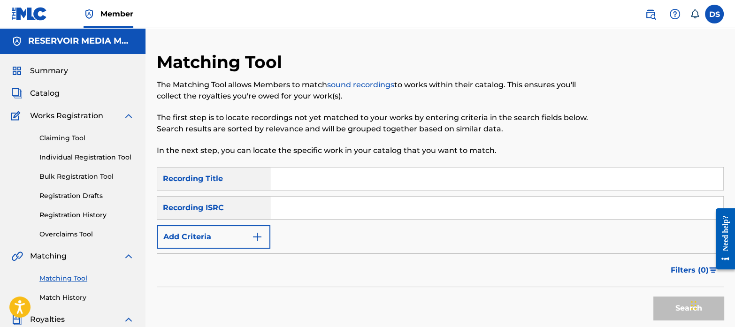
click at [334, 213] on input "Search Form" at bounding box center [496, 208] width 453 height 23
paste input "DGA082314145"
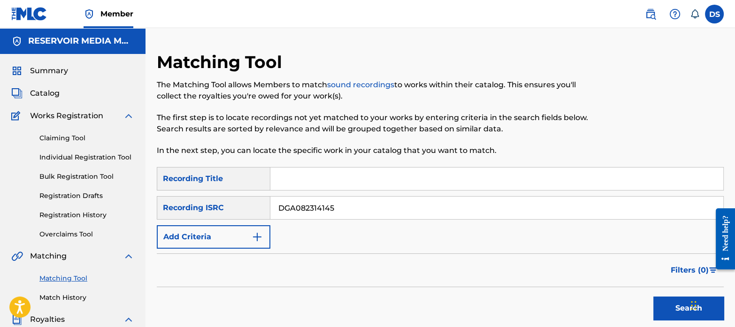
type input "DGA082314145"
click at [653, 297] on button "Search" at bounding box center [688, 308] width 70 height 23
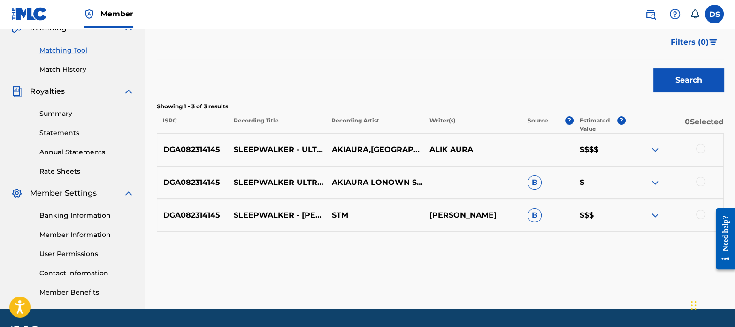
scroll to position [230, 0]
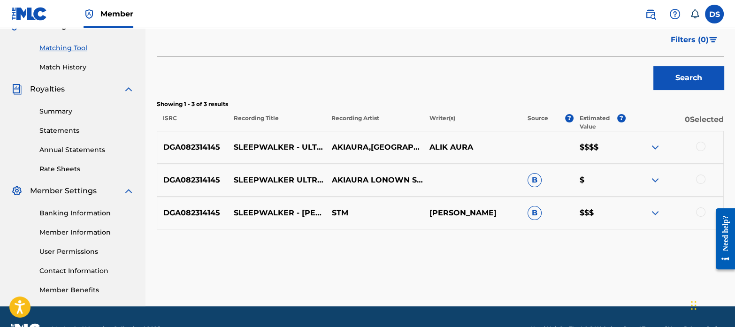
click at [704, 146] on div at bounding box center [700, 146] width 9 height 9
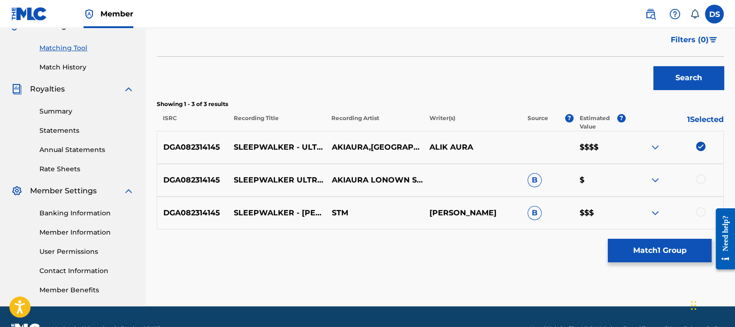
click at [700, 181] on div at bounding box center [700, 179] width 9 height 9
click at [702, 212] on div at bounding box center [700, 211] width 9 height 9
click at [652, 250] on button "Match 3 Groups" at bounding box center [660, 250] width 104 height 23
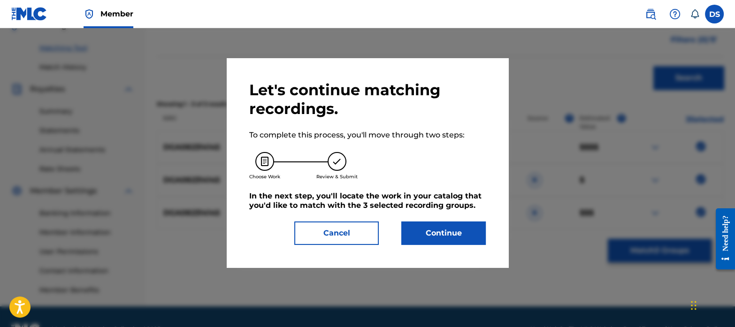
click at [467, 234] on button "Continue" at bounding box center [443, 233] width 84 height 23
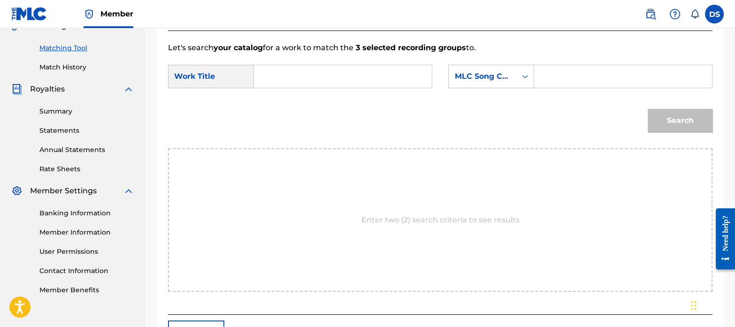
click at [301, 84] on input "Search Form" at bounding box center [343, 76] width 162 height 23
paste input "SLEEPWALKER (ULTRA SLOWED & REVERB)"
type input "SLEEPWALKER (ULTRA SLOWED & REVERB)"
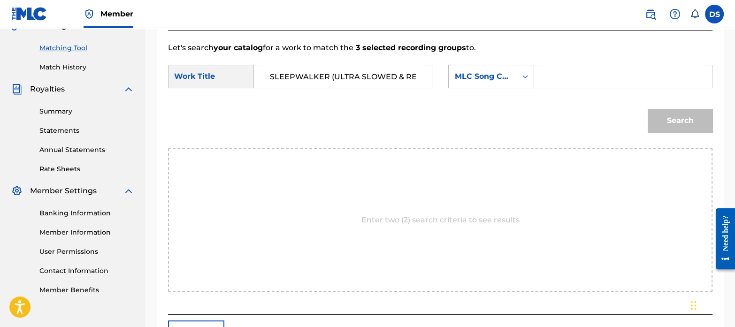
click at [500, 77] on div "MLC Song Code" at bounding box center [482, 76] width 57 height 11
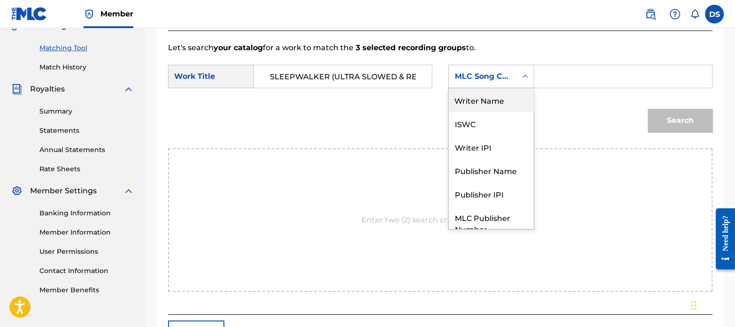
click at [486, 105] on div "Writer Name" at bounding box center [491, 99] width 85 height 23
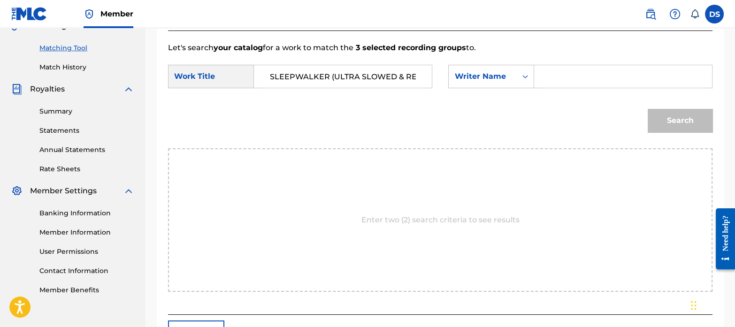
click at [561, 82] on input "Search Form" at bounding box center [623, 76] width 162 height 23
paste input "[PERSON_NAME]"
type input "[PERSON_NAME]"
click at [648, 109] on button "Search" at bounding box center [680, 120] width 65 height 23
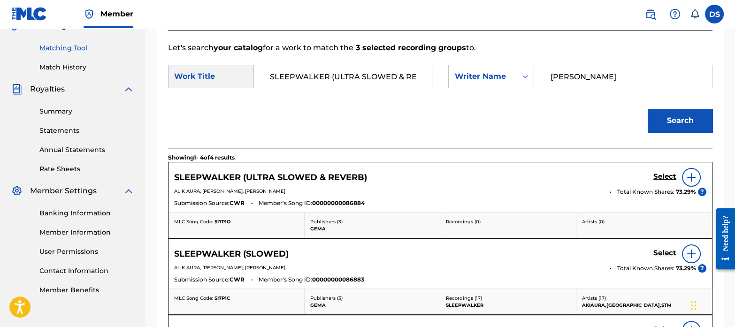
click at [666, 176] on h5 "Select" at bounding box center [664, 176] width 23 height 9
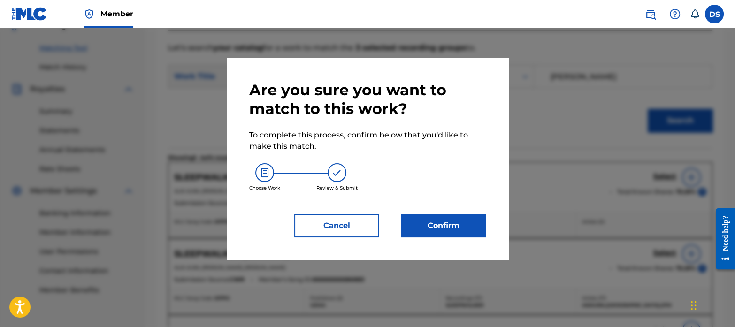
click at [462, 227] on button "Confirm" at bounding box center [443, 225] width 84 height 23
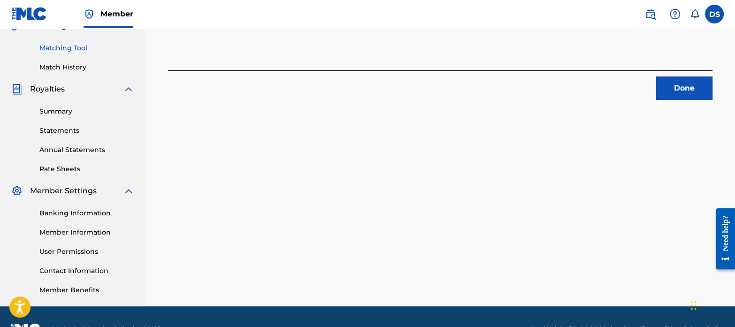
click at [678, 88] on button "Done" at bounding box center [684, 88] width 56 height 23
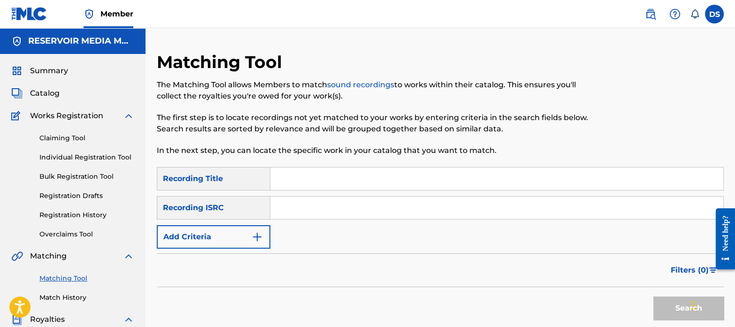
click at [310, 215] on input "Search Form" at bounding box center [496, 208] width 453 height 23
paste input "NLZ542000537"
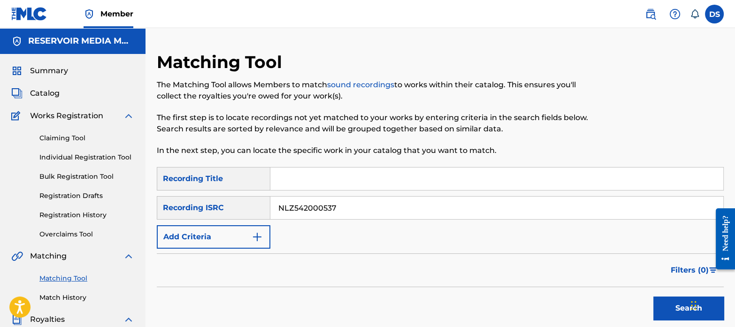
type input "NLZ542000537"
click at [653, 297] on button "Search" at bounding box center [688, 308] width 70 height 23
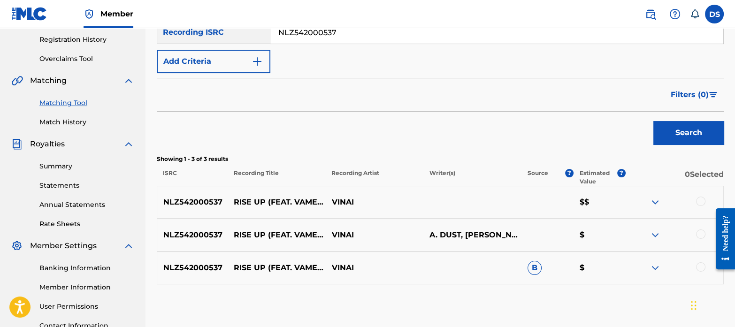
scroll to position [176, 0]
click at [704, 197] on div at bounding box center [700, 200] width 9 height 9
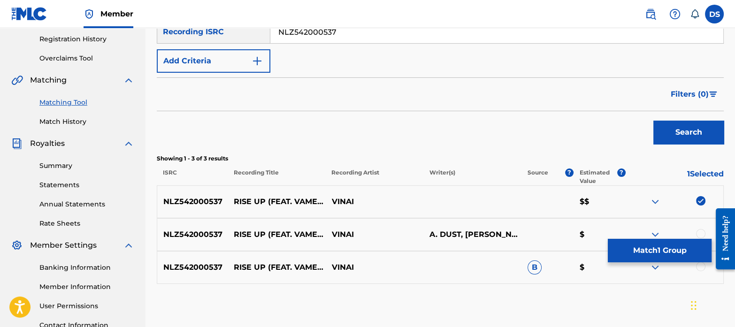
click at [702, 228] on div "NLZ542000537 RISE UP (FEAT. VAMERO) [PERSON_NAME] DUST, [PERSON_NAME], [PERSON_…" at bounding box center [440, 234] width 567 height 33
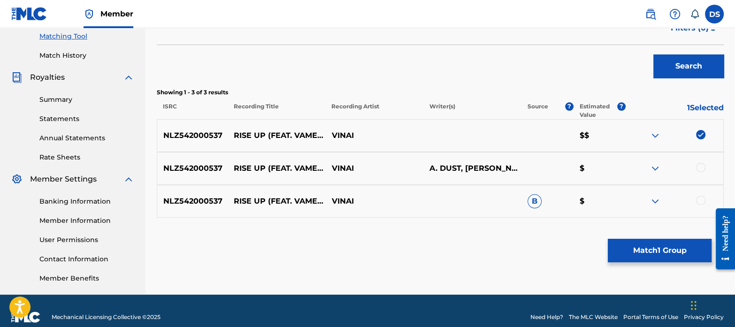
scroll to position [246, 0]
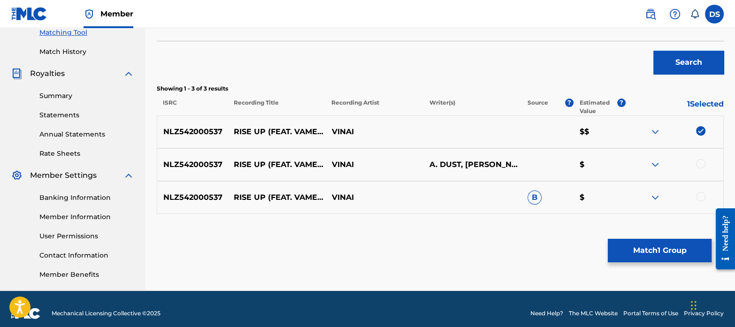
click at [702, 165] on div at bounding box center [700, 163] width 9 height 9
click at [704, 195] on div at bounding box center [700, 196] width 9 height 9
click at [663, 246] on button "Match 3 Groups" at bounding box center [660, 250] width 104 height 23
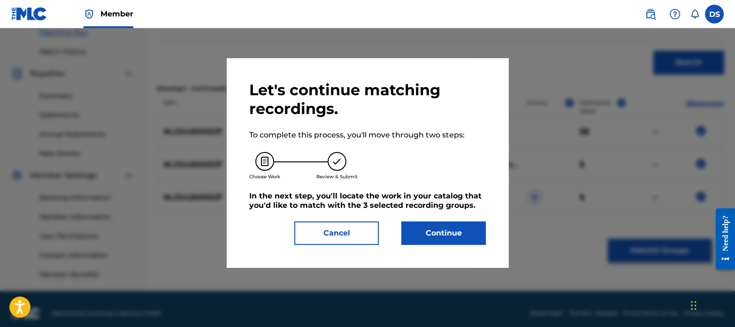
click at [461, 227] on button "Continue" at bounding box center [443, 233] width 84 height 23
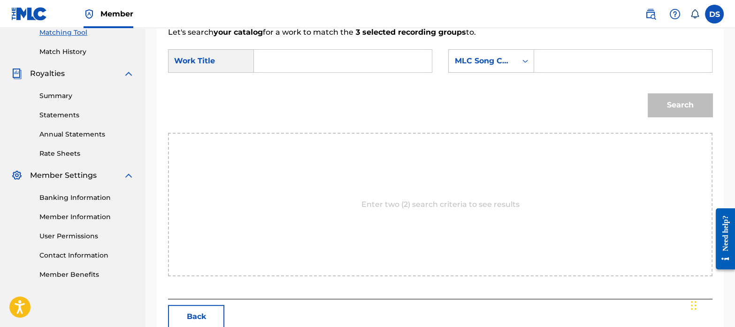
click at [312, 52] on input "Search Form" at bounding box center [343, 61] width 162 height 23
paste input "RISE UP"
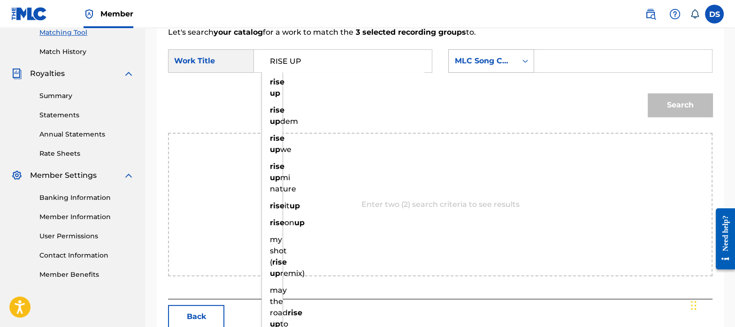
type input "RISE UP"
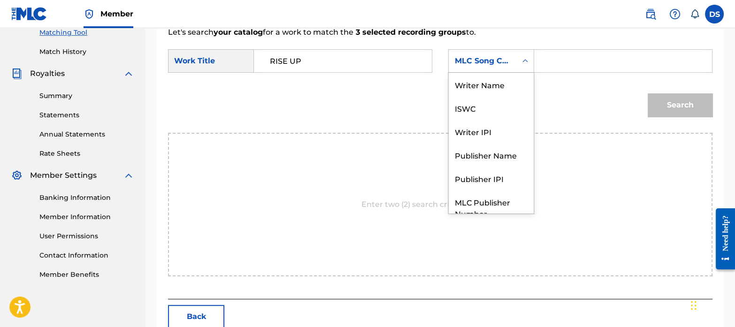
click at [483, 62] on div "MLC Song Code" at bounding box center [482, 60] width 57 height 11
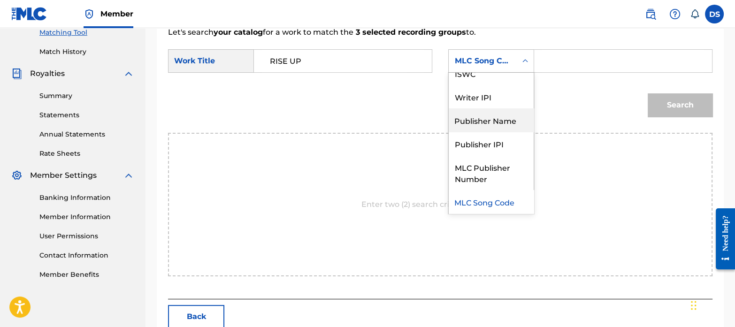
scroll to position [0, 0]
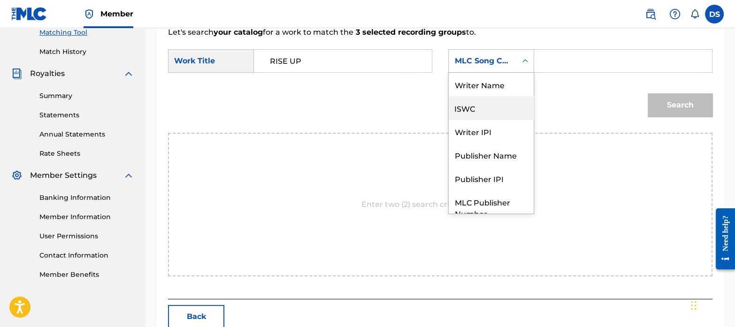
click at [477, 104] on div "ISWC" at bounding box center [491, 107] width 85 height 23
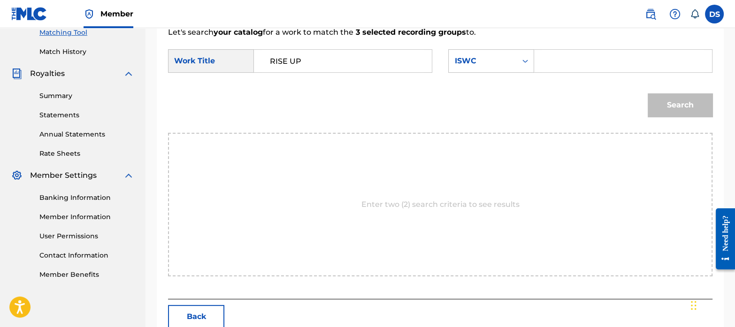
click at [550, 63] on input "Search Form" at bounding box center [623, 61] width 162 height 23
paste input "T3019393698"
type input "T3019393698"
click at [648, 93] on button "Search" at bounding box center [680, 104] width 65 height 23
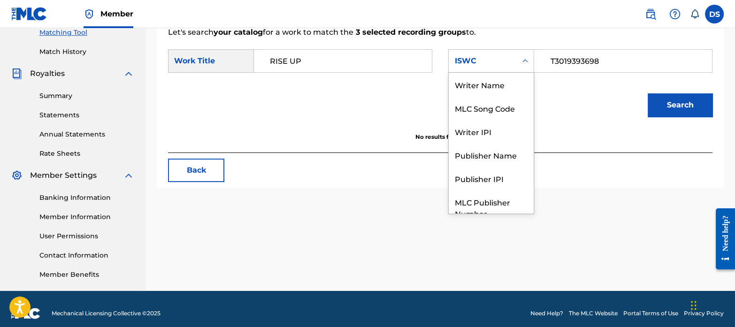
click at [486, 63] on div "ISWC" at bounding box center [482, 60] width 57 height 11
click at [478, 87] on div "Writer Name" at bounding box center [491, 84] width 85 height 23
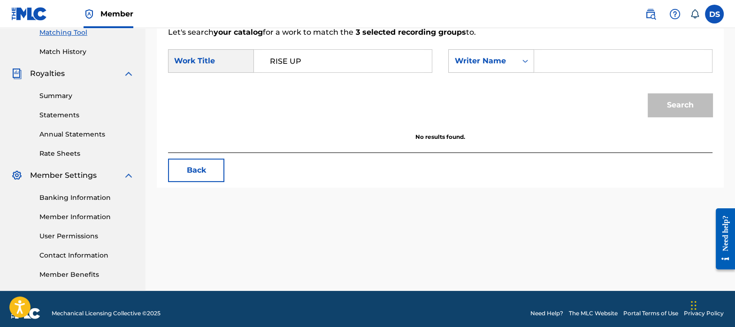
click at [580, 64] on input "Search Form" at bounding box center [623, 61] width 162 height 23
paste input "[PERSON_NAME]"
type input "[PERSON_NAME]"
click at [648, 93] on button "Search" at bounding box center [680, 104] width 65 height 23
click at [67, 54] on link "Match History" at bounding box center [86, 52] width 95 height 10
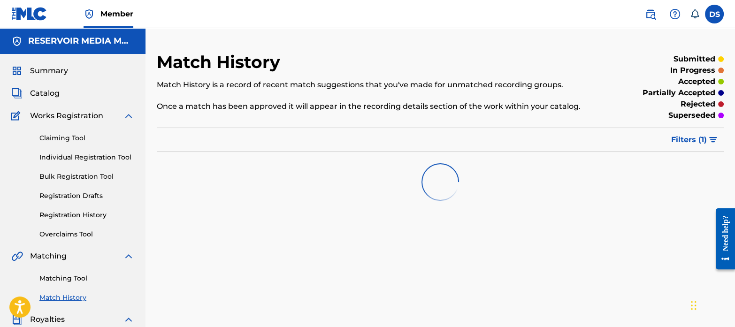
click at [69, 274] on link "Matching Tool" at bounding box center [86, 279] width 95 height 10
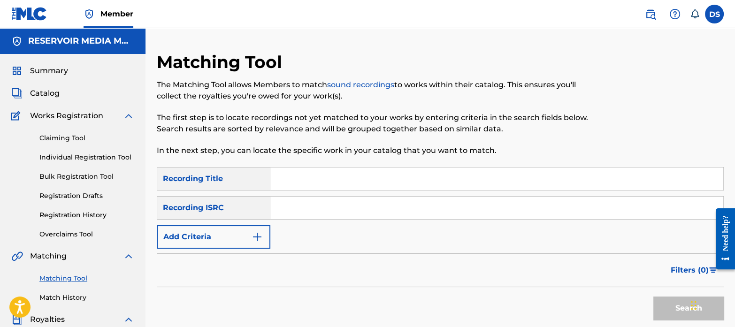
click at [358, 206] on input "Search Form" at bounding box center [496, 208] width 453 height 23
paste input "QZTLA2449230"
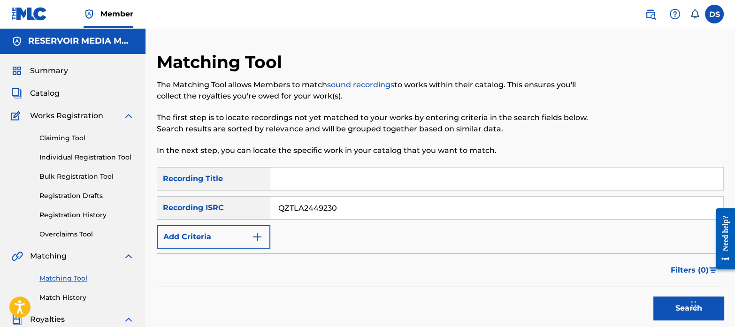
type input "QZTLA2449230"
click at [653, 297] on button "Search" at bounding box center [688, 308] width 70 height 23
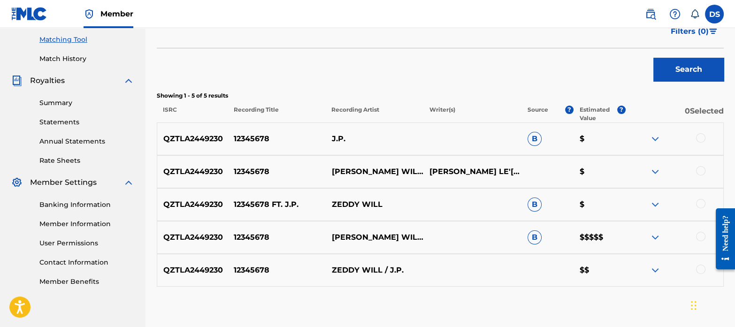
scroll to position [242, 0]
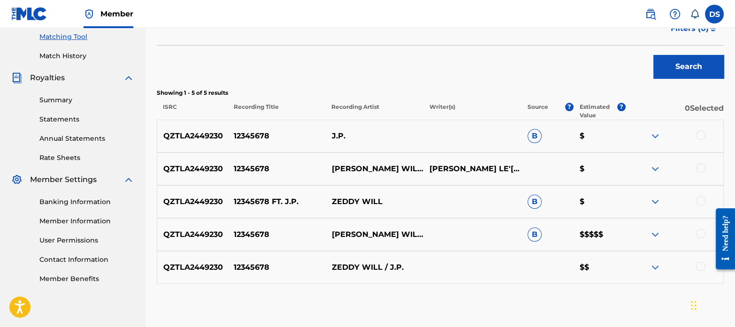
click at [706, 132] on div at bounding box center [674, 135] width 98 height 11
click at [704, 133] on div at bounding box center [700, 134] width 9 height 9
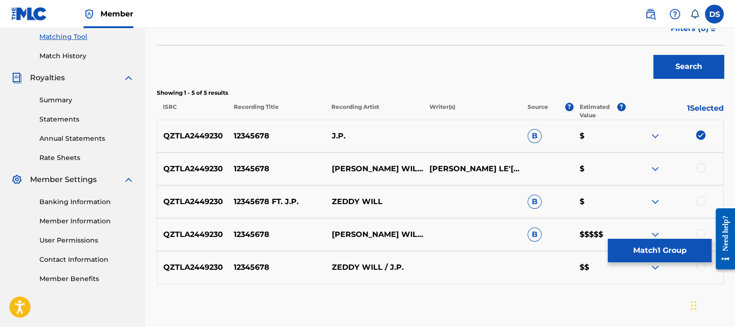
click at [700, 169] on div at bounding box center [700, 167] width 9 height 9
click at [700, 201] on div at bounding box center [700, 200] width 9 height 9
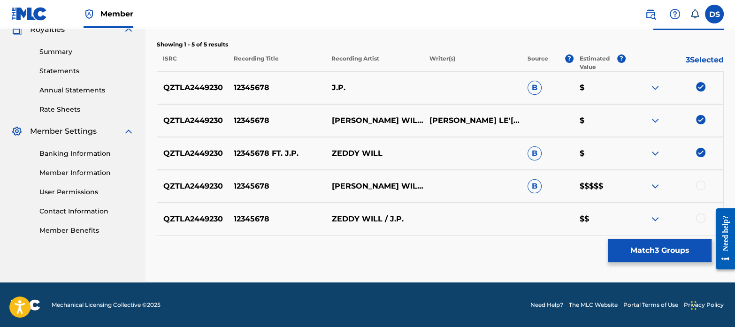
click at [704, 181] on div at bounding box center [674, 186] width 98 height 11
click at [701, 183] on div at bounding box center [700, 185] width 9 height 9
click at [699, 215] on div at bounding box center [700, 218] width 9 height 9
click at [640, 254] on button "Match 5 Groups" at bounding box center [660, 250] width 104 height 23
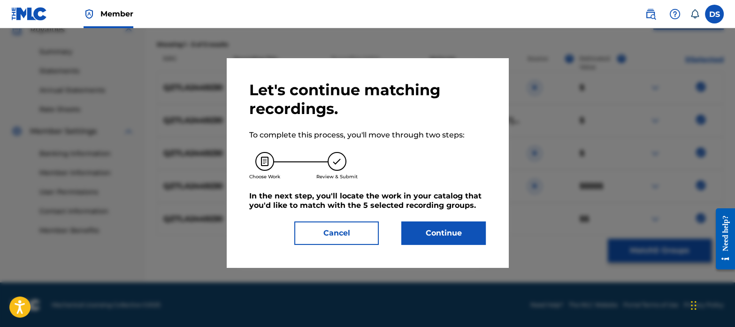
click at [430, 225] on button "Continue" at bounding box center [443, 233] width 84 height 23
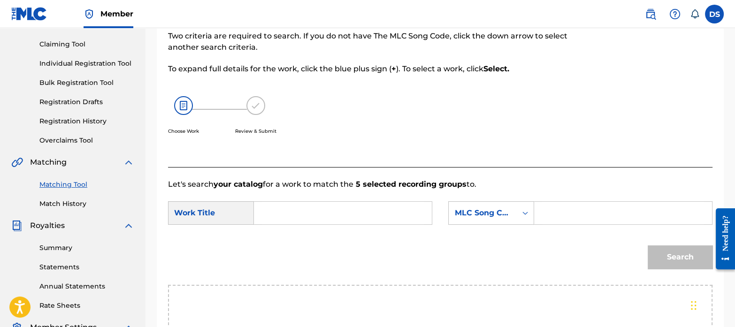
scroll to position [72, 0]
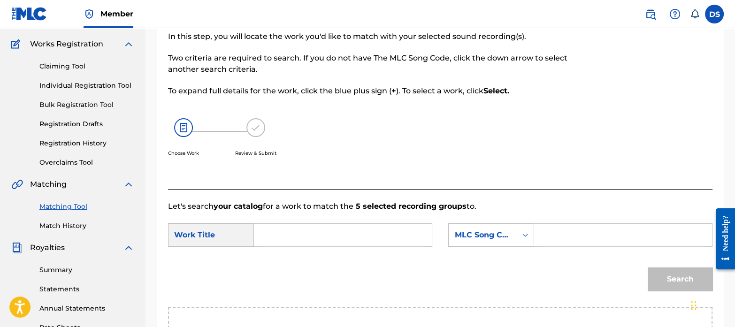
click at [299, 226] on input "Search Form" at bounding box center [343, 235] width 162 height 23
paste input "IST SCHON GUT"
type input "IST SCHON GUT"
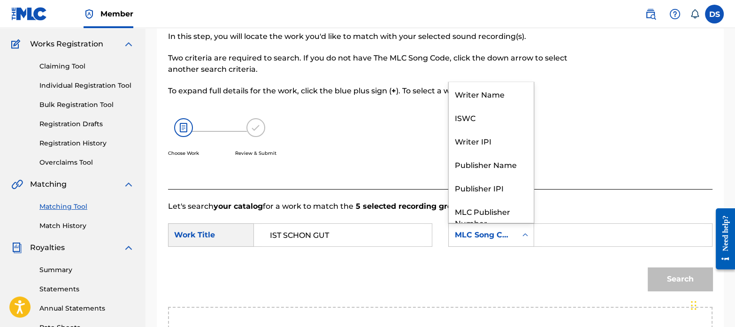
click at [504, 230] on div "MLC Song Code" at bounding box center [482, 235] width 57 height 11
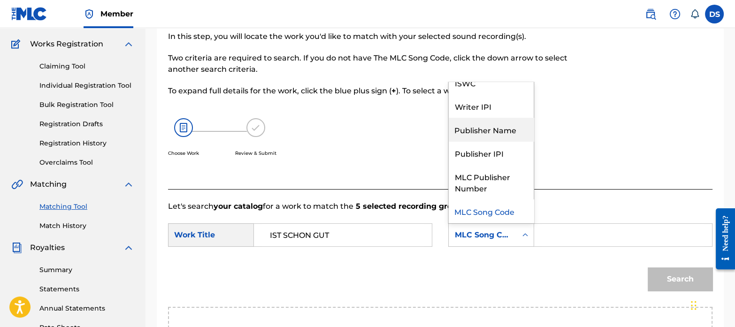
scroll to position [0, 0]
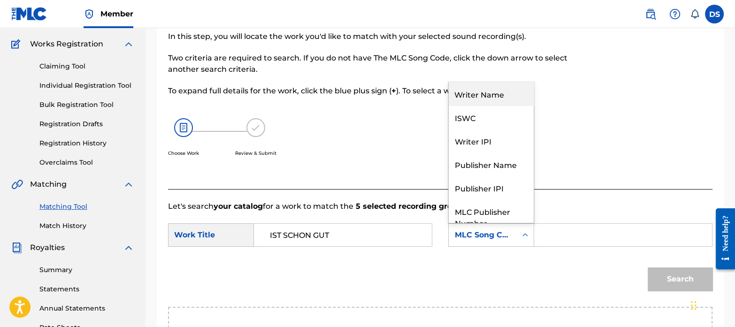
click at [491, 103] on div "Writer Name" at bounding box center [491, 93] width 85 height 23
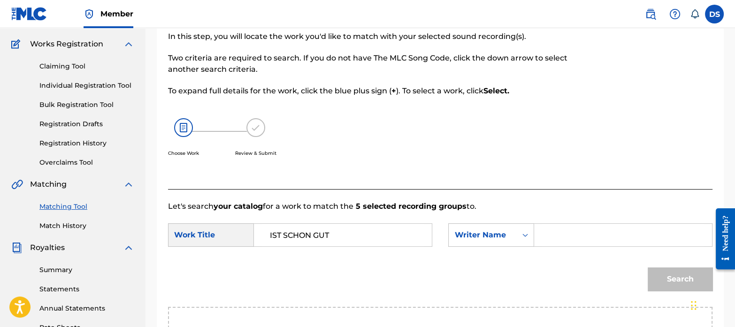
click at [577, 236] on input "Search Form" at bounding box center [623, 235] width 162 height 23
paste input "[PERSON_NAME]"
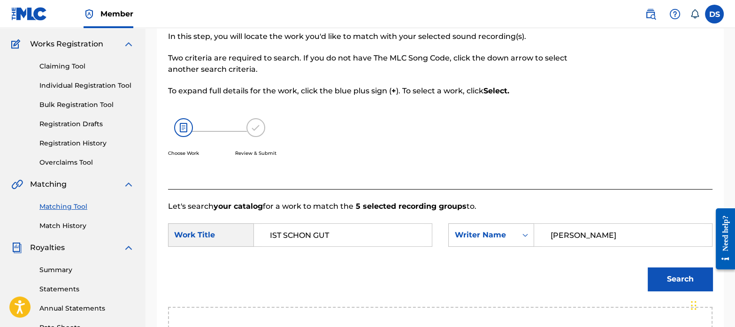
type input "[PERSON_NAME]"
click at [673, 284] on button "Search" at bounding box center [680, 279] width 65 height 23
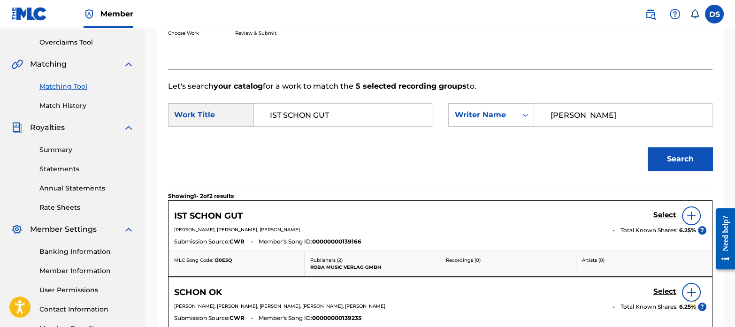
scroll to position [192, 0]
click at [664, 212] on h5 "Select" at bounding box center [664, 214] width 23 height 9
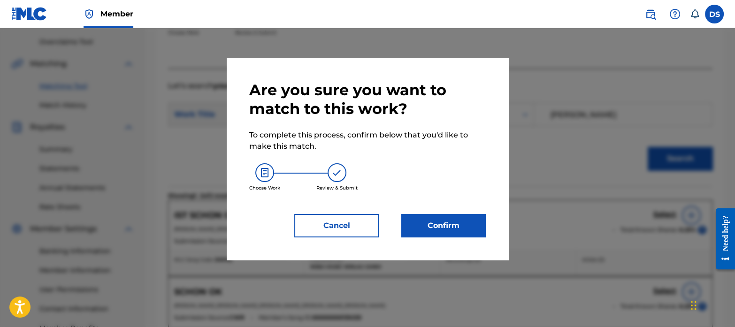
click at [455, 216] on button "Confirm" at bounding box center [443, 225] width 84 height 23
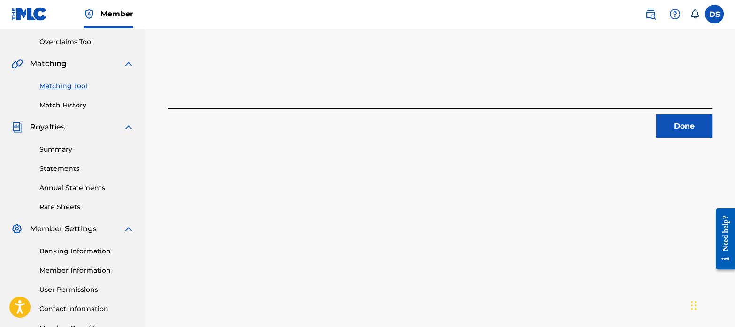
click at [683, 121] on button "Done" at bounding box center [684, 126] width 56 height 23
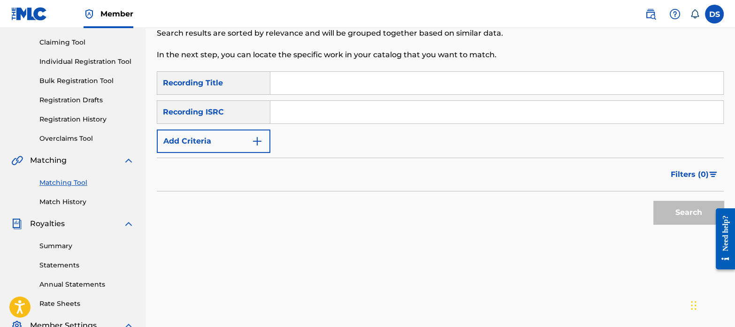
scroll to position [91, 0]
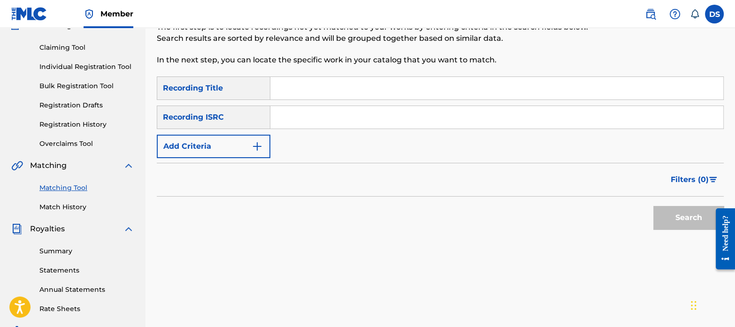
click at [331, 110] on input "Search Form" at bounding box center [496, 117] width 453 height 23
paste input "TCAGX2371907"
type input "TCAGX2371907"
click at [653, 206] on button "Search" at bounding box center [688, 217] width 70 height 23
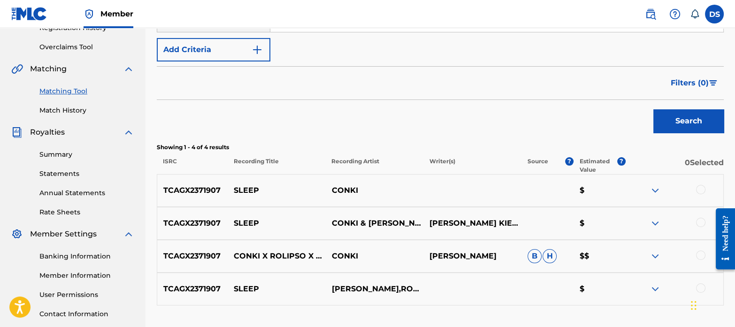
scroll to position [257, 0]
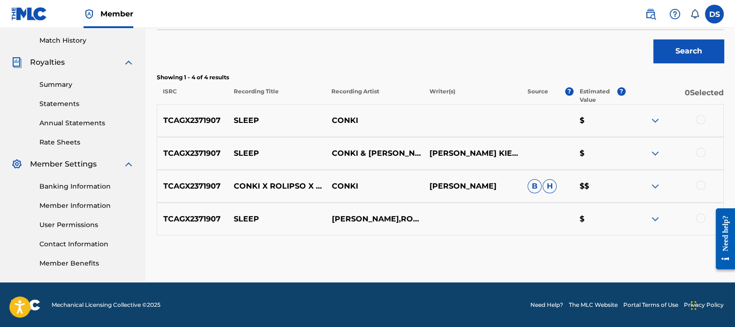
click at [700, 116] on div at bounding box center [700, 119] width 9 height 9
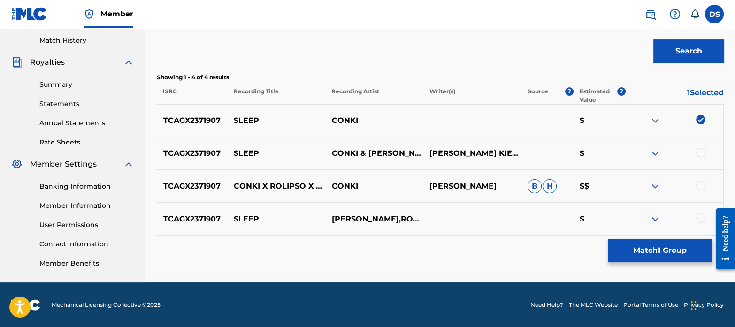
click at [701, 150] on div at bounding box center [700, 152] width 9 height 9
click at [702, 217] on div at bounding box center [700, 218] width 9 height 9
click at [702, 184] on div at bounding box center [700, 185] width 9 height 9
click at [654, 248] on button "Match 4 Groups" at bounding box center [660, 250] width 104 height 23
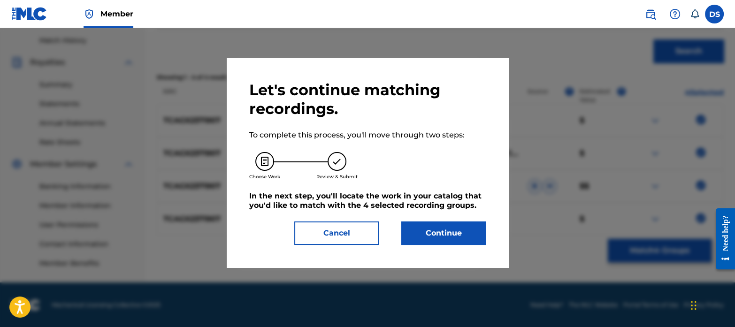
click at [454, 231] on button "Continue" at bounding box center [443, 233] width 84 height 23
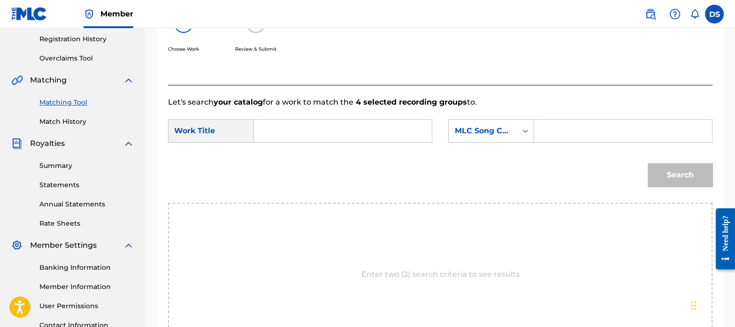
scroll to position [154, 0]
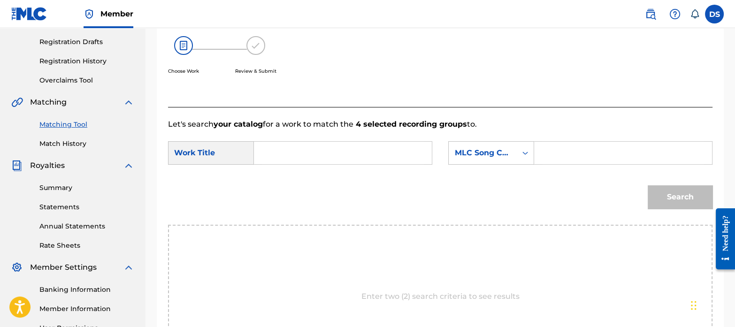
click at [331, 149] on input "Search Form" at bounding box center [343, 153] width 162 height 23
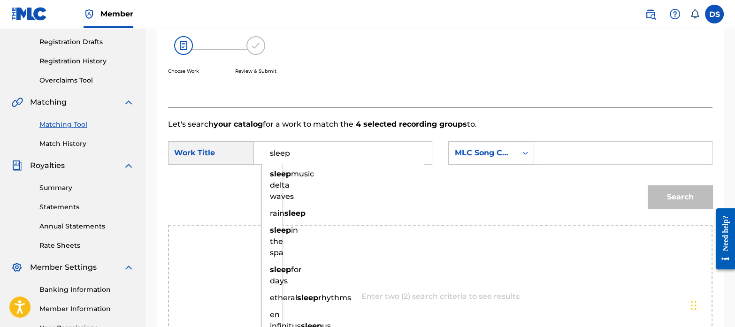
type input "sleep"
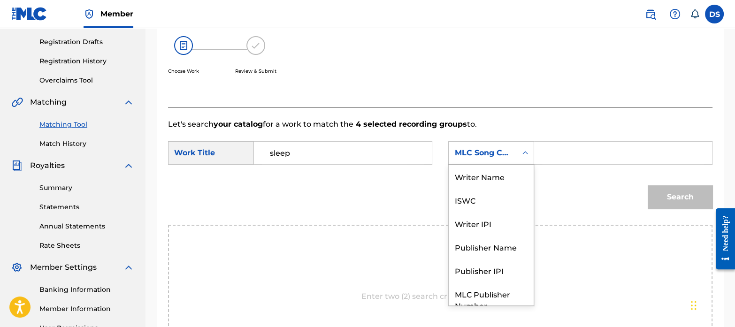
click at [492, 159] on div "MLC Song Code" at bounding box center [483, 153] width 68 height 18
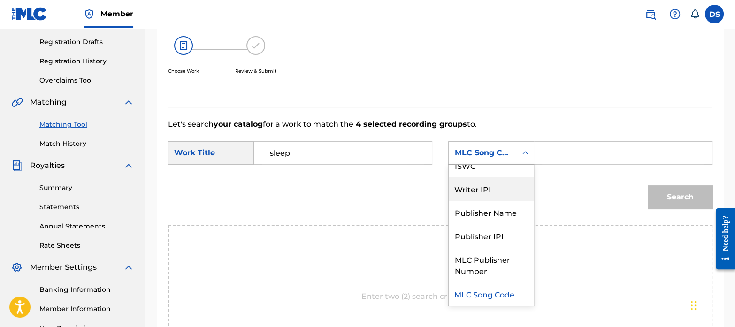
scroll to position [0, 0]
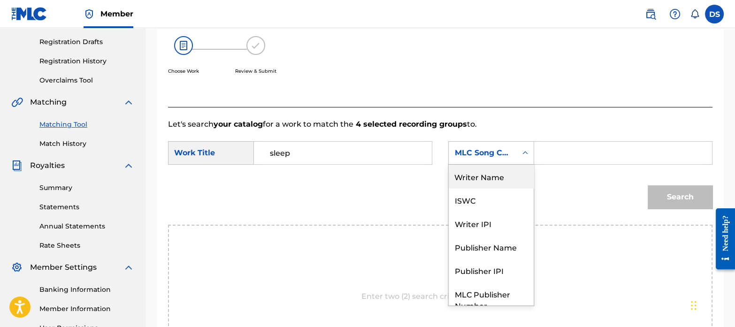
click at [487, 175] on div "Writer Name" at bounding box center [491, 176] width 85 height 23
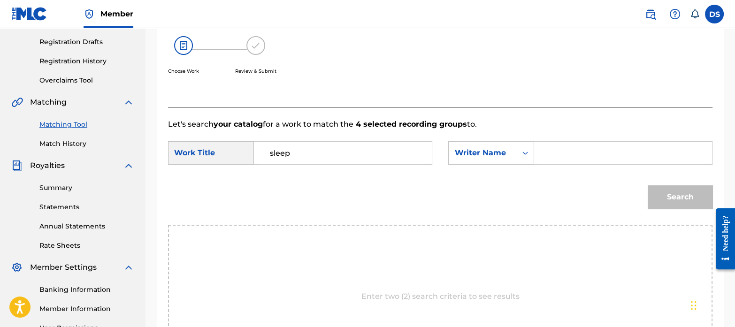
click at [556, 154] on input "Search Form" at bounding box center [623, 153] width 162 height 23
paste input "[PERSON_NAME]"
type input "[PERSON_NAME]"
click at [666, 202] on button "Search" at bounding box center [680, 196] width 65 height 23
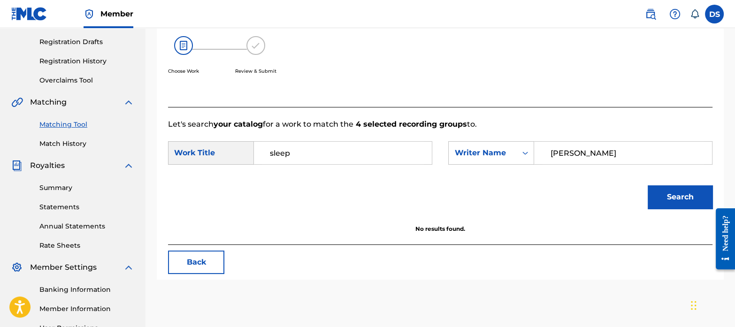
click at [68, 140] on link "Match History" at bounding box center [86, 144] width 95 height 10
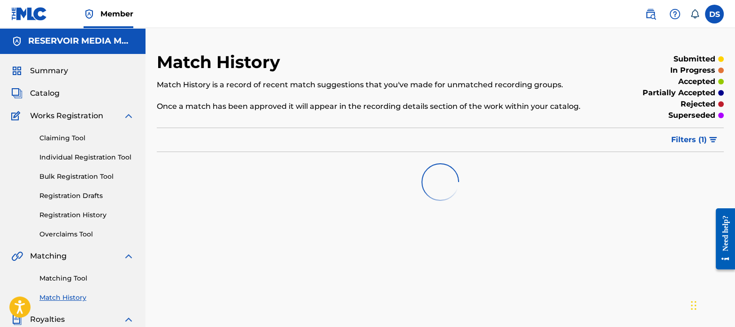
click at [64, 276] on link "Matching Tool" at bounding box center [86, 279] width 95 height 10
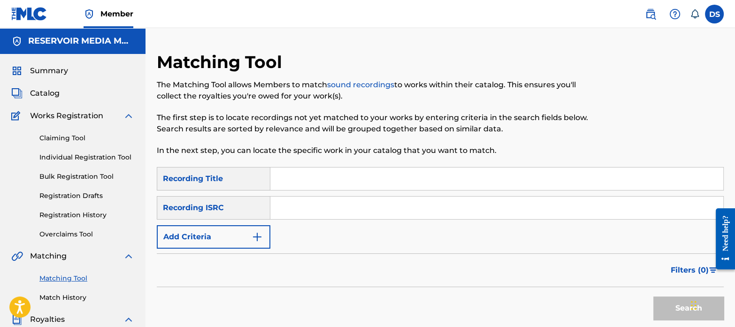
click at [319, 212] on input "Search Form" at bounding box center [496, 208] width 453 height 23
paste input "DES232400040"
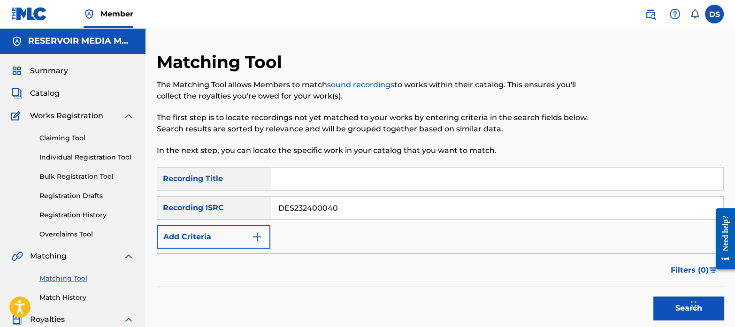
click at [653, 297] on button "Search" at bounding box center [688, 308] width 70 height 23
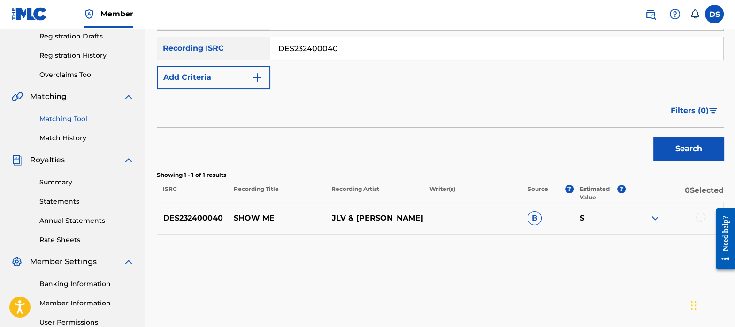
scroll to position [162, 0]
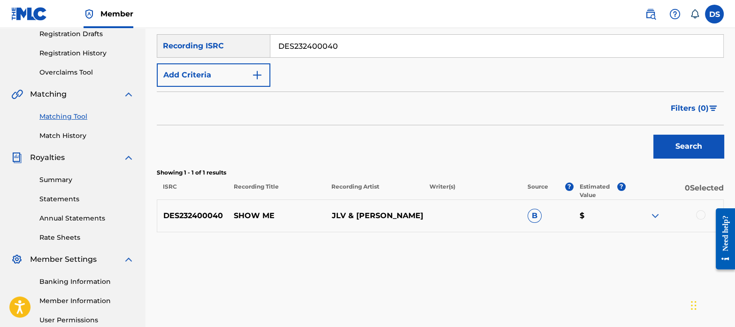
drag, startPoint x: 360, startPoint y: 43, endPoint x: 252, endPoint y: 31, distance: 109.0
click at [252, 31] on div "SearchWithCriteriaa508e917-9a9c-4627-90e7-af24132ce266 Recording Title SearchWi…" at bounding box center [440, 46] width 567 height 82
paste input "N062101408"
click at [653, 135] on button "Search" at bounding box center [688, 146] width 70 height 23
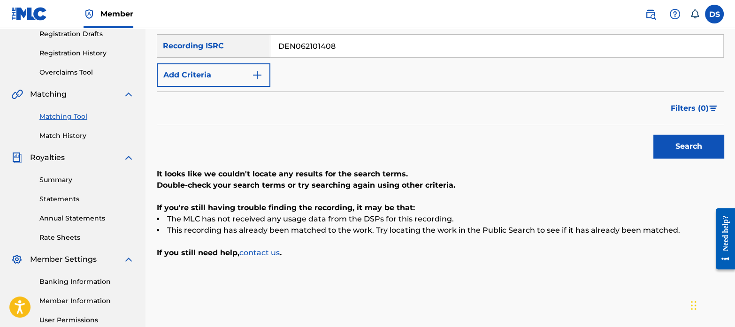
drag, startPoint x: 364, startPoint y: 41, endPoint x: 249, endPoint y: 23, distance: 116.3
click at [249, 23] on div "Member DS DS [PERSON_NAME] [EMAIL_ADDRESS][DOMAIN_NAME] Notification Preference…" at bounding box center [367, 129] width 735 height 582
paste input "QMDA62204990"
type input "QMDA62204990"
click at [653, 135] on button "Search" at bounding box center [688, 146] width 70 height 23
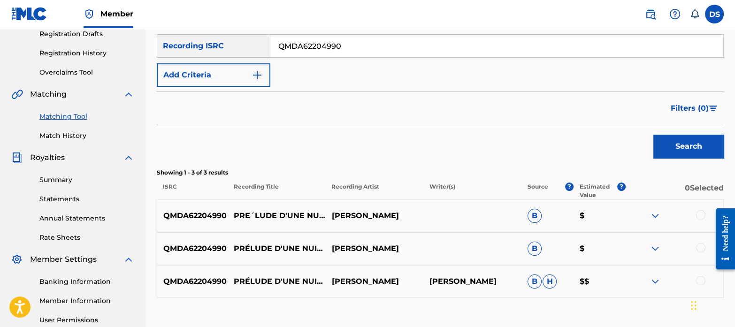
click at [701, 218] on div at bounding box center [700, 214] width 9 height 9
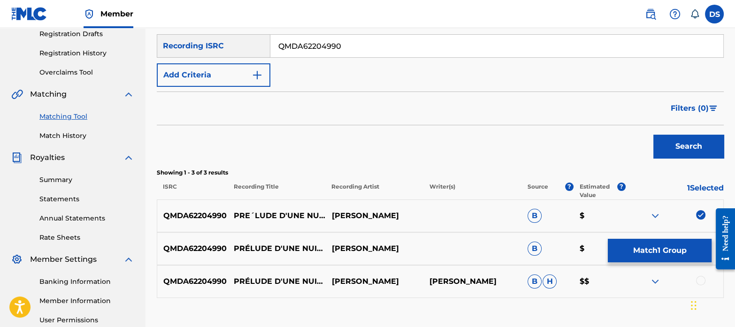
scroll to position [254, 0]
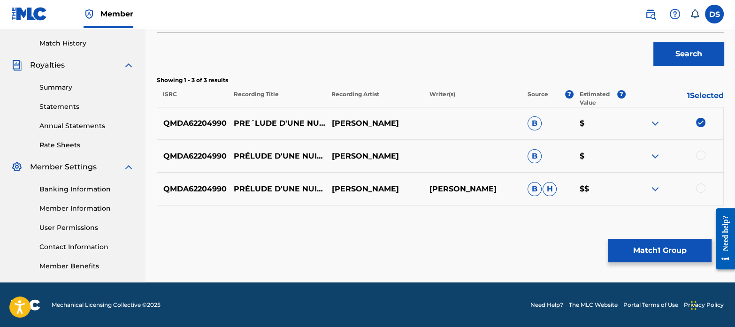
click at [702, 154] on div at bounding box center [700, 155] width 9 height 9
click at [701, 185] on div at bounding box center [700, 188] width 9 height 9
click at [663, 249] on button "Match 3 Groups" at bounding box center [660, 250] width 104 height 23
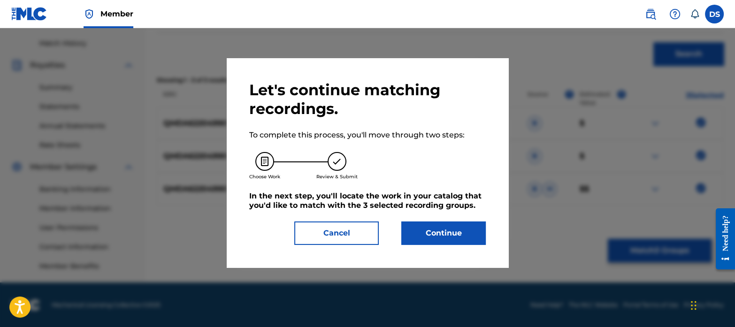
click at [452, 229] on button "Continue" at bounding box center [443, 233] width 84 height 23
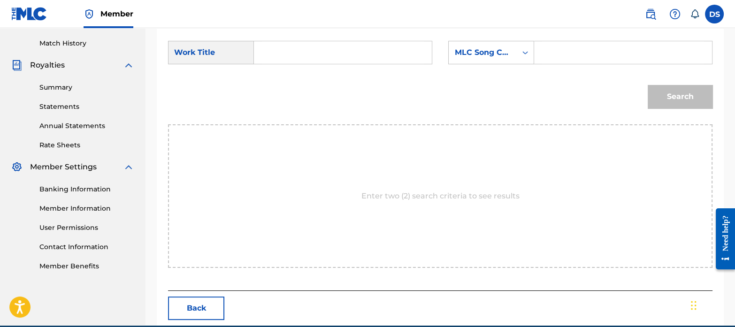
click at [333, 54] on input "Search Form" at bounding box center [343, 52] width 162 height 23
paste input "PRELUDE D'UNE NUIT D'AUTOMNE"
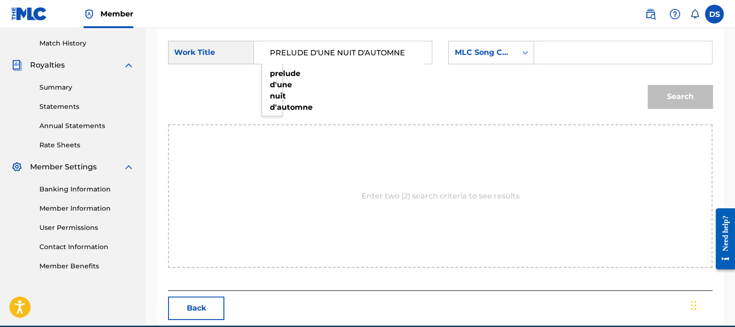
type input "PRELUDE D'UNE NUIT D'AUTOMNE"
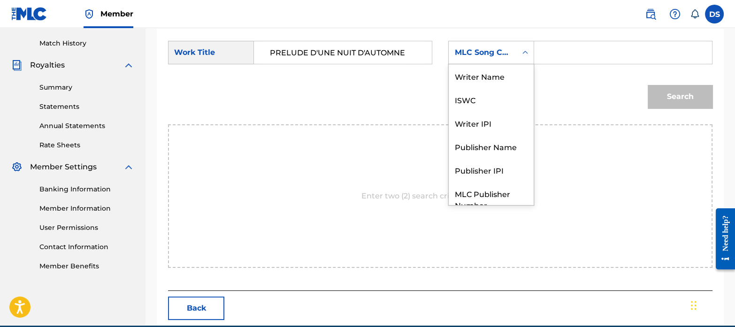
click at [493, 60] on div "MLC Song Code" at bounding box center [483, 53] width 68 height 18
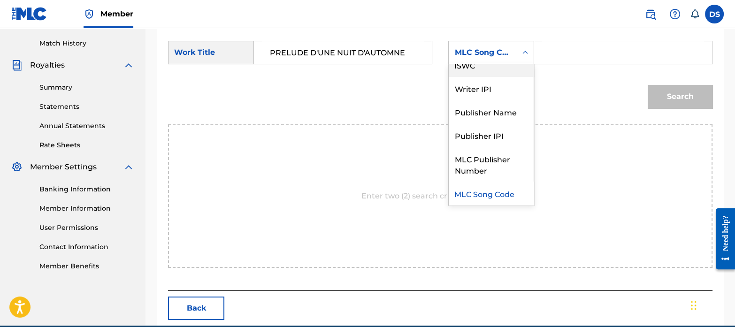
scroll to position [0, 0]
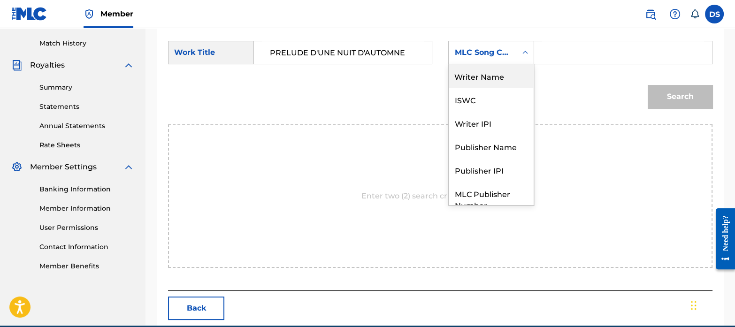
click at [478, 81] on div "Writer Name" at bounding box center [491, 75] width 85 height 23
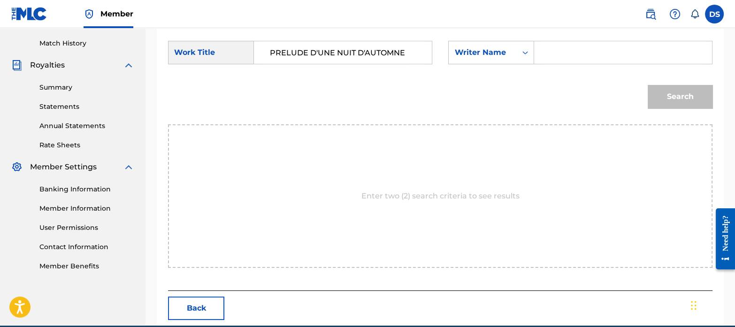
click at [578, 58] on input "Search Form" at bounding box center [623, 52] width 162 height 23
paste input "[PERSON_NAME]"
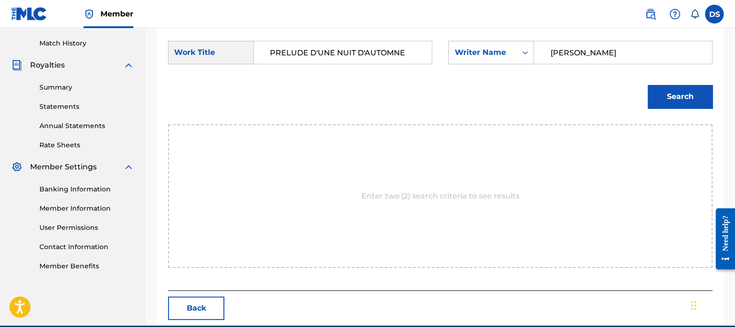
type input "[PERSON_NAME]"
click at [648, 85] on button "Search" at bounding box center [680, 96] width 65 height 23
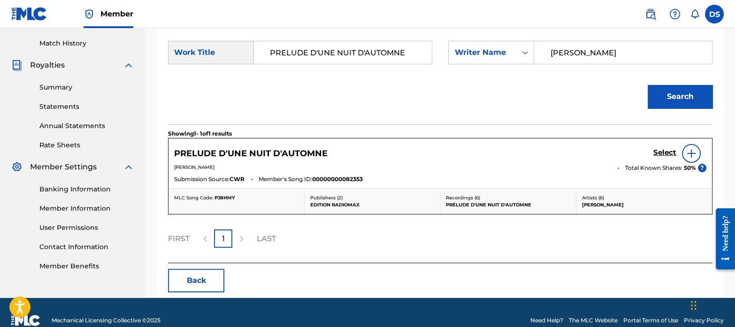
click at [663, 151] on h5 "Select" at bounding box center [664, 152] width 23 height 9
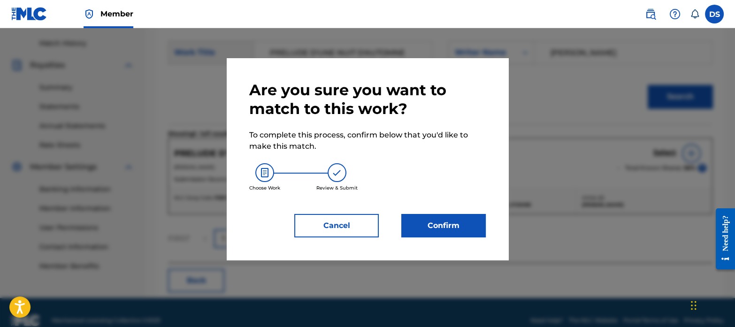
click at [435, 226] on button "Confirm" at bounding box center [443, 225] width 84 height 23
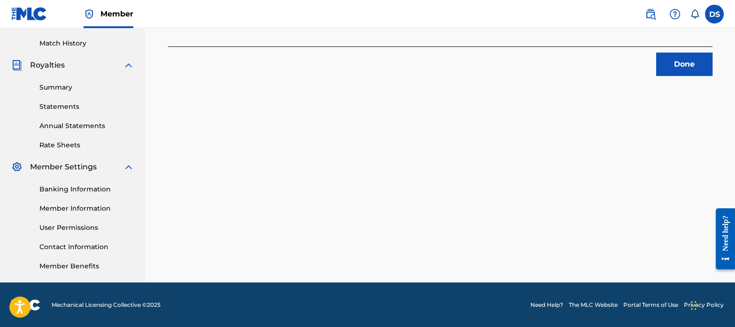
click at [675, 74] on button "Done" at bounding box center [684, 64] width 56 height 23
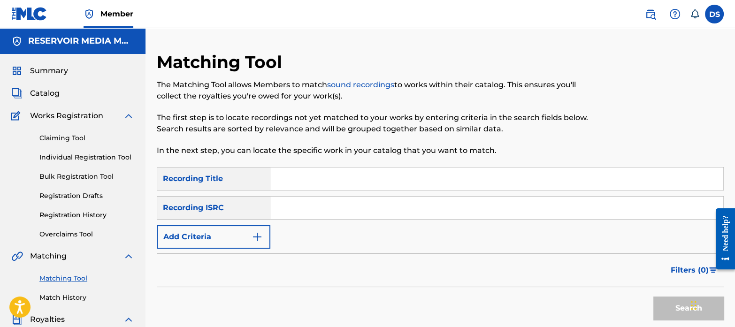
click at [331, 205] on input "Search Form" at bounding box center [496, 208] width 453 height 23
paste input "NLF711700920"
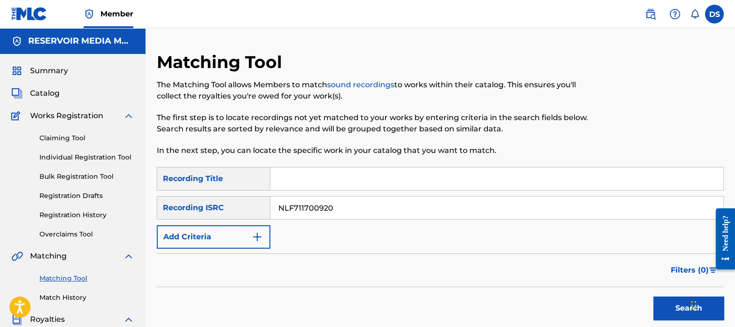
type input "NLF711700920"
click at [653, 297] on button "Search" at bounding box center [688, 308] width 70 height 23
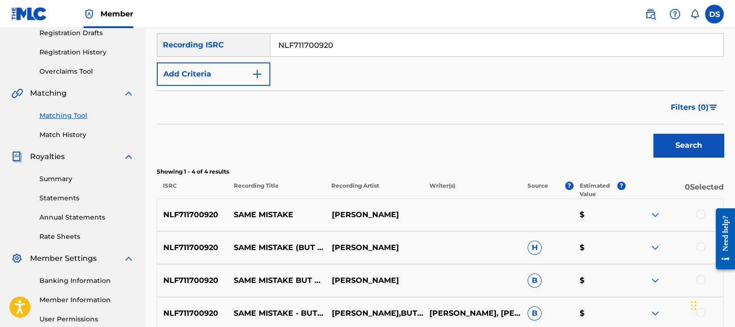
scroll to position [257, 0]
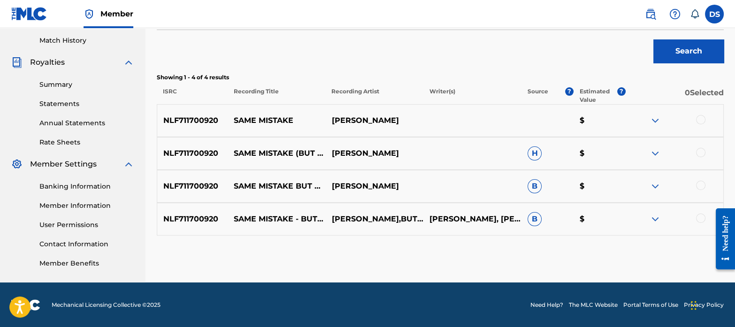
click at [700, 123] on div at bounding box center [700, 119] width 9 height 9
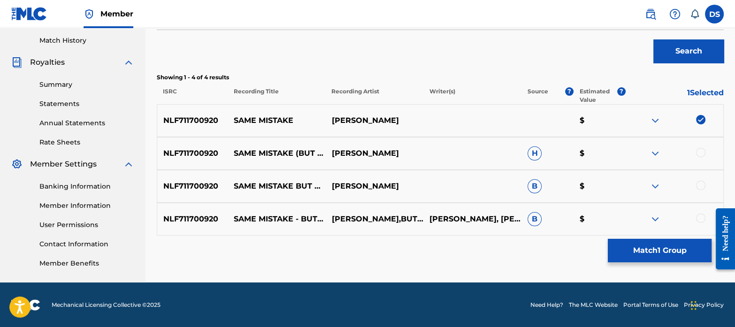
click at [702, 156] on div at bounding box center [700, 152] width 9 height 9
click at [700, 185] on div at bounding box center [700, 185] width 9 height 9
click at [699, 222] on div at bounding box center [700, 218] width 9 height 9
click at [674, 248] on button "Match 4 Groups" at bounding box center [660, 250] width 104 height 23
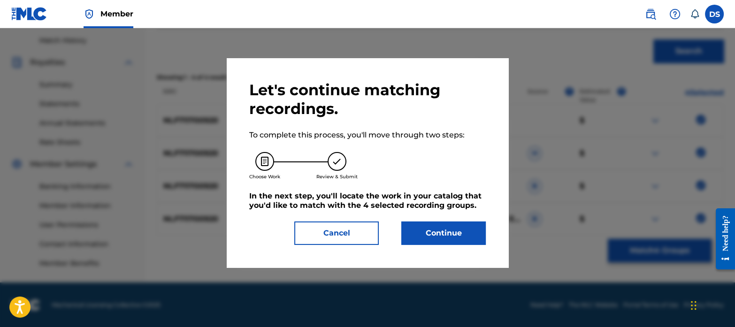
click at [462, 234] on button "Continue" at bounding box center [443, 233] width 84 height 23
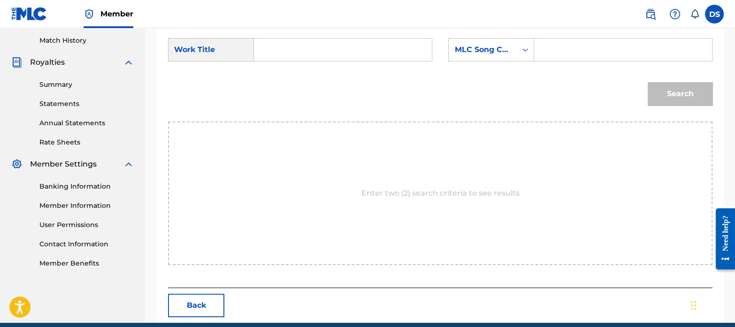
click at [318, 49] on input "Search Form" at bounding box center [343, 49] width 162 height 23
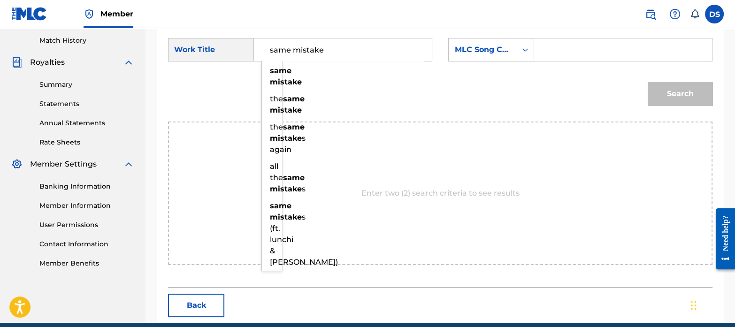
type input "same mistake"
click at [472, 61] on div "SearchWithCriteria437bd950-7bf4-488e-baf3-6976ecfea3ad Work Title same mistake …" at bounding box center [440, 52] width 544 height 29
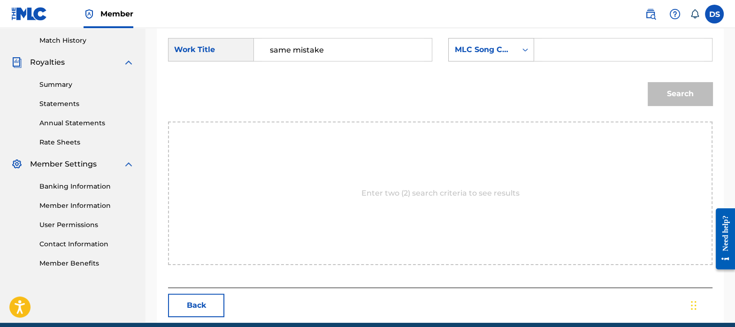
click at [480, 49] on div "MLC Song Code" at bounding box center [482, 49] width 57 height 11
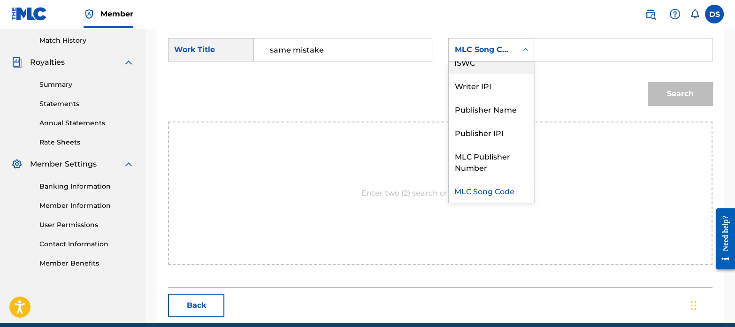
scroll to position [0, 0]
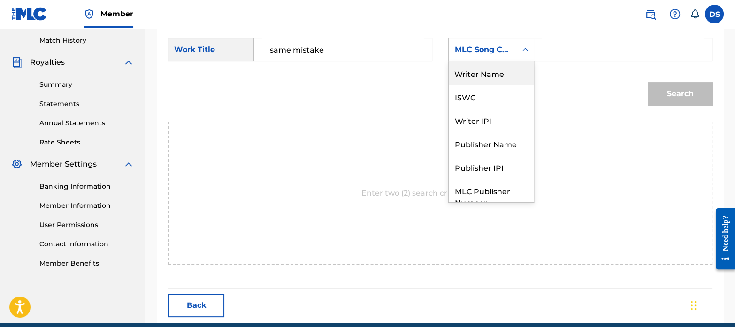
click at [476, 73] on div "Writer Name" at bounding box center [491, 72] width 85 height 23
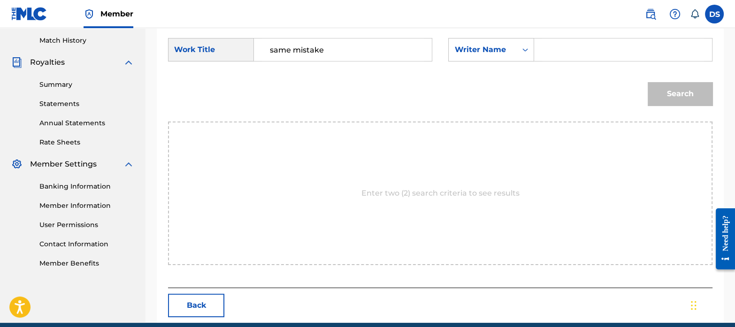
click at [561, 56] on input "Search Form" at bounding box center [623, 49] width 162 height 23
paste input "[PERSON_NAME]"
type input "[PERSON_NAME]"
click at [700, 104] on button "Search" at bounding box center [680, 93] width 65 height 23
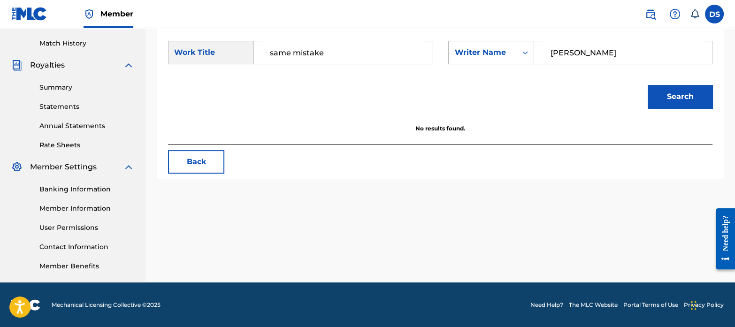
click at [478, 57] on div "Writer Name" at bounding box center [482, 52] width 57 height 11
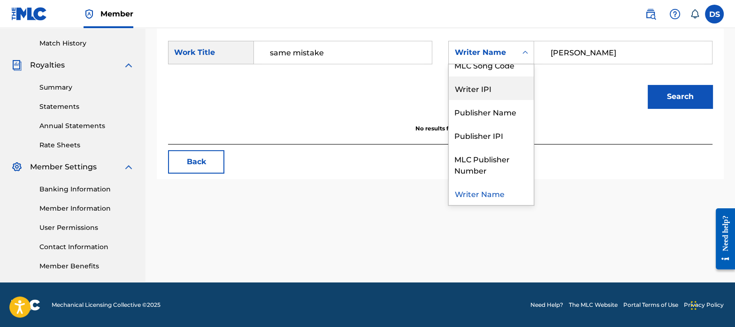
scroll to position [0, 0]
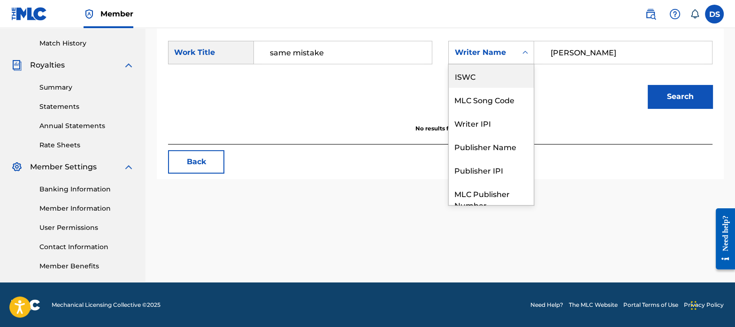
click at [472, 69] on div "ISWC" at bounding box center [491, 75] width 85 height 23
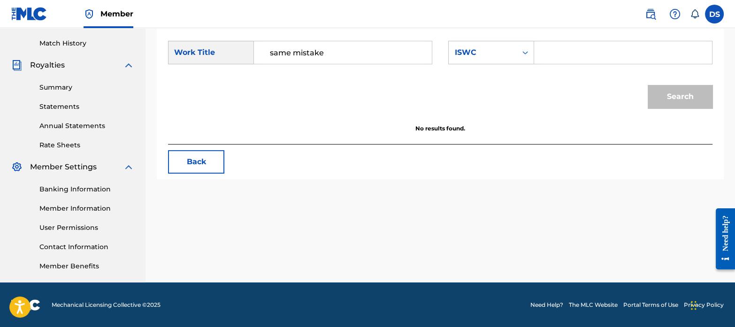
click at [582, 49] on input "Search Form" at bounding box center [623, 52] width 162 height 23
paste input "T8036335340"
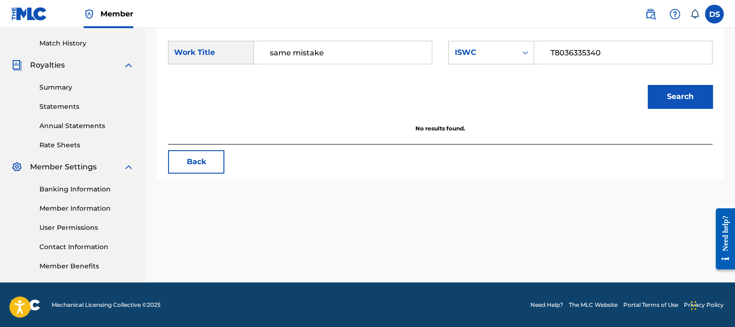
type input "T8036335340"
click at [648, 85] on button "Search" at bounding box center [680, 96] width 65 height 23
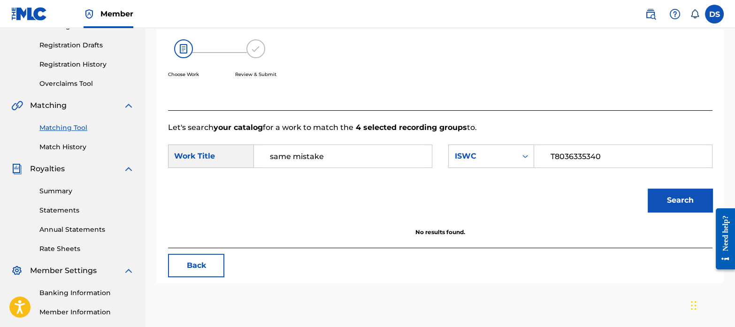
scroll to position [148, 0]
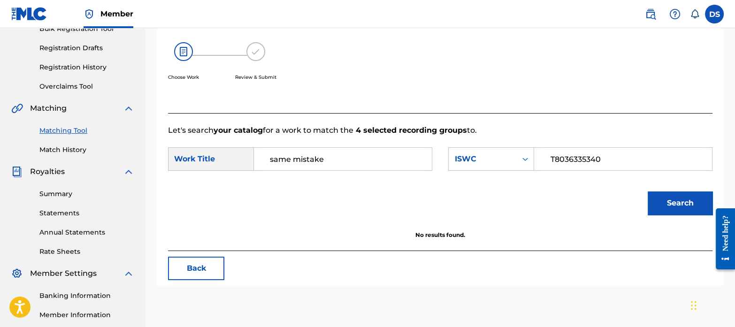
click at [75, 152] on link "Match History" at bounding box center [86, 150] width 95 height 10
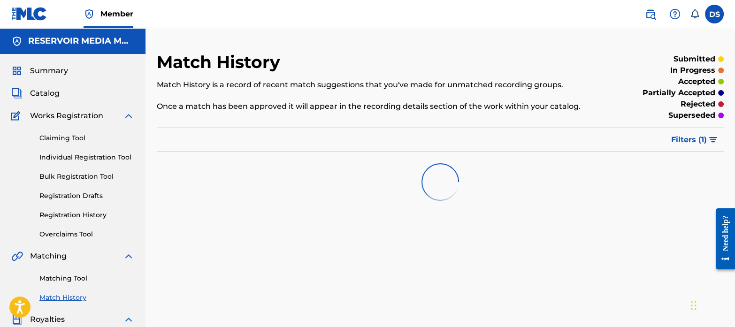
click at [58, 276] on link "Matching Tool" at bounding box center [86, 279] width 95 height 10
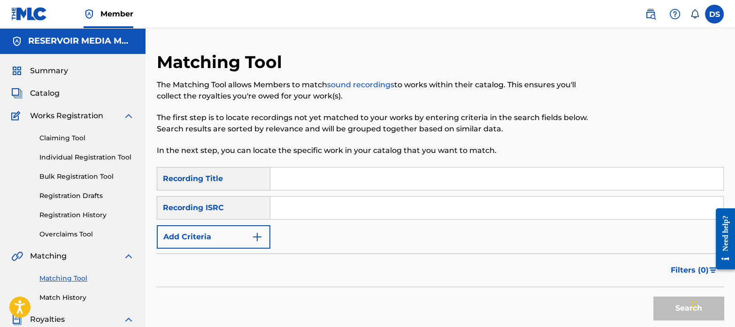
click at [310, 217] on input "Search Form" at bounding box center [496, 208] width 453 height 23
paste input "NLT2H2100964"
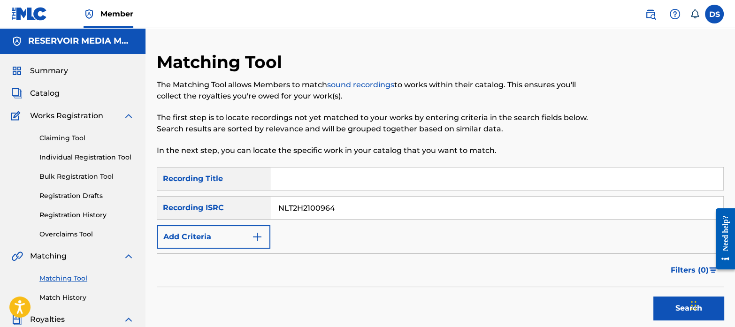
click at [653, 297] on button "Search" at bounding box center [688, 308] width 70 height 23
click at [343, 205] on input "NLT2H2100964" at bounding box center [496, 208] width 453 height 23
drag, startPoint x: 348, startPoint y: 209, endPoint x: 245, endPoint y: 177, distance: 108.5
click at [245, 177] on div "SearchWithCriteriaa508e917-9a9c-4627-90e7-af24132ce266 Recording Title SearchWi…" at bounding box center [440, 208] width 567 height 82
paste input "DEPI82107690"
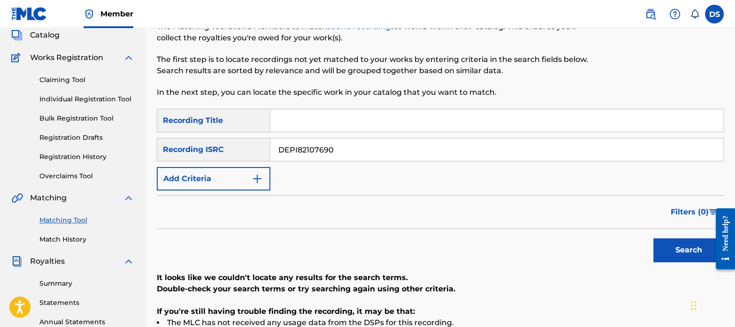
scroll to position [63, 0]
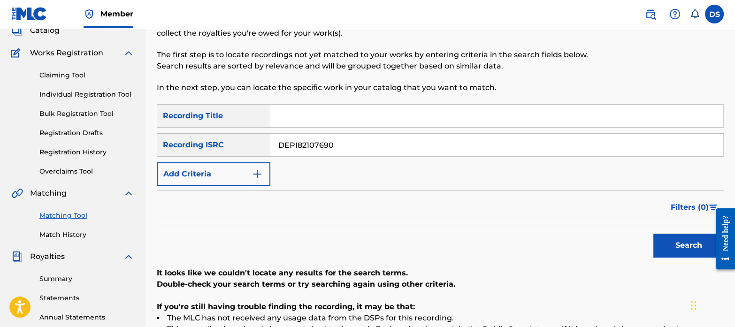
click at [665, 255] on button "Search" at bounding box center [688, 245] width 70 height 23
drag, startPoint x: 357, startPoint y: 146, endPoint x: 255, endPoint y: 122, distance: 104.3
click at [255, 122] on div "SearchWithCriteriaa508e917-9a9c-4627-90e7-af24132ce266 Recording Title SearchWi…" at bounding box center [440, 145] width 567 height 82
paste input "TCAGX2394475"
type input "TCAGX2394475"
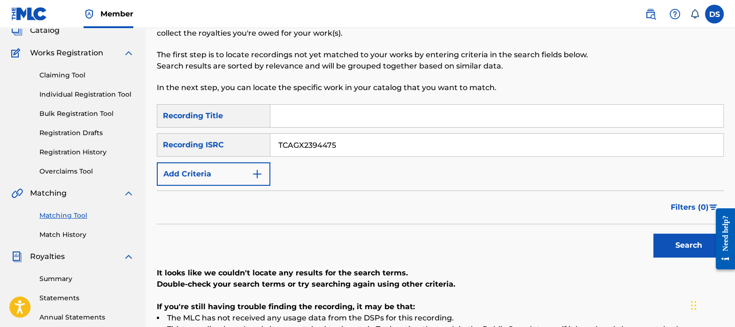
click at [653, 234] on button "Search" at bounding box center [688, 245] width 70 height 23
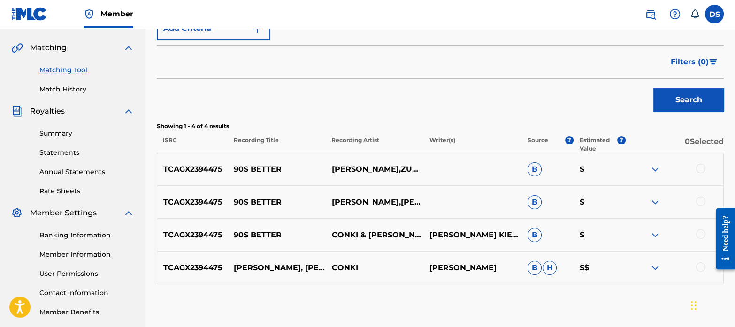
scroll to position [210, 0]
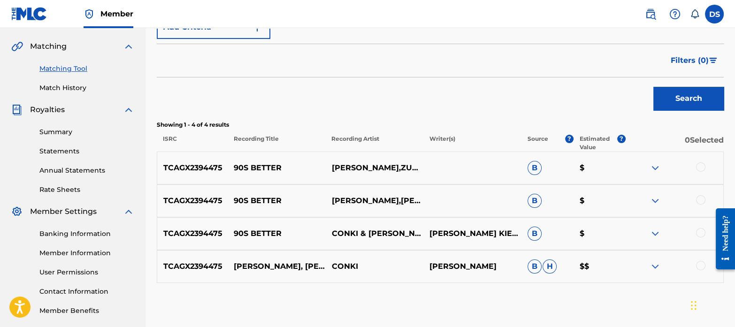
click at [704, 167] on div at bounding box center [700, 166] width 9 height 9
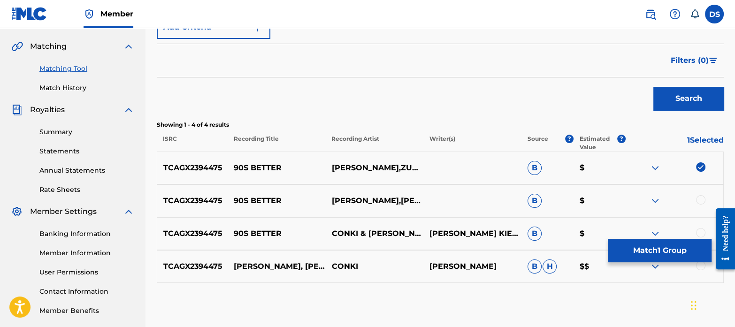
click at [701, 196] on div at bounding box center [700, 199] width 9 height 9
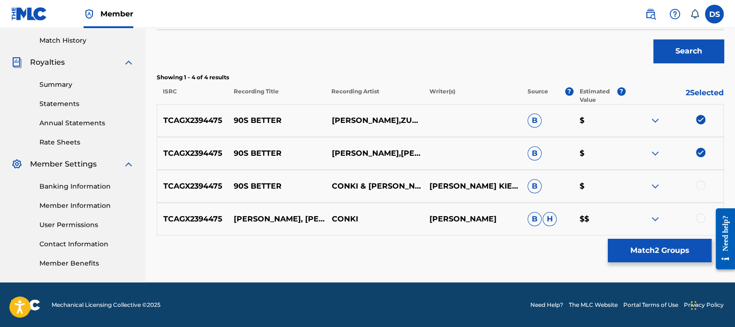
click at [704, 182] on div at bounding box center [700, 185] width 9 height 9
click at [699, 218] on div at bounding box center [700, 218] width 9 height 9
click at [654, 244] on button "Match 4 Groups" at bounding box center [660, 250] width 104 height 23
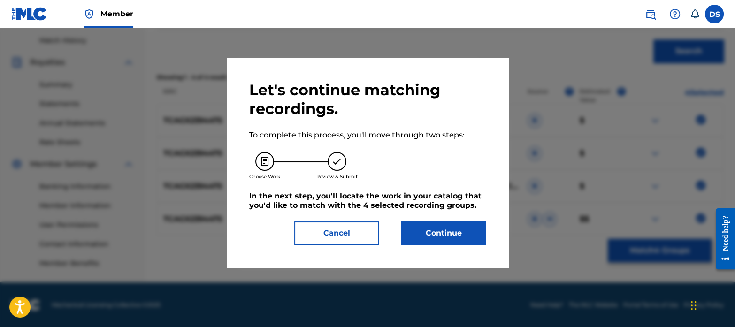
click at [441, 230] on button "Continue" at bounding box center [443, 233] width 84 height 23
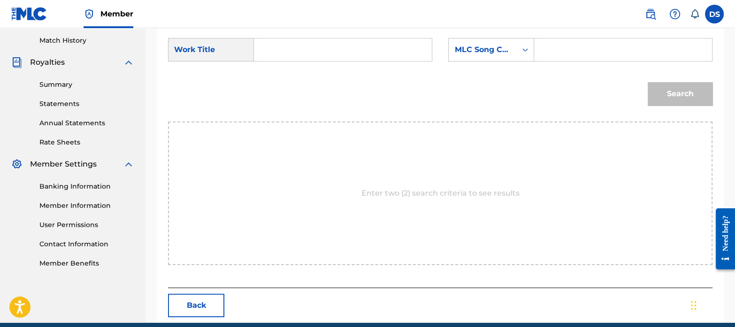
click at [327, 43] on input "Search Form" at bounding box center [343, 49] width 162 height 23
paste input "90S BETTER"
type input "90S BETTER"
click at [495, 44] on div "MLC Song Code" at bounding box center [482, 49] width 57 height 11
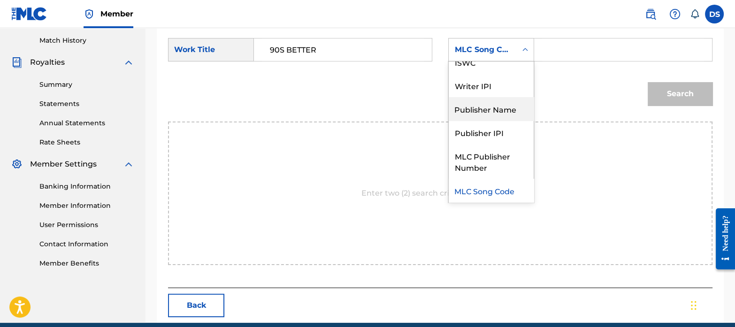
scroll to position [0, 0]
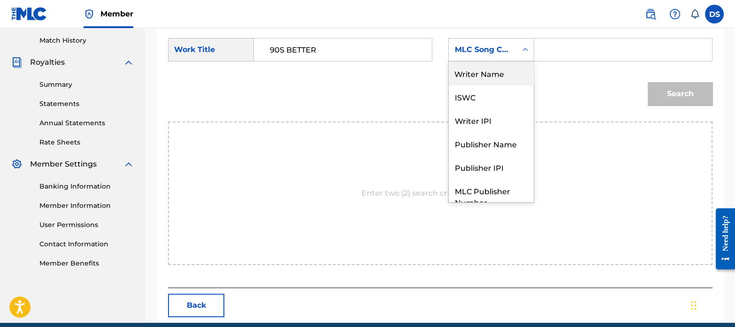
click at [488, 69] on div "Writer Name" at bounding box center [491, 72] width 85 height 23
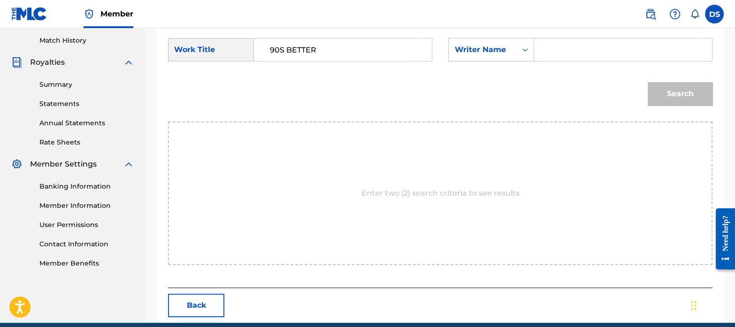
click at [584, 53] on input "Search Form" at bounding box center [623, 49] width 162 height 23
paste input "[PERSON_NAME]"
type input "[PERSON_NAME]"
click at [648, 82] on button "Search" at bounding box center [680, 93] width 65 height 23
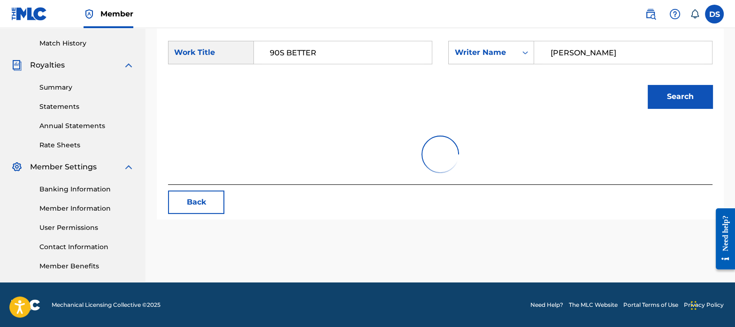
scroll to position [257, 0]
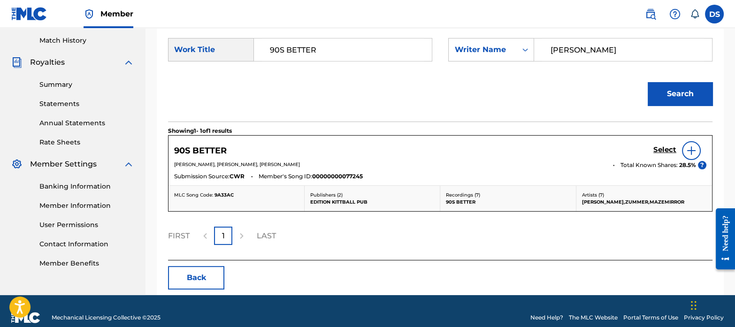
click at [656, 149] on h5 "Select" at bounding box center [664, 150] width 23 height 9
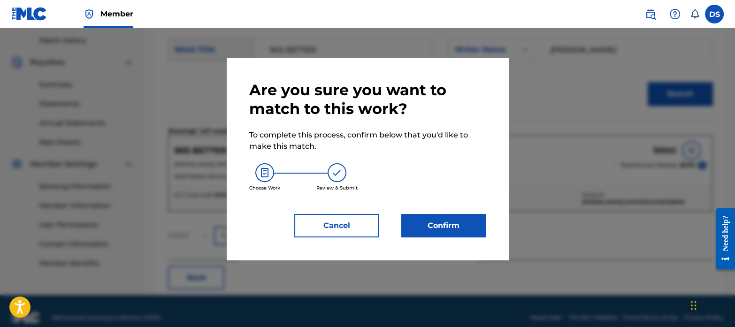
click at [468, 216] on button "Confirm" at bounding box center [443, 225] width 84 height 23
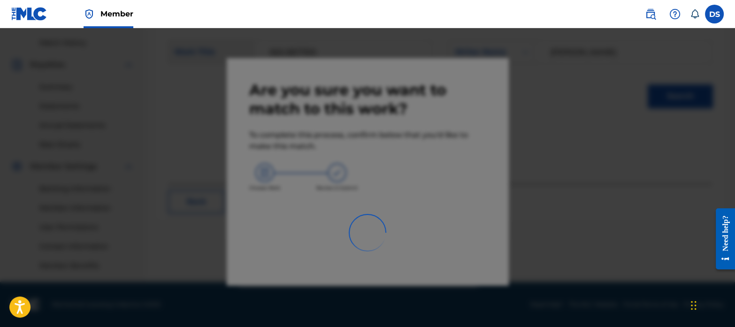
scroll to position [254, 0]
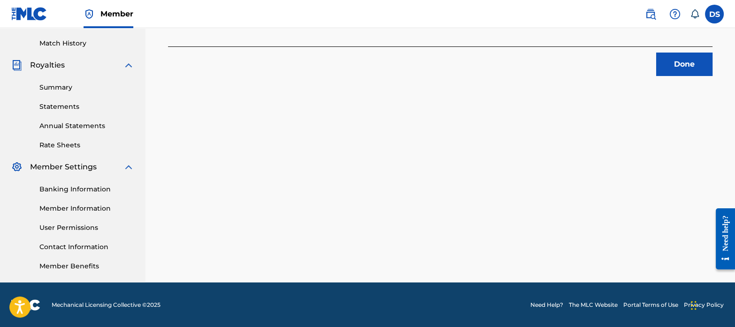
click at [684, 64] on button "Done" at bounding box center [684, 64] width 56 height 23
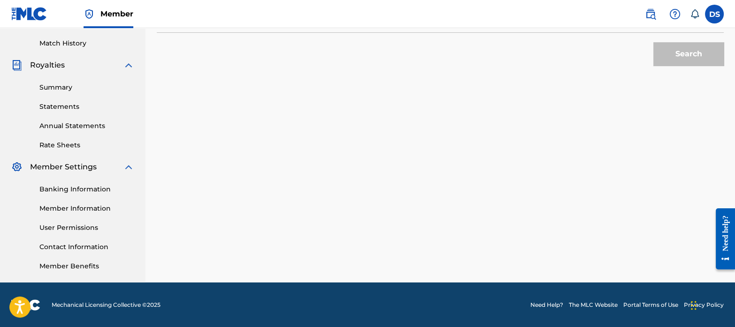
scroll to position [0, 0]
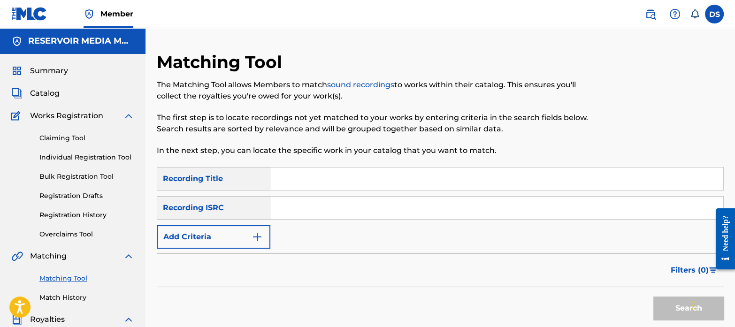
click at [356, 198] on input "Search Form" at bounding box center [496, 208] width 453 height 23
paste input "QZNWQ2137577"
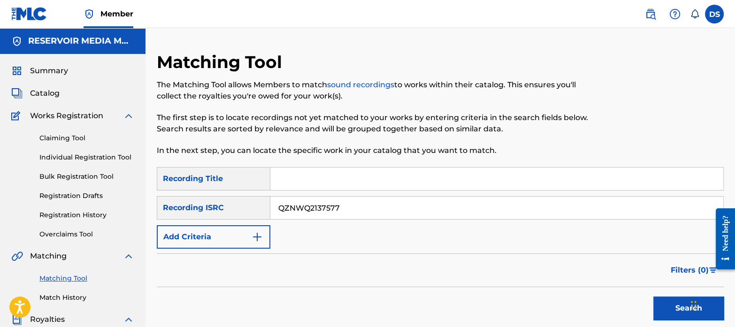
type input "QZNWQ2137577"
click at [653, 297] on button "Search" at bounding box center [688, 308] width 70 height 23
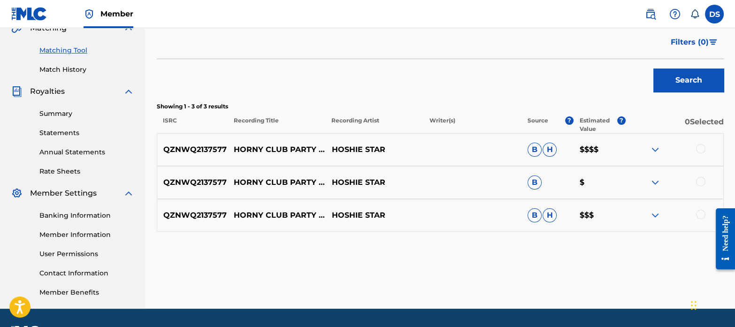
scroll to position [254, 0]
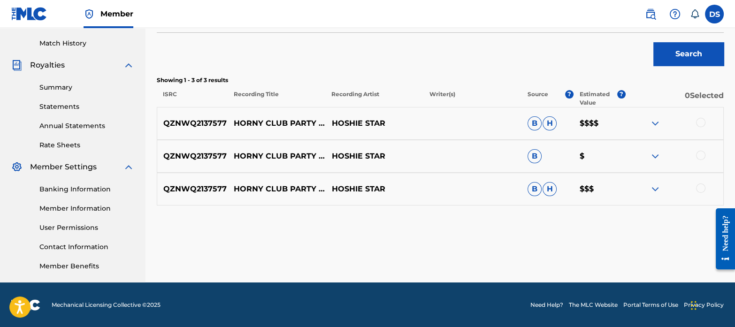
click at [698, 123] on div at bounding box center [700, 122] width 9 height 9
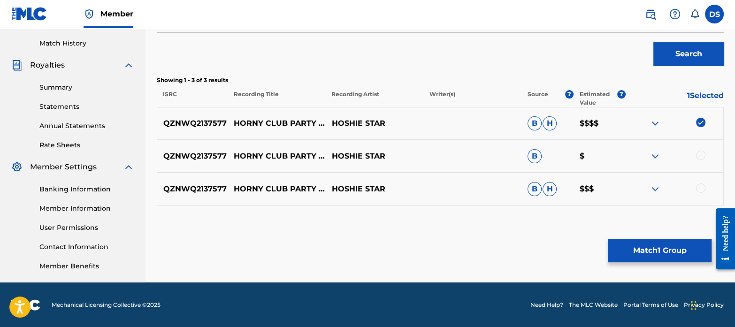
click at [700, 156] on div at bounding box center [700, 155] width 9 height 9
click at [699, 188] on div at bounding box center [700, 188] width 9 height 9
click at [657, 246] on button "Match 3 Groups" at bounding box center [660, 250] width 104 height 23
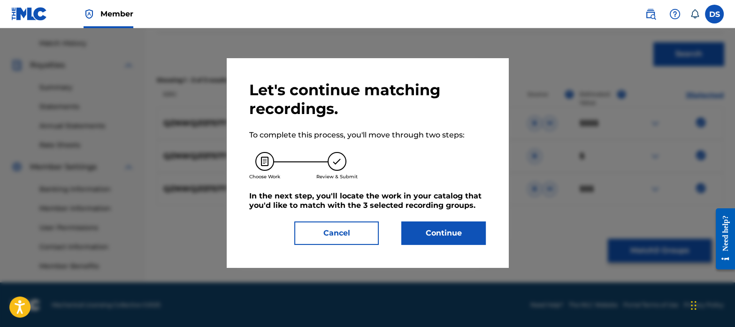
click at [463, 229] on button "Continue" at bounding box center [443, 233] width 84 height 23
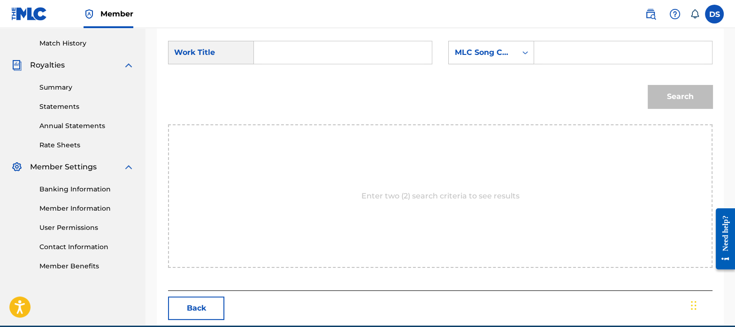
click at [308, 39] on form "SearchWithCriteria437bd950-7bf4-488e-baf3-6976ecfea3ad Work Title SearchWithCri…" at bounding box center [440, 77] width 544 height 95
click at [311, 48] on input "Search Form" at bounding box center [343, 52] width 162 height 23
paste input "HORNY CLUB PARTY"
type input "HORNY CLUB PARTY"
click at [487, 61] on div "MLC Song Code" at bounding box center [491, 52] width 86 height 23
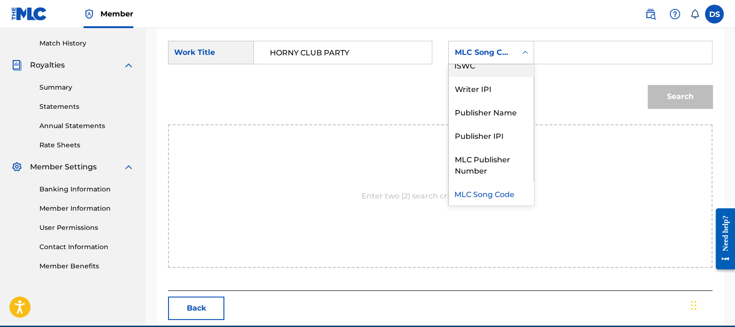
scroll to position [0, 0]
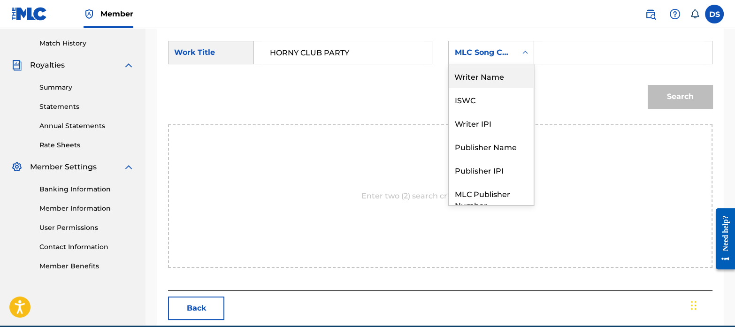
click at [486, 80] on div "Writer Name" at bounding box center [491, 75] width 85 height 23
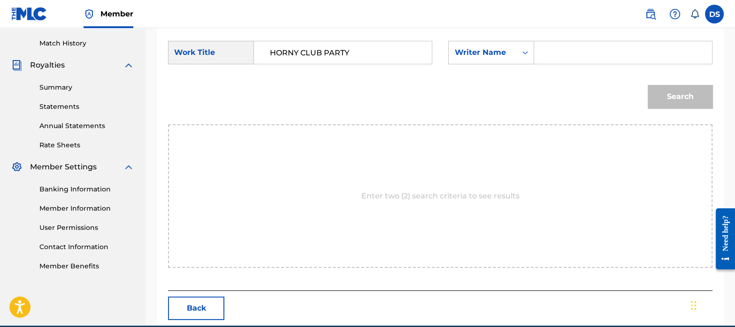
click at [566, 60] on input "Search Form" at bounding box center [623, 52] width 162 height 23
paste input "[PERSON_NAME] [PERSON_NAME]"
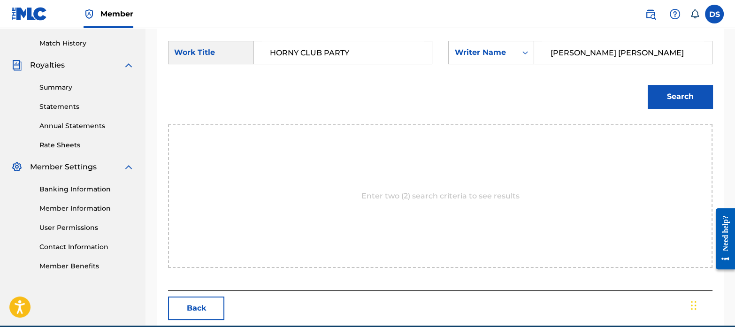
type input "[PERSON_NAME] [PERSON_NAME]"
click at [648, 85] on button "Search" at bounding box center [680, 96] width 65 height 23
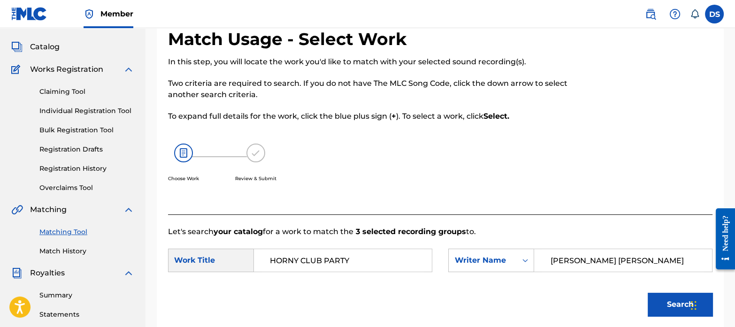
scroll to position [46, 0]
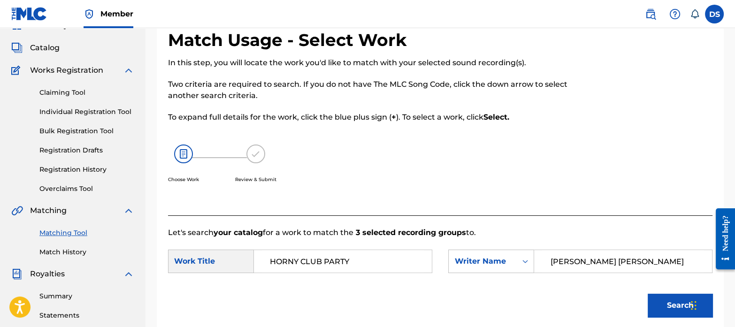
click at [77, 250] on link "Match History" at bounding box center [86, 252] width 95 height 10
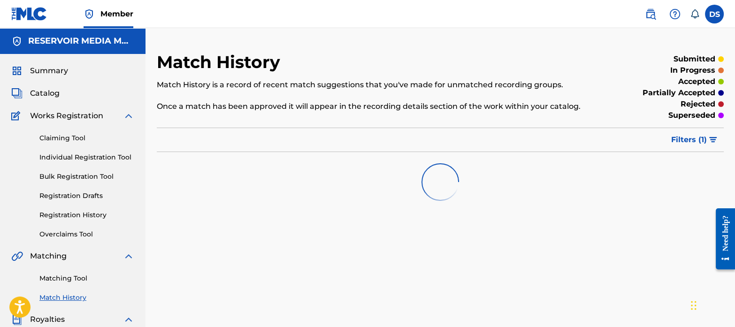
click at [74, 279] on link "Matching Tool" at bounding box center [86, 279] width 95 height 10
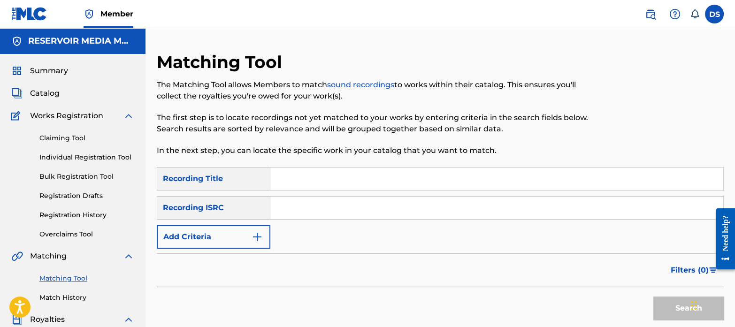
click at [351, 213] on input "Search Form" at bounding box center [496, 208] width 453 height 23
paste input "NL4VT2100258"
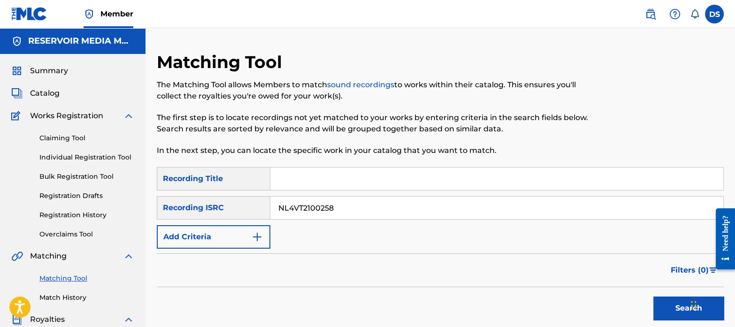
type input "NL4VT2100258"
click at [653, 297] on button "Search" at bounding box center [688, 308] width 70 height 23
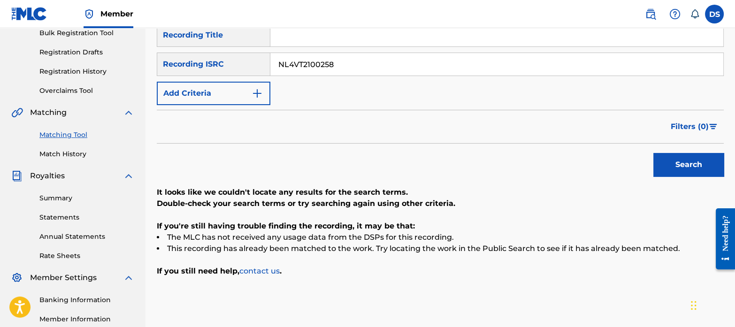
scroll to position [152, 0]
